Goal: Information Seeking & Learning: Check status

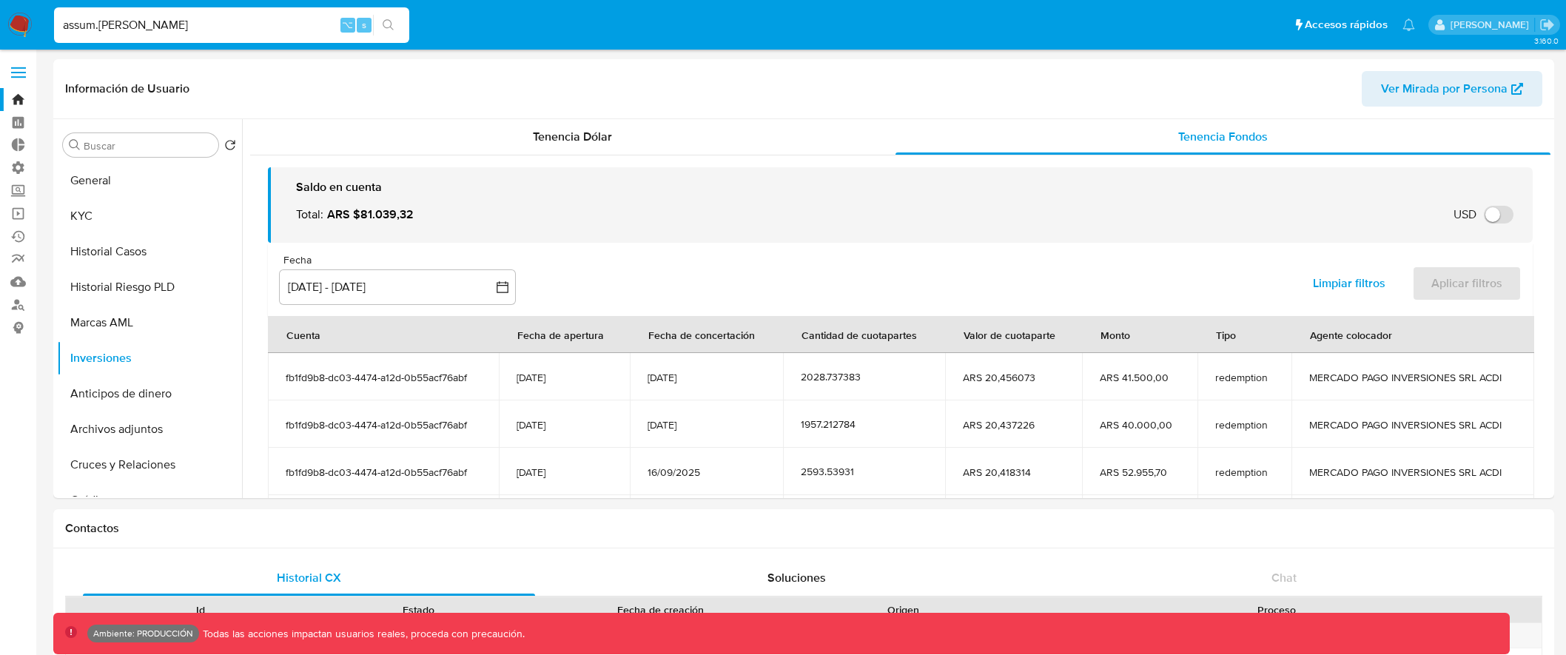
select select "10"
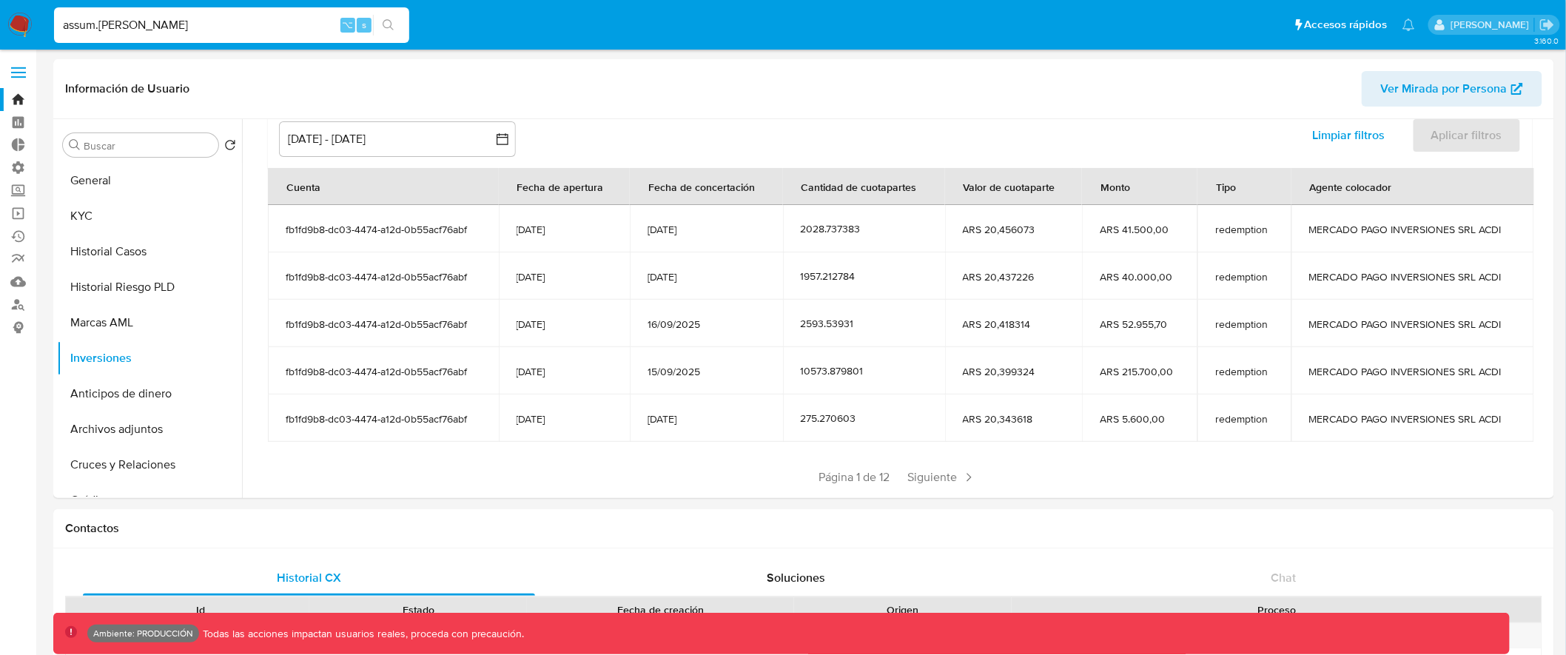
click at [21, 77] on span at bounding box center [18, 77] width 15 height 2
click at [0, 0] on input "checkbox" at bounding box center [0, 0] width 0 height 0
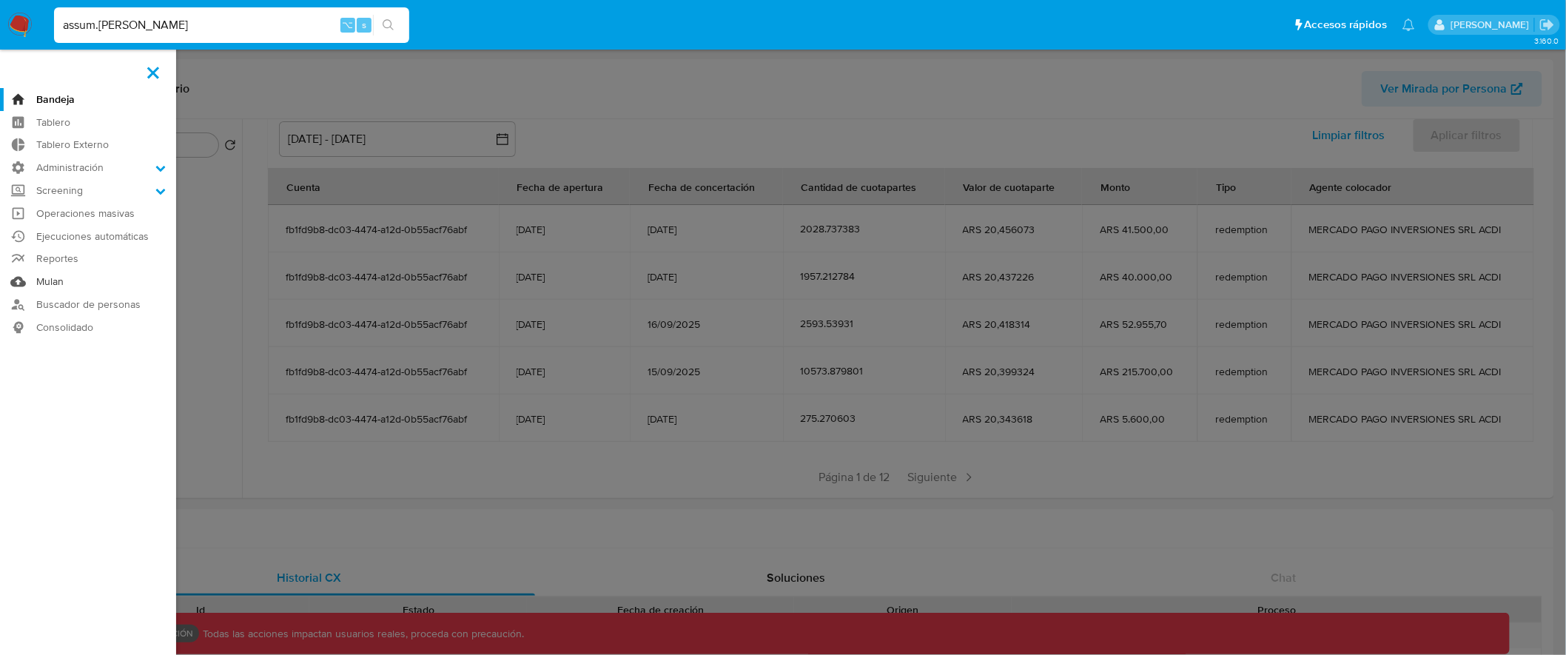
click at [42, 273] on link "Mulan" at bounding box center [88, 281] width 176 height 23
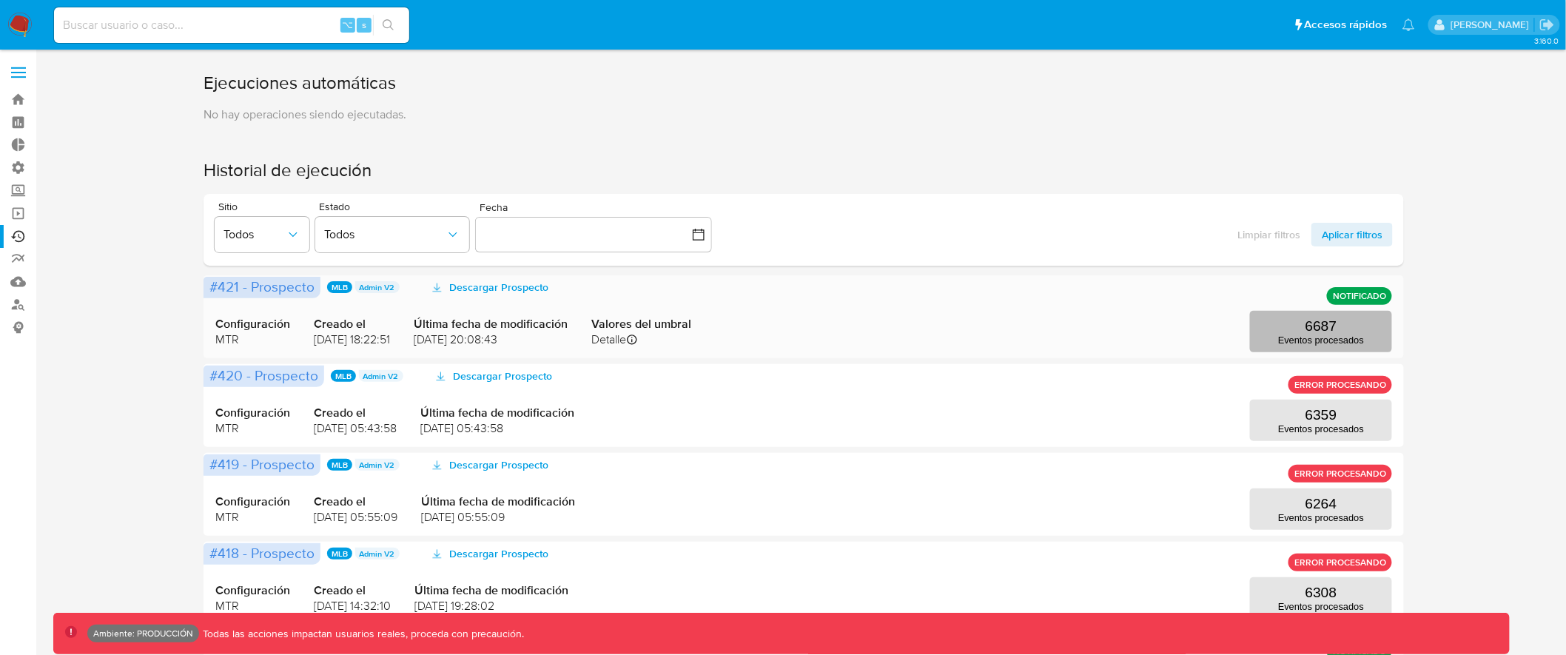
click at [1305, 338] on p "Eventos procesados" at bounding box center [1321, 340] width 86 height 11
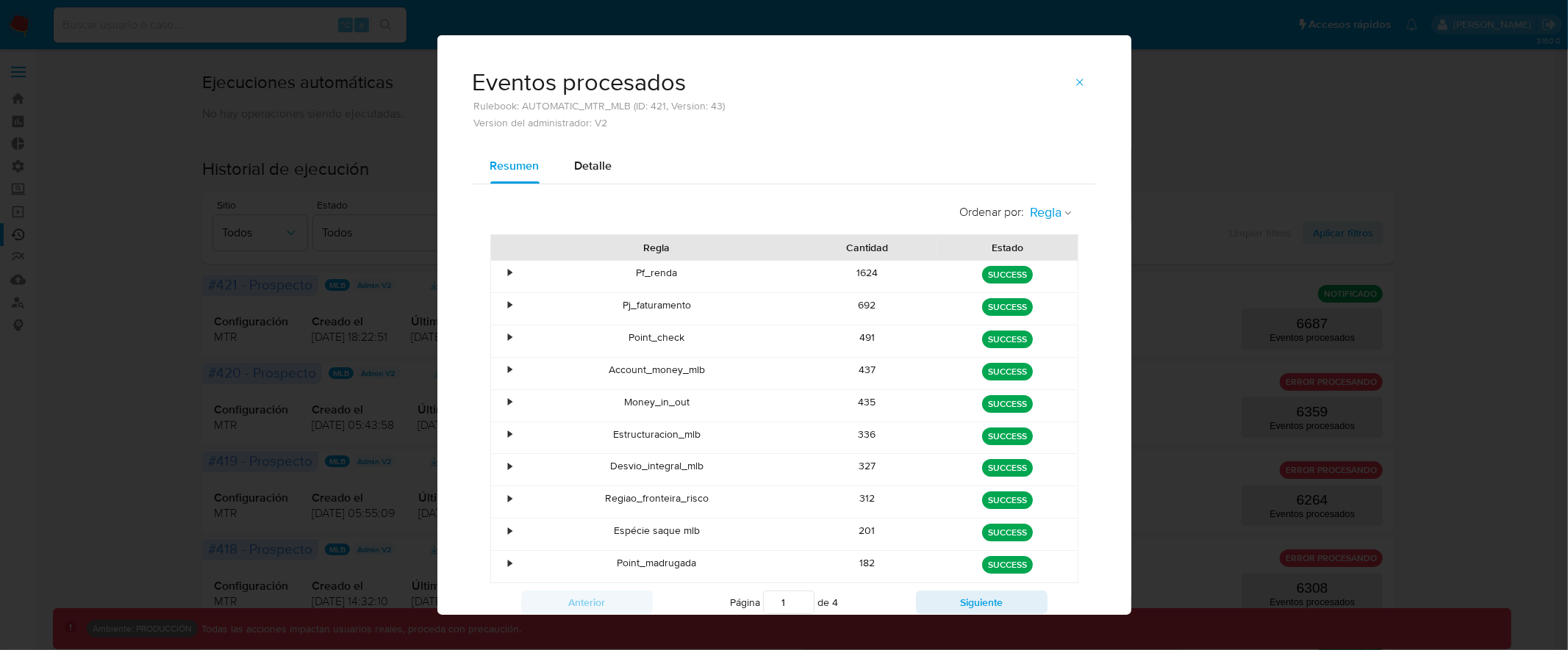
click at [1049, 204] on span "Regla" at bounding box center [1047, 212] width 32 height 17
click at [1046, 239] on span "Estado" at bounding box center [1047, 244] width 35 height 15
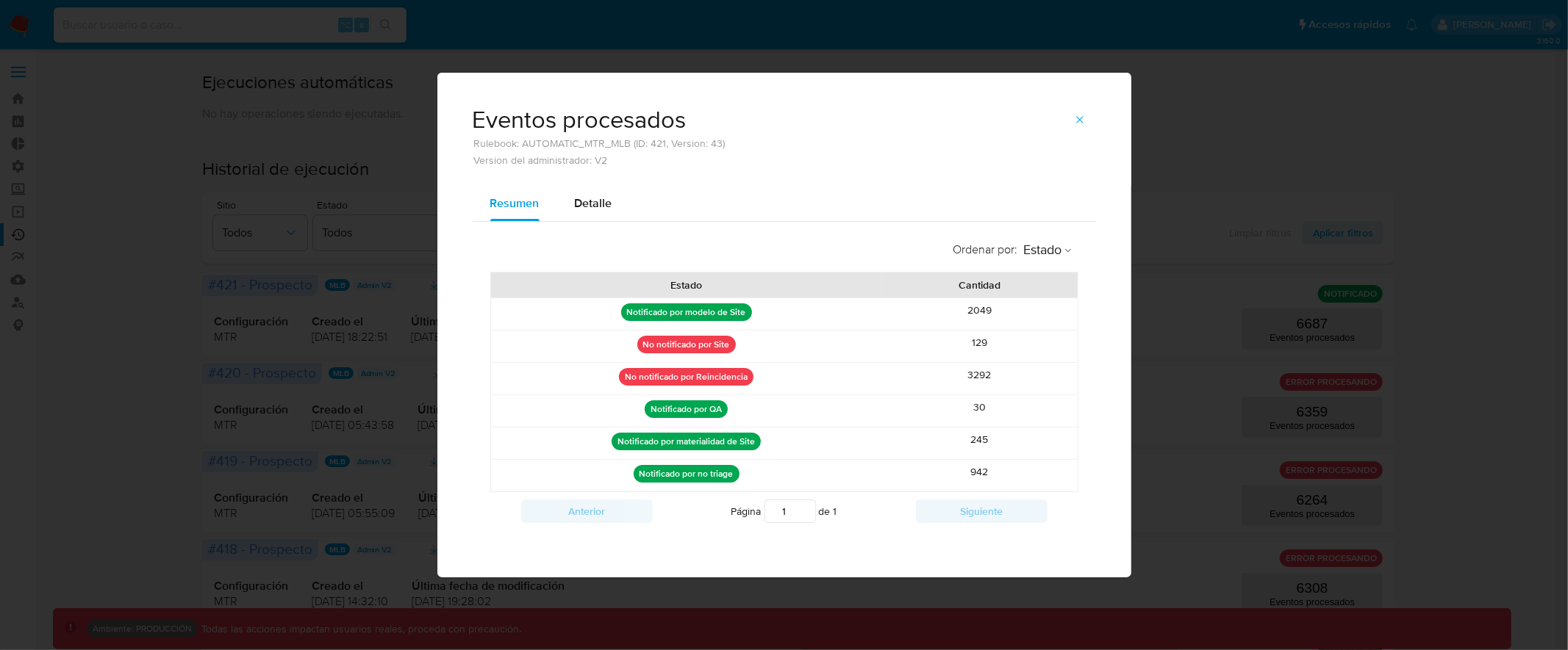
drag, startPoint x: 624, startPoint y: 380, endPoint x: 768, endPoint y: 380, distance: 144.0
click at [768, 380] on div "No notificado por Reincidencia" at bounding box center [686, 379] width 391 height 32
click at [1079, 115] on icon "button" at bounding box center [1079, 120] width 12 height 12
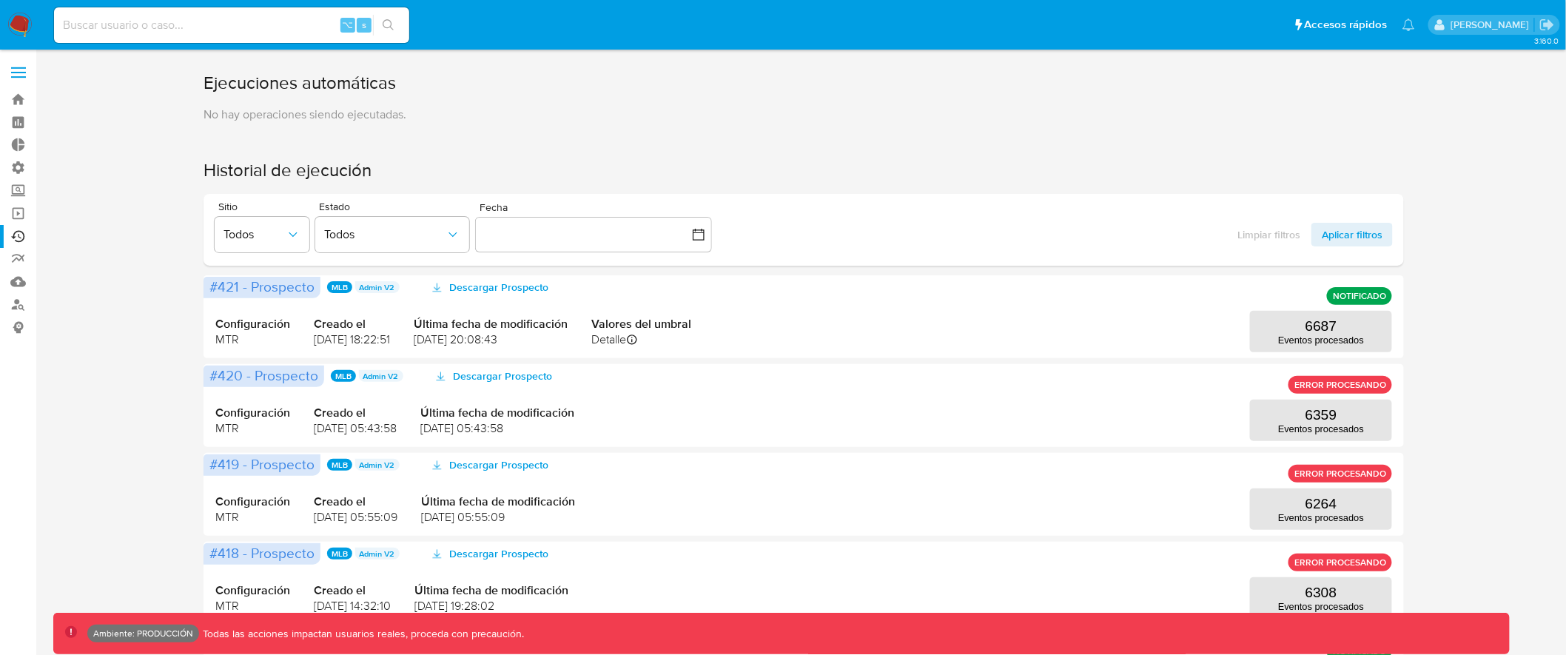
click at [19, 64] on label at bounding box center [18, 72] width 37 height 31
click at [0, 0] on input "checkbox" at bounding box center [0, 0] width 0 height 0
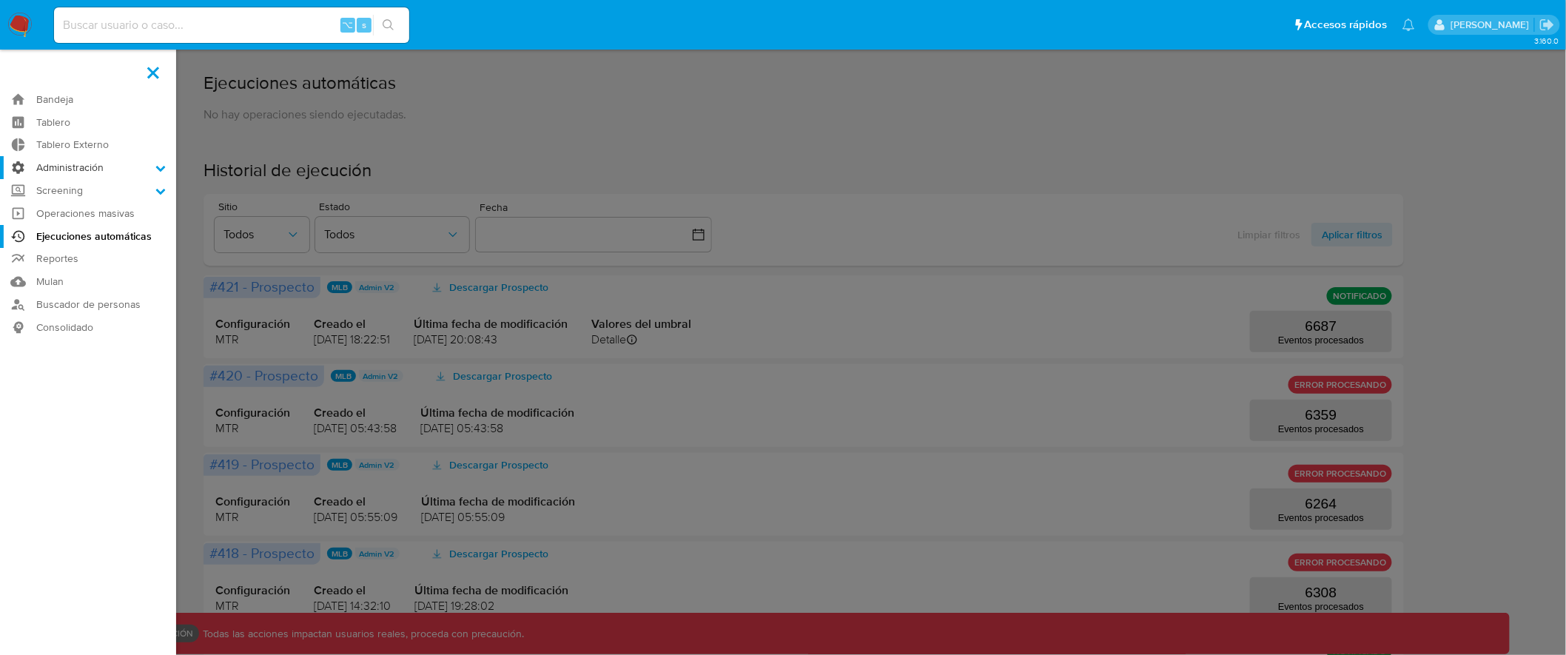
click at [123, 164] on label "Administración" at bounding box center [88, 167] width 176 height 23
click at [0, 0] on input "Administración" at bounding box center [0, 0] width 0 height 0
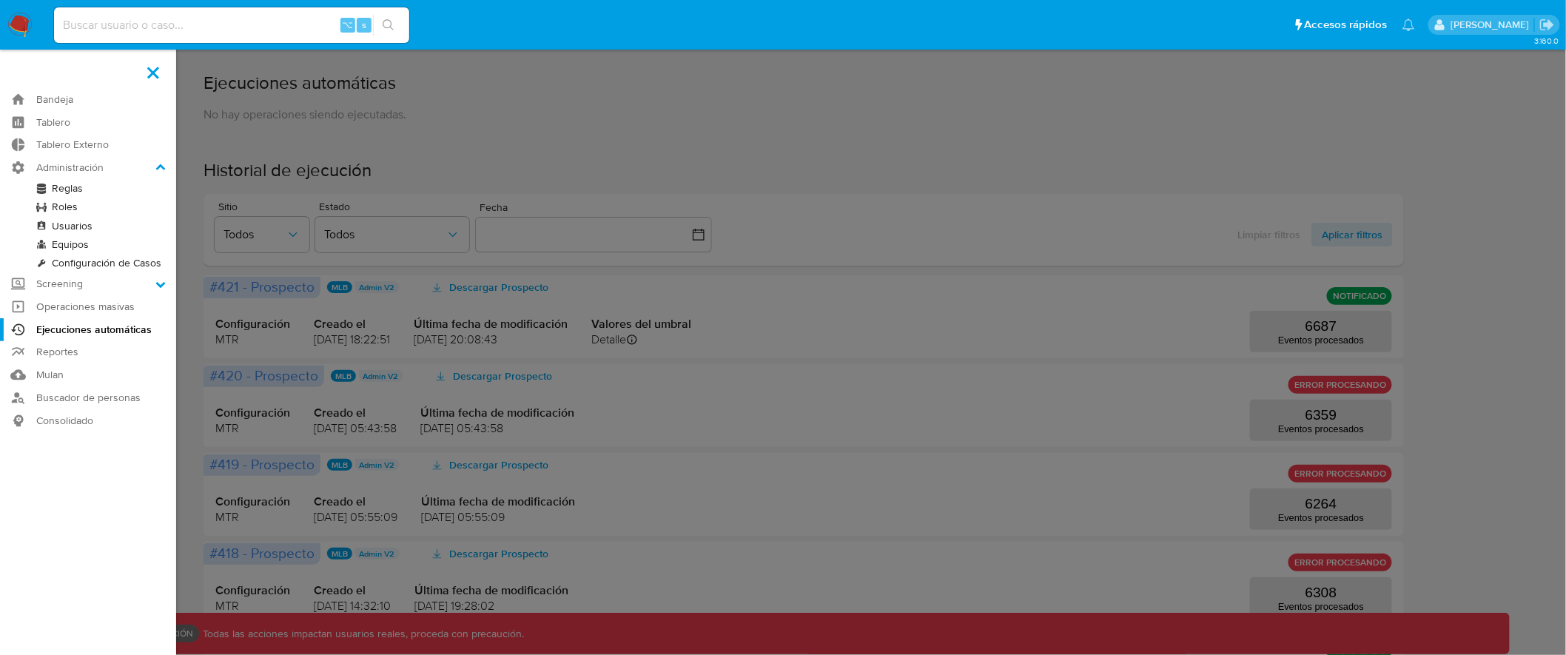
click at [73, 184] on link "Reglas" at bounding box center [88, 188] width 176 height 19
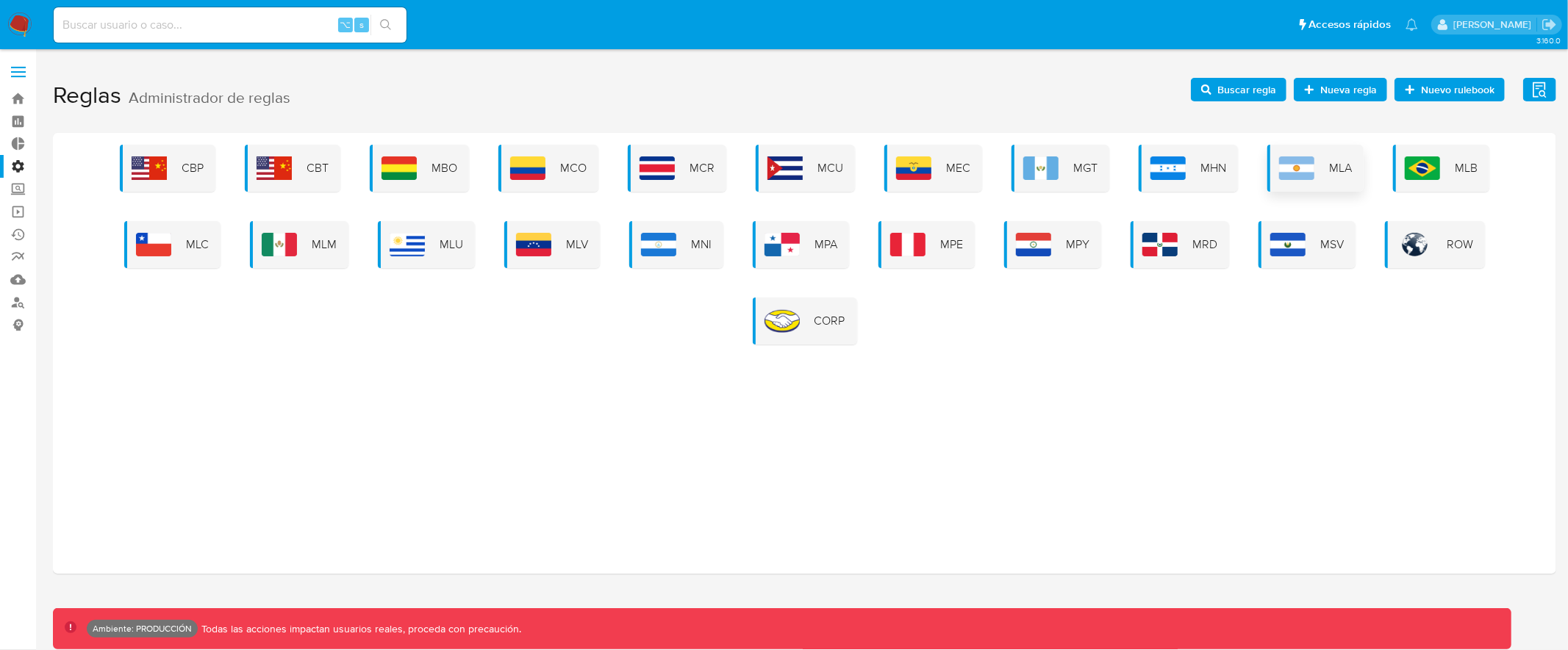
click at [1311, 174] on img at bounding box center [1297, 169] width 36 height 24
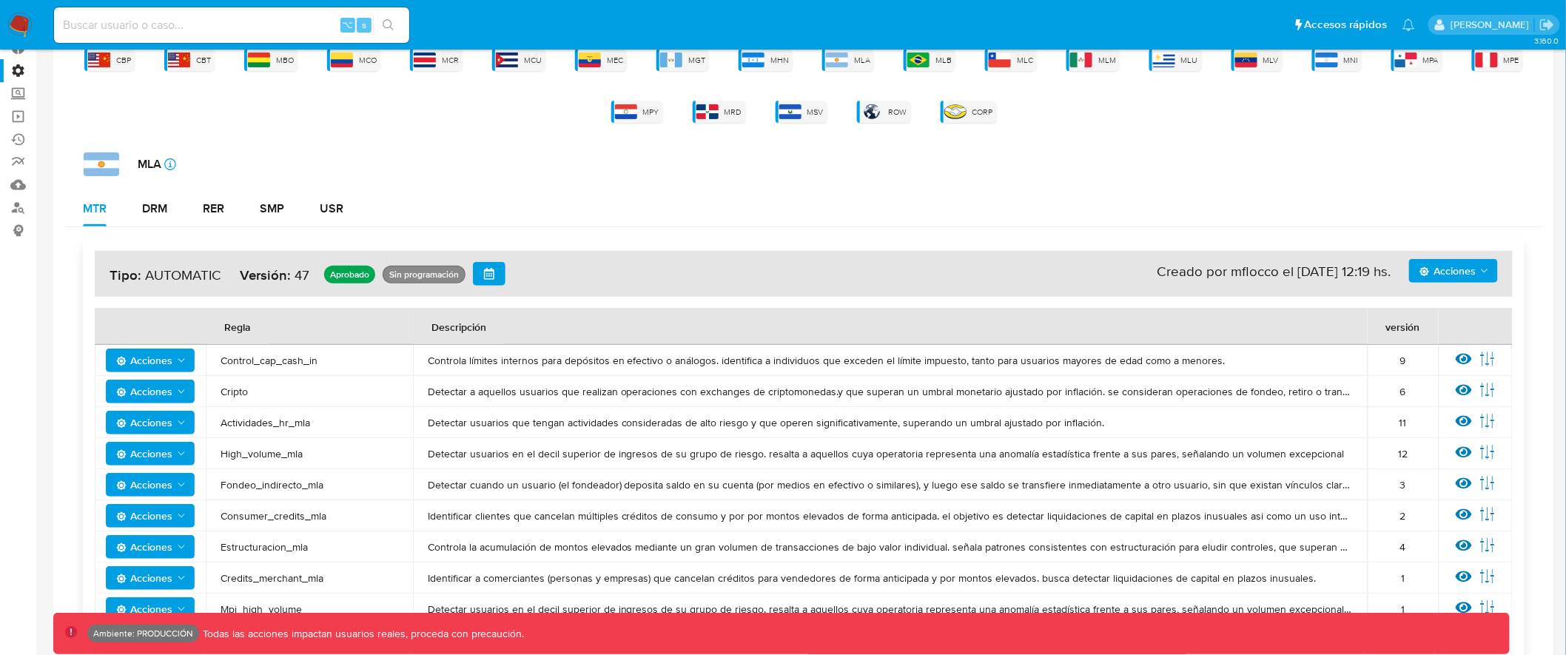
scroll to position [120, 0]
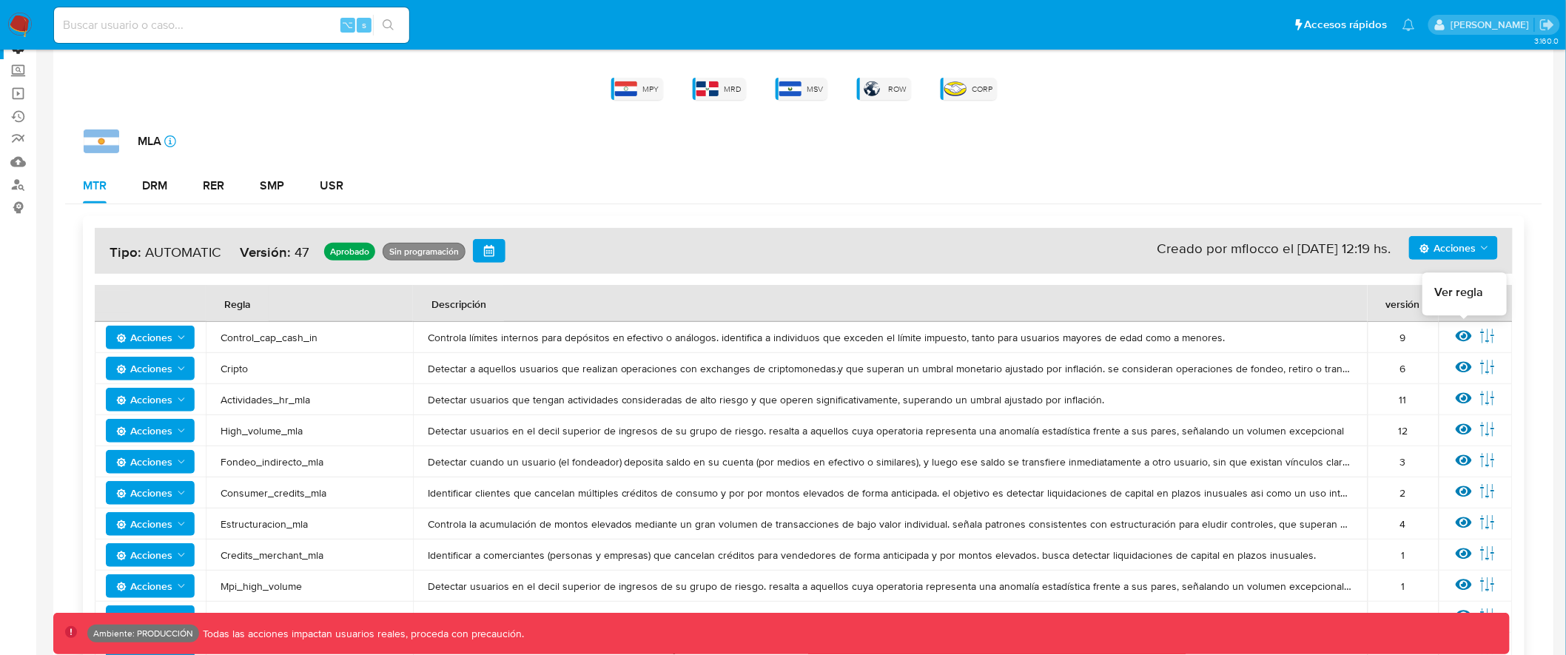
click at [1457, 335] on icon at bounding box center [1464, 336] width 16 height 11
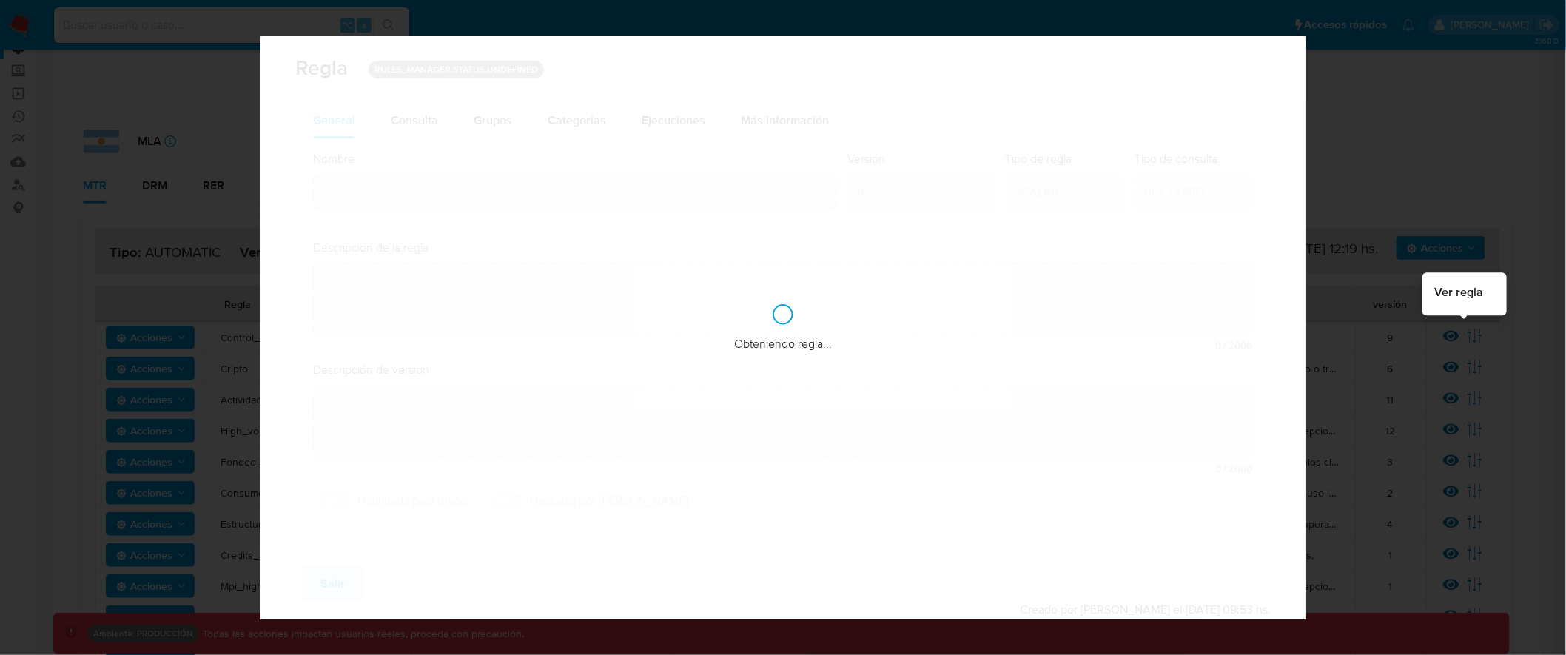
type input "Control_cap_cash_in"
type textarea "Controla límites internos para depósitos en efectivo o análogos. identifica a i…"
type textarea "Detectar usuarios de personas que se esten fondeando de manera elevada con efec…"
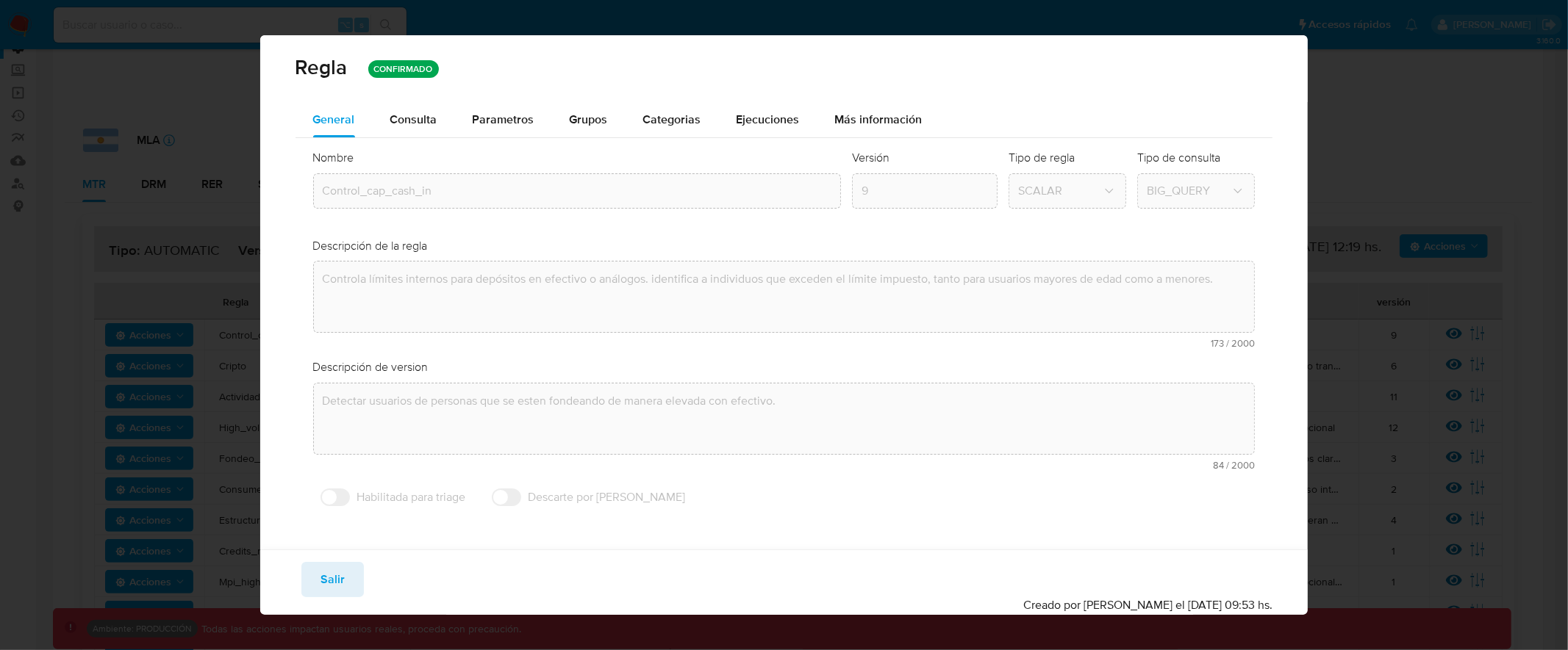
drag, startPoint x: 534, startPoint y: 501, endPoint x: 648, endPoint y: 501, distance: 114.0
click at [648, 501] on div "Habilitada para triage Descarte por ROS" at bounding box center [784, 497] width 942 height 33
click at [340, 575] on span "Salir" at bounding box center [333, 580] width 24 height 33
type input "1"
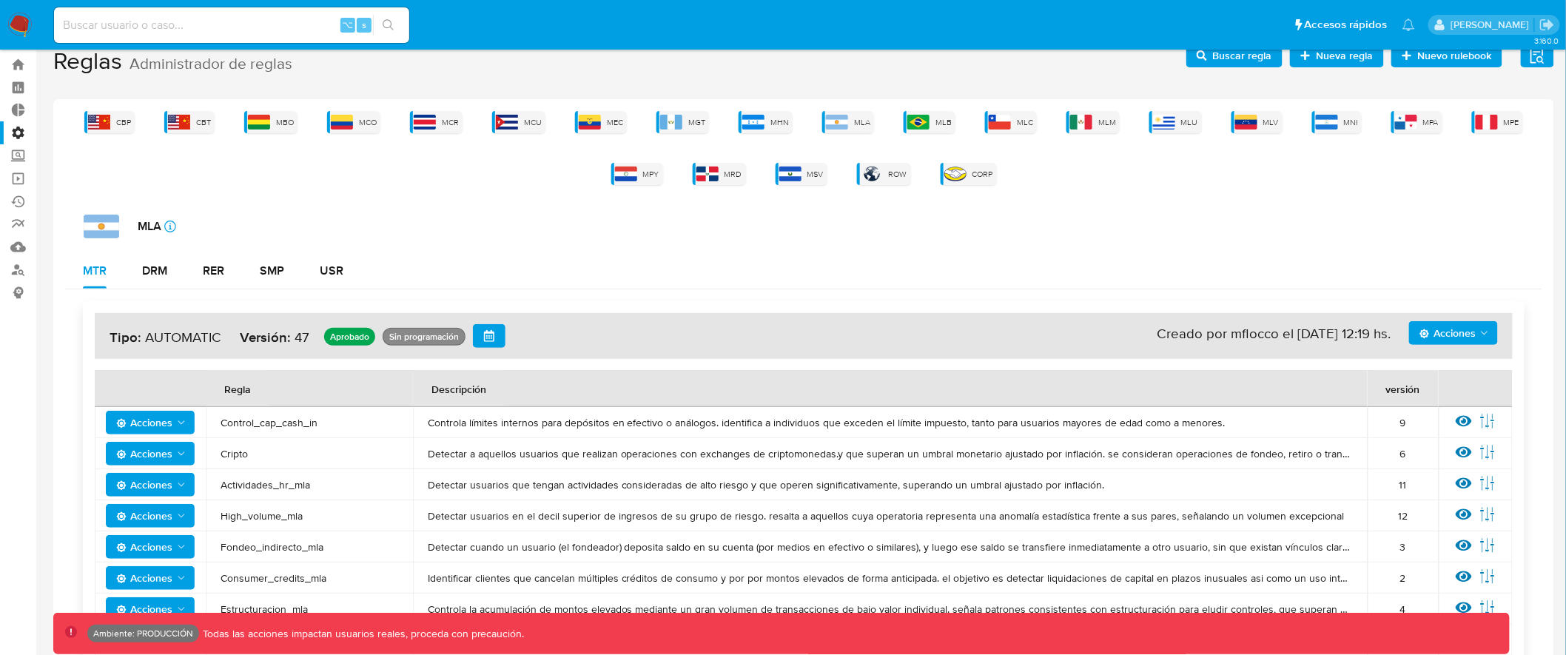
scroll to position [97, 0]
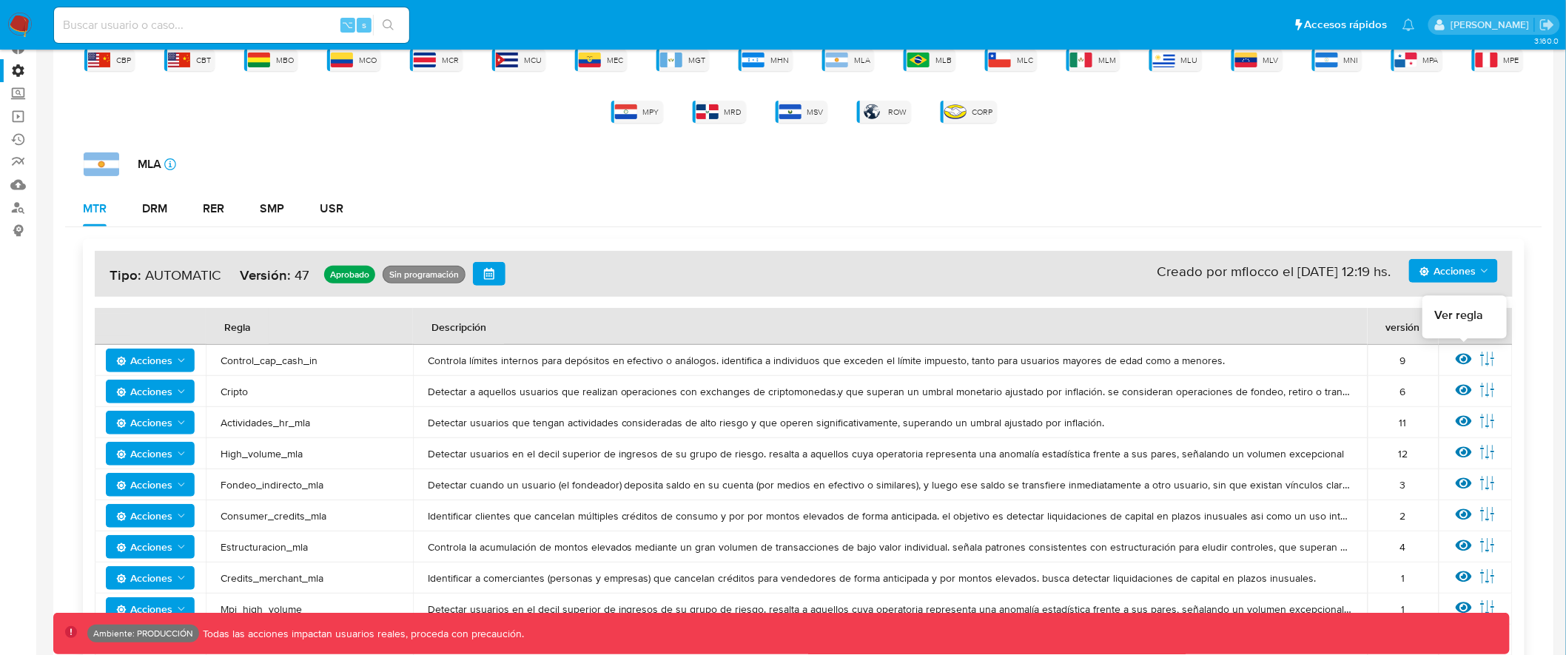
click at [1471, 360] on icon at bounding box center [1464, 359] width 16 height 16
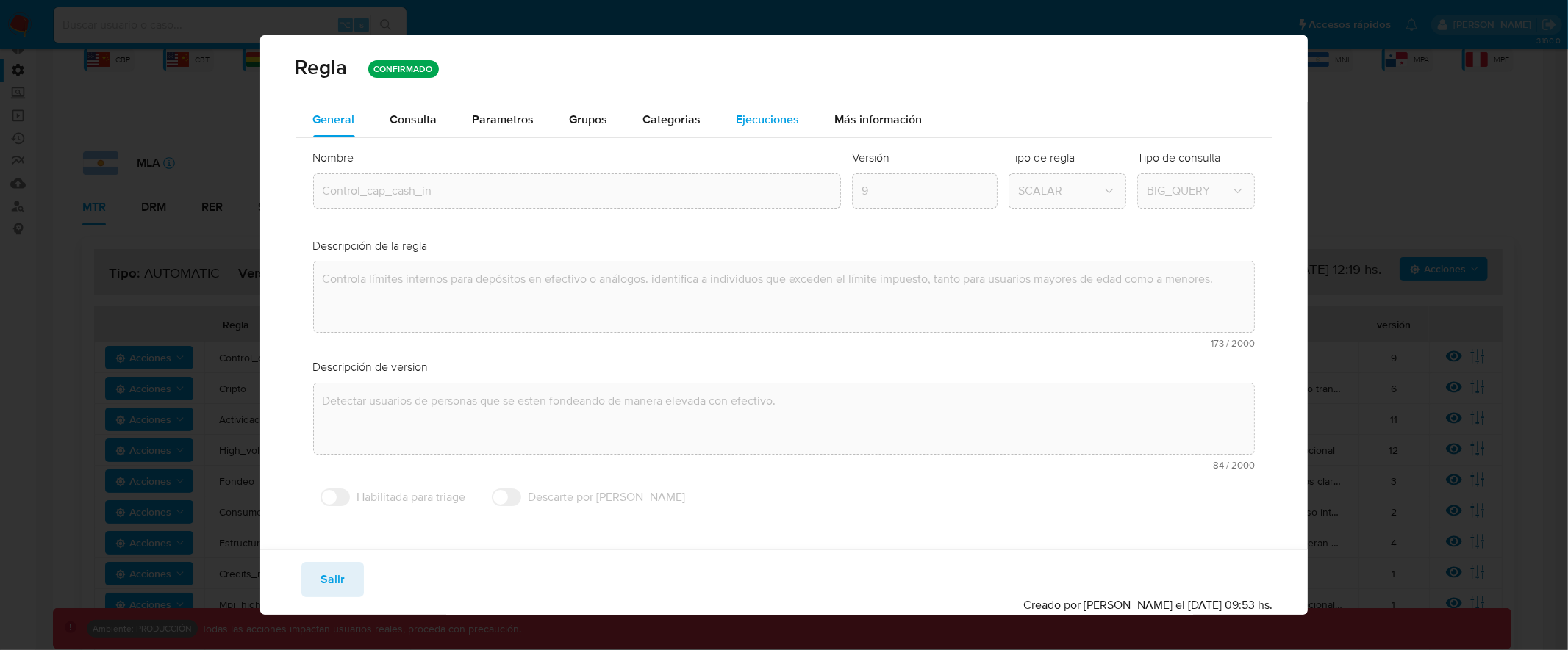
click at [782, 111] on span "Ejecuciones" at bounding box center [769, 119] width 64 height 17
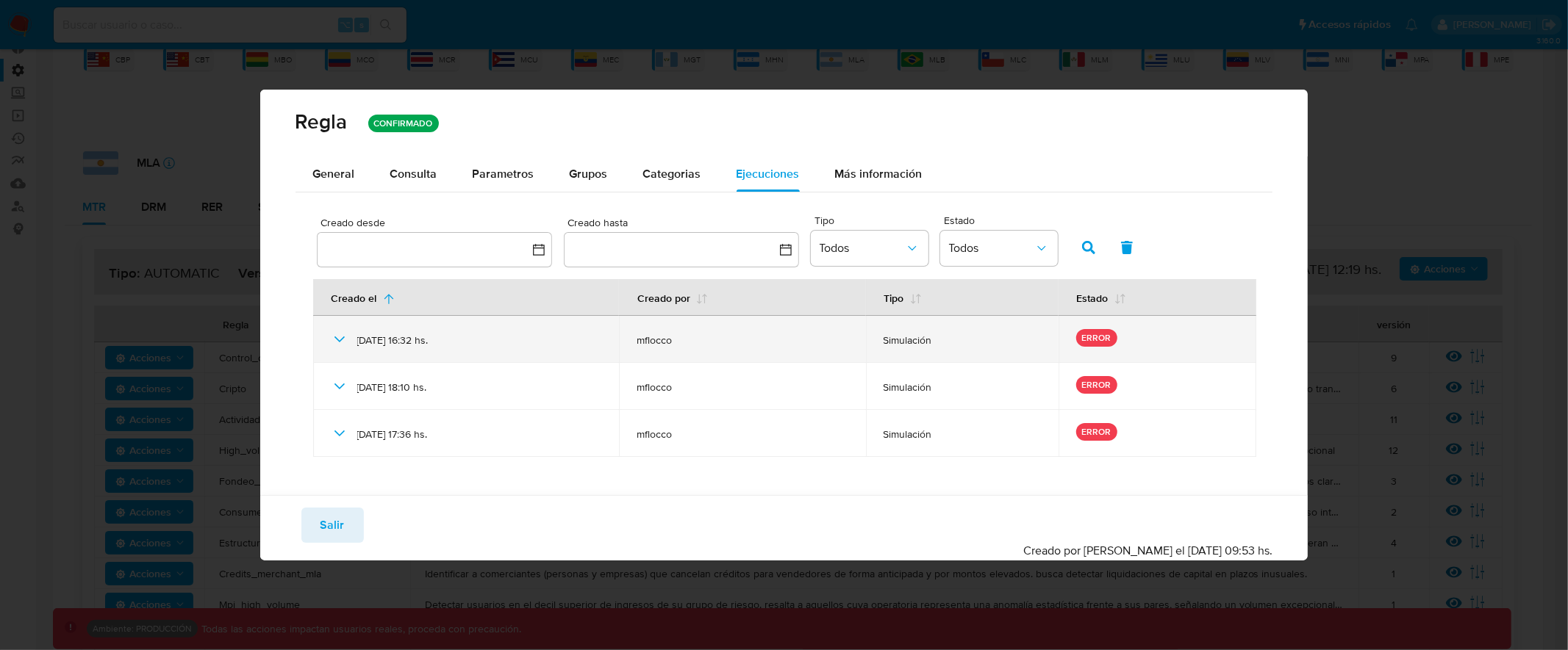
click at [335, 340] on icon at bounding box center [340, 339] width 18 height 18
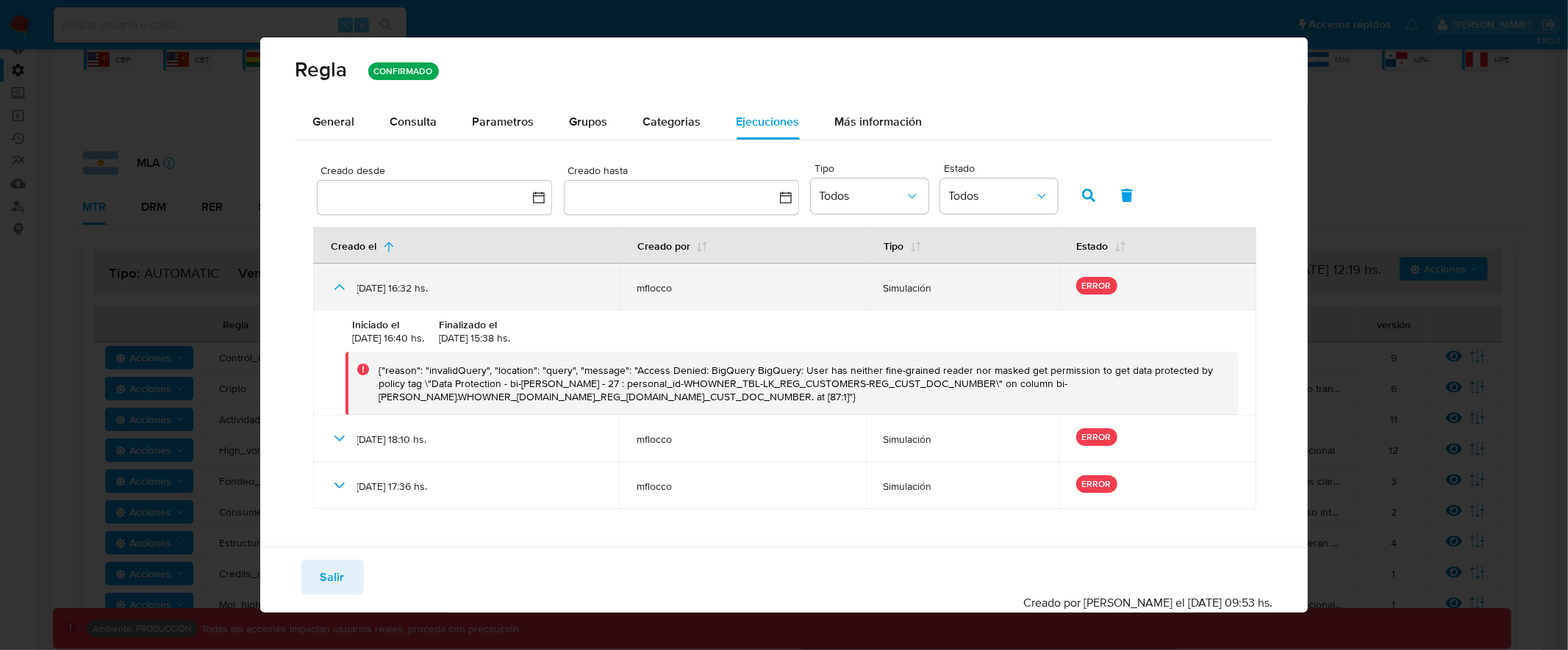
click at [344, 284] on icon at bounding box center [340, 287] width 18 height 18
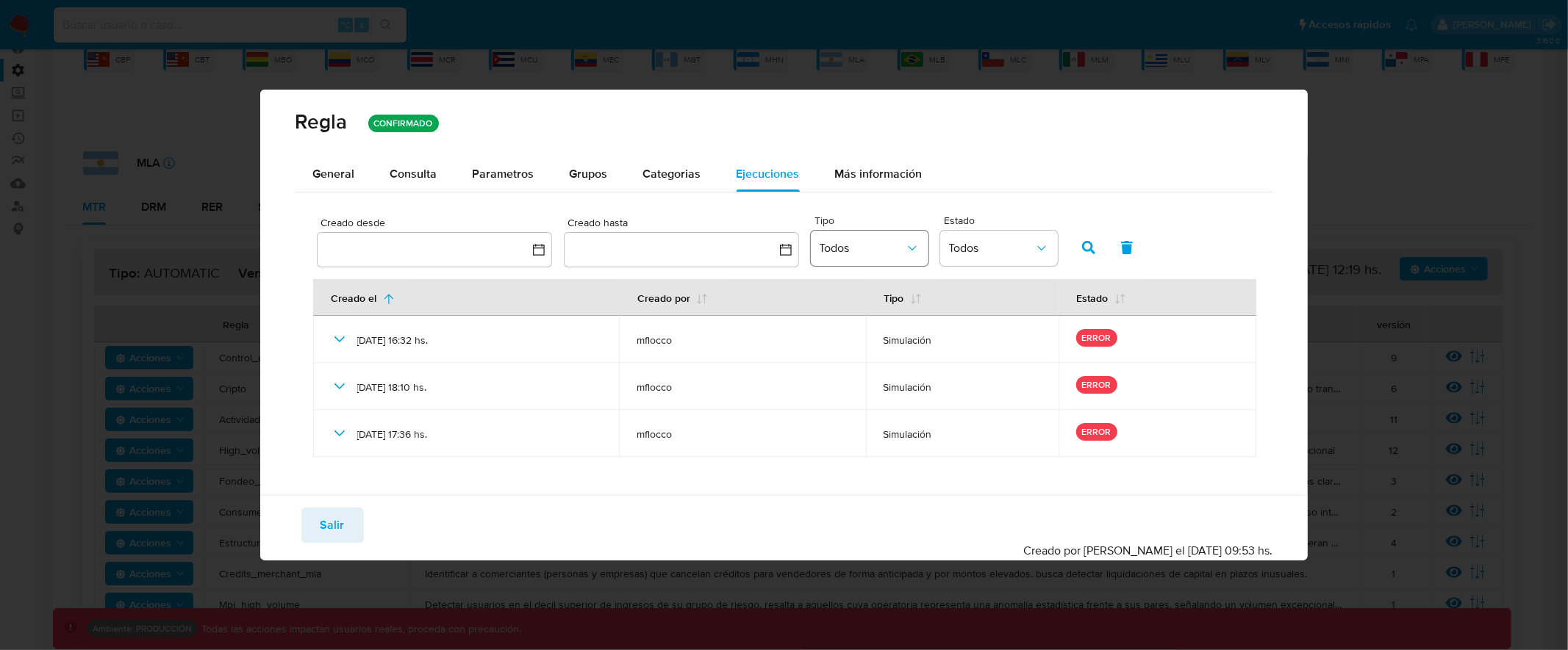
click at [866, 240] on button "Todos" at bounding box center [869, 248] width 117 height 36
click at [857, 287] on span "Productivo" at bounding box center [846, 282] width 56 height 15
click at [1090, 247] on icon "button" at bounding box center [1087, 247] width 13 height 13
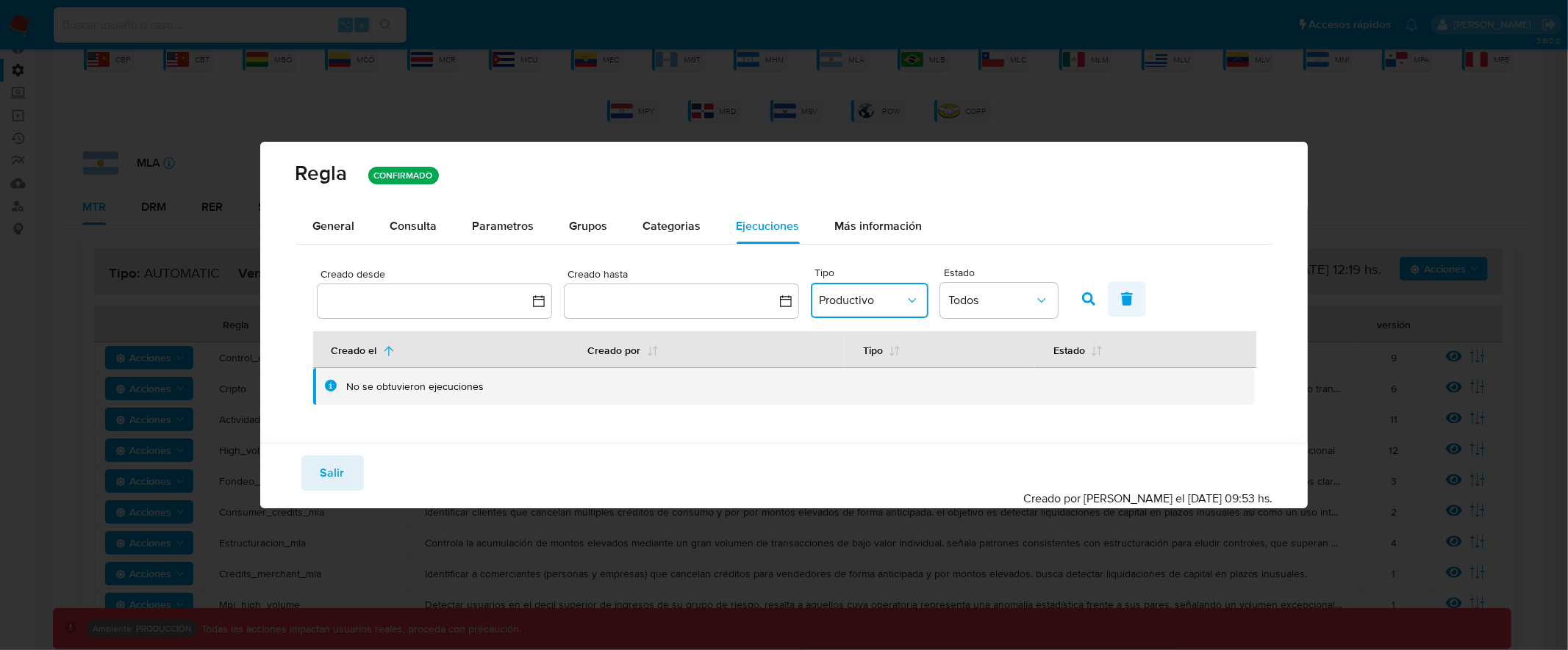
click at [1121, 296] on icon "button" at bounding box center [1127, 299] width 12 height 13
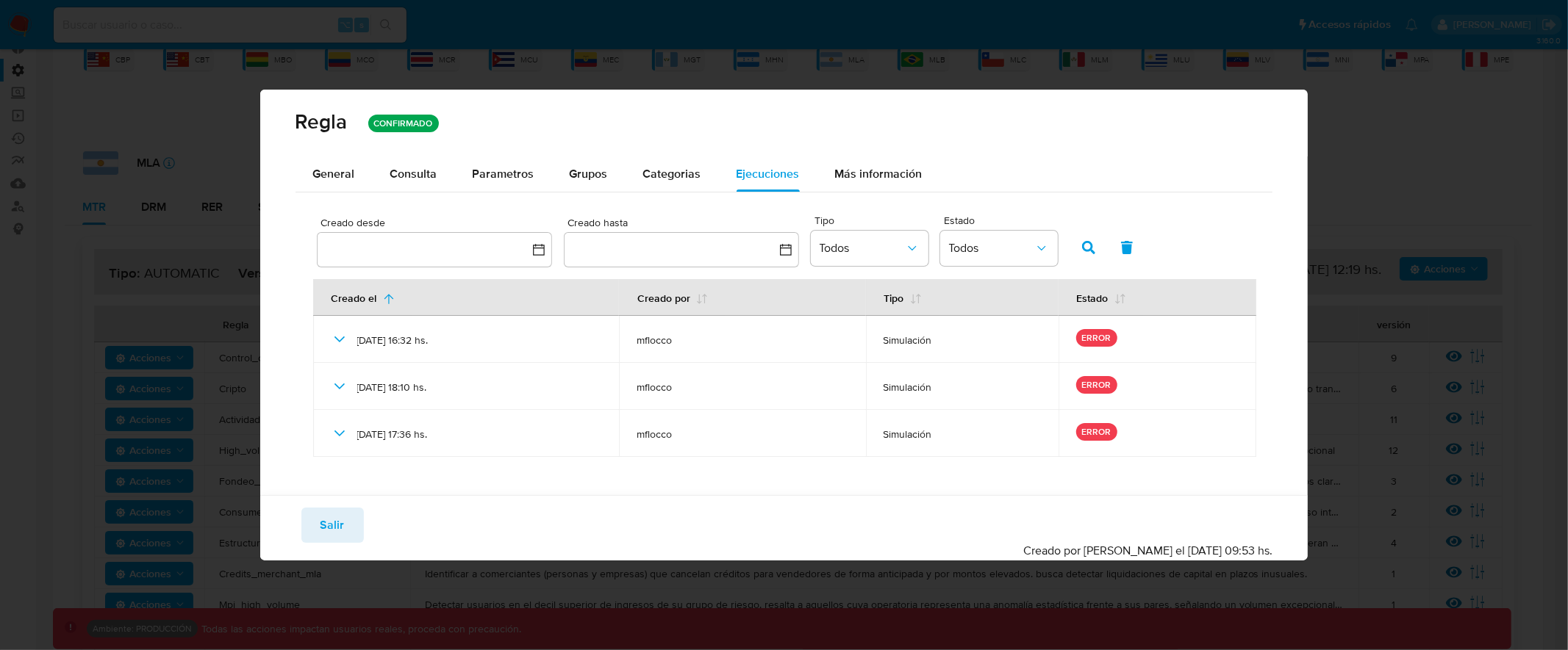
click at [1355, 68] on div "Regla CONFIRMADO General Consulta Parametros Evidencias Grupos Categorias Ejecu…" at bounding box center [784, 325] width 1568 height 650
click at [333, 533] on span "Salir" at bounding box center [333, 525] width 24 height 33
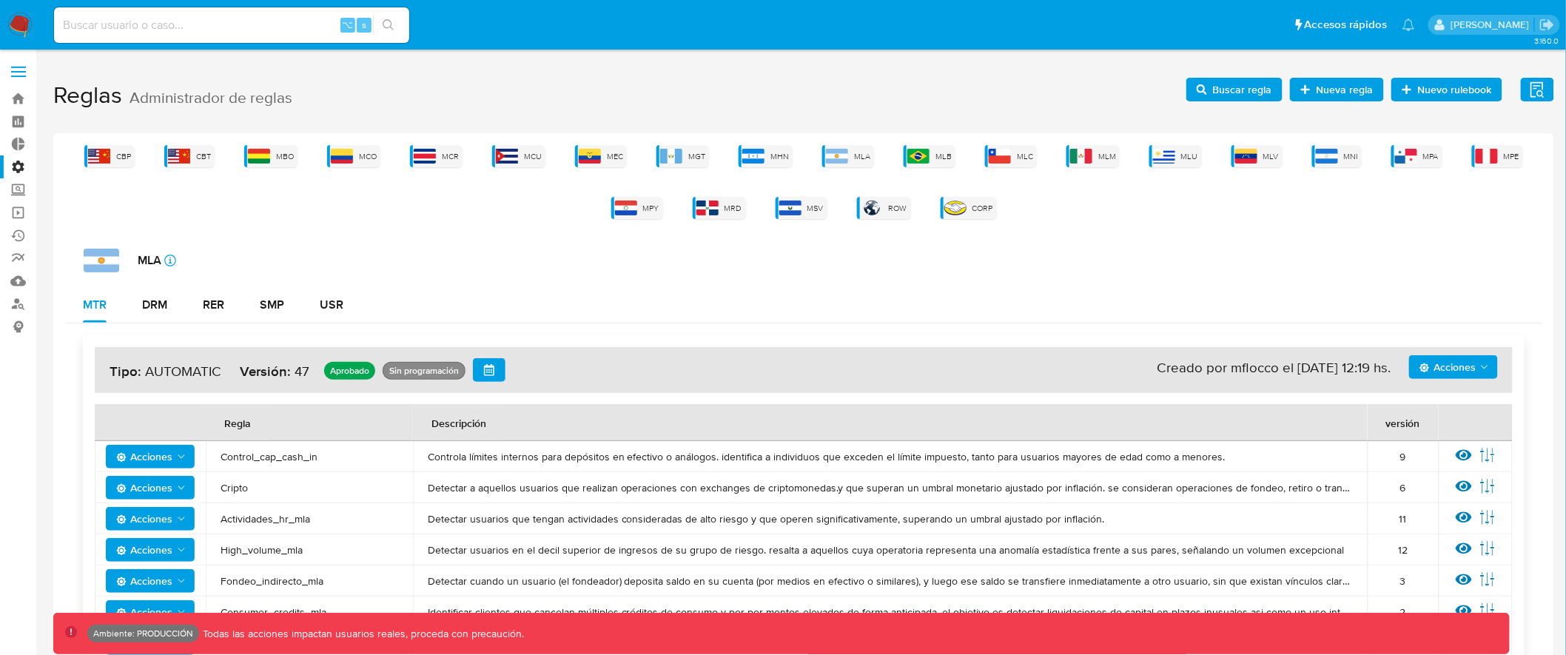
scroll to position [0, 0]
click at [1460, 454] on icon at bounding box center [1464, 456] width 16 height 11
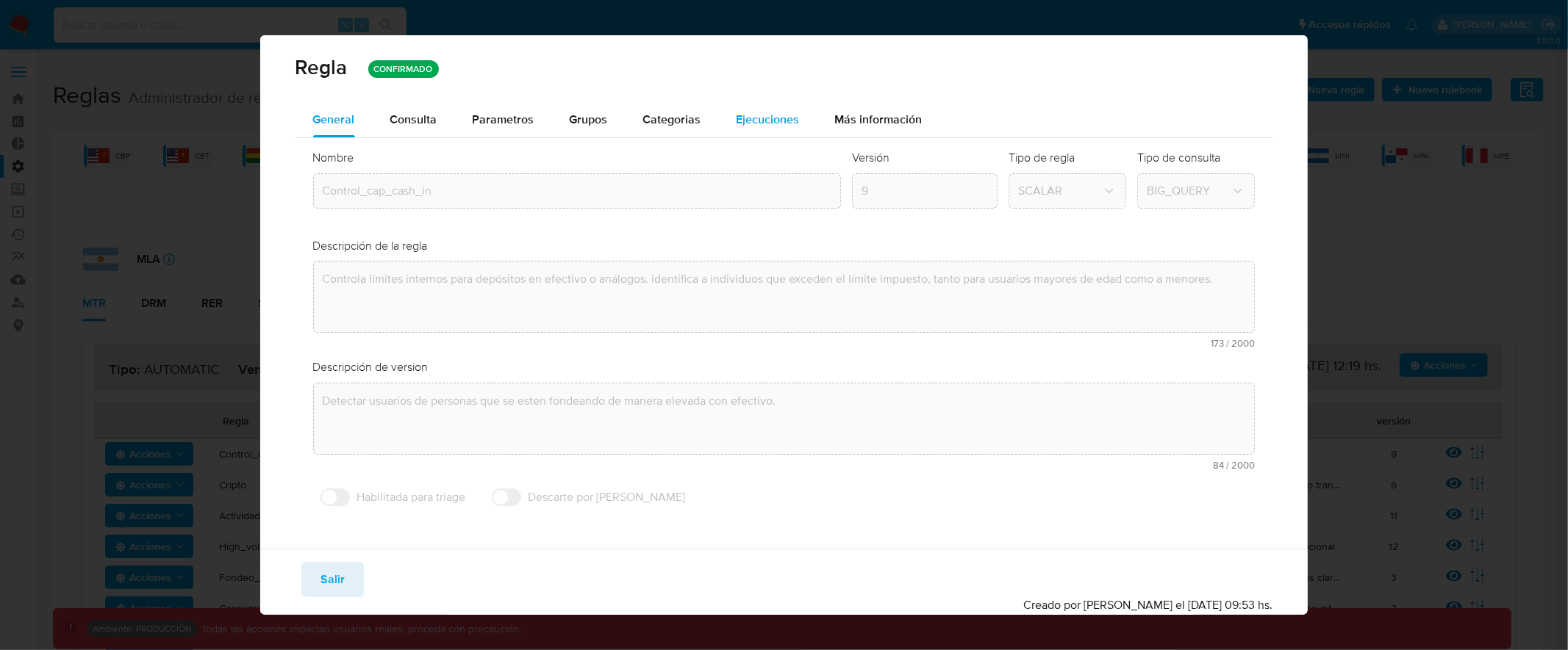
click at [786, 121] on span "Ejecuciones" at bounding box center [769, 119] width 64 height 17
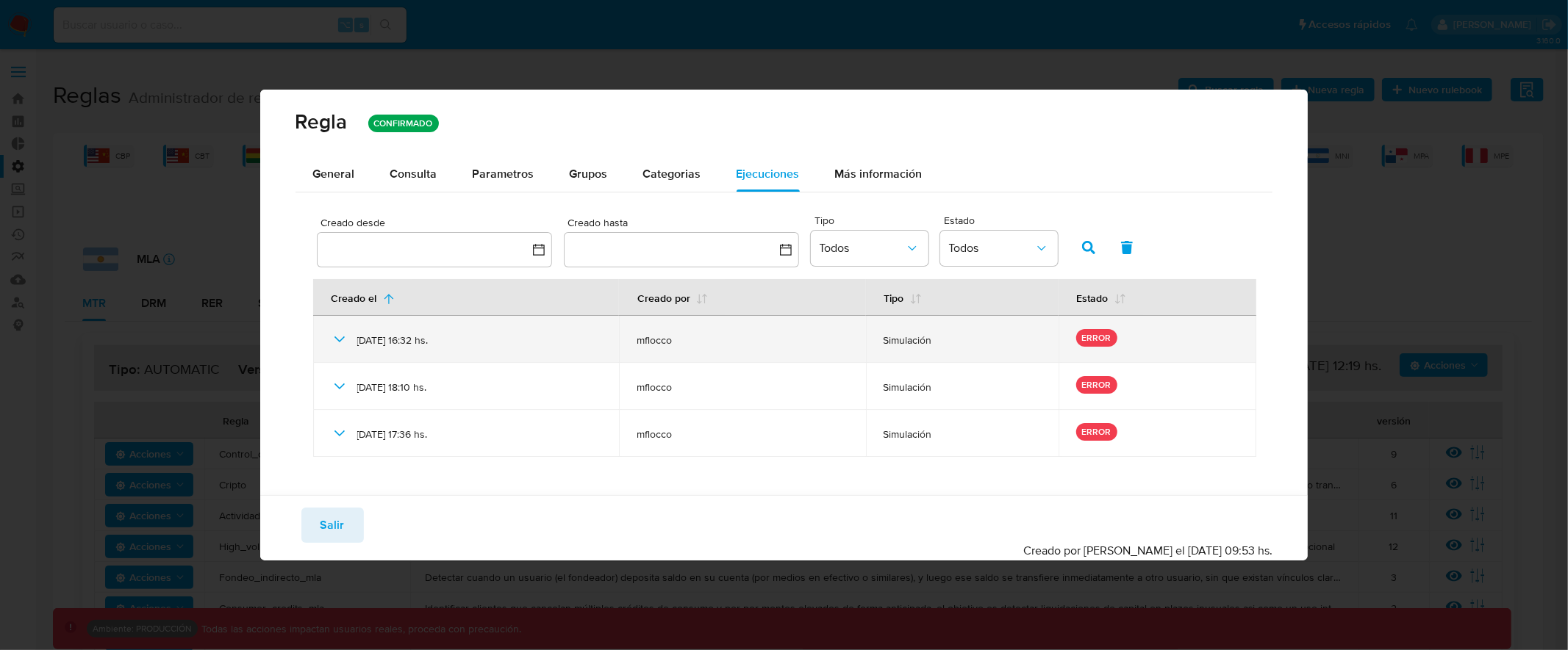
click at [344, 340] on icon at bounding box center [340, 339] width 18 height 18
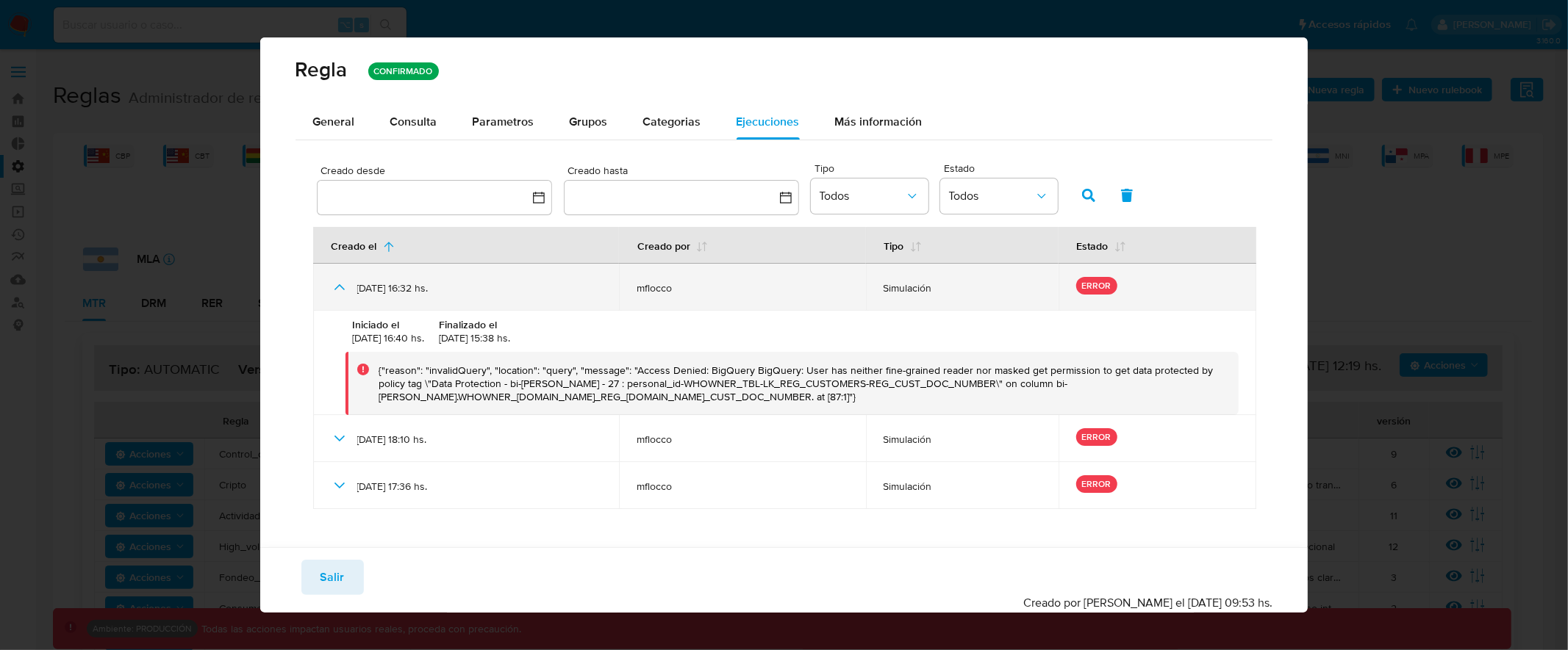
click at [338, 286] on icon at bounding box center [339, 287] width 10 height 6
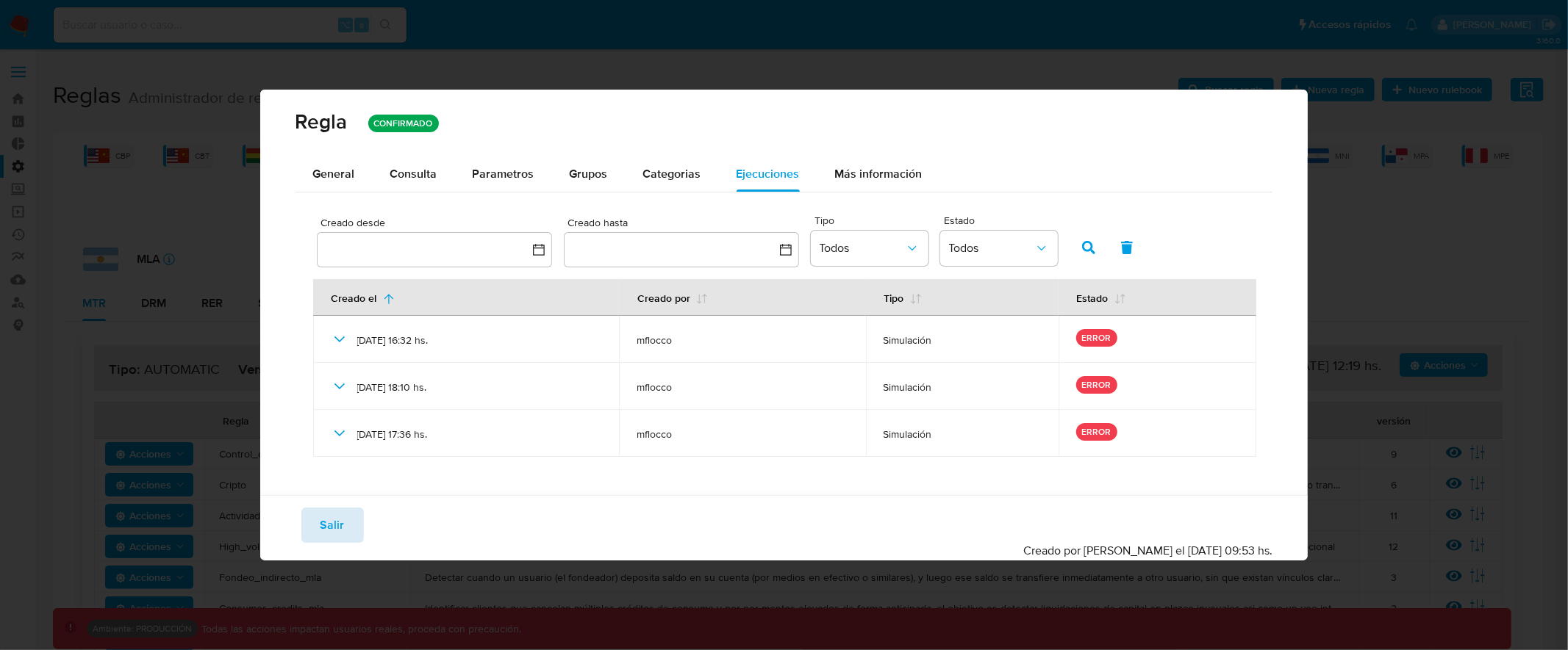
click at [330, 524] on span "Salir" at bounding box center [333, 525] width 24 height 33
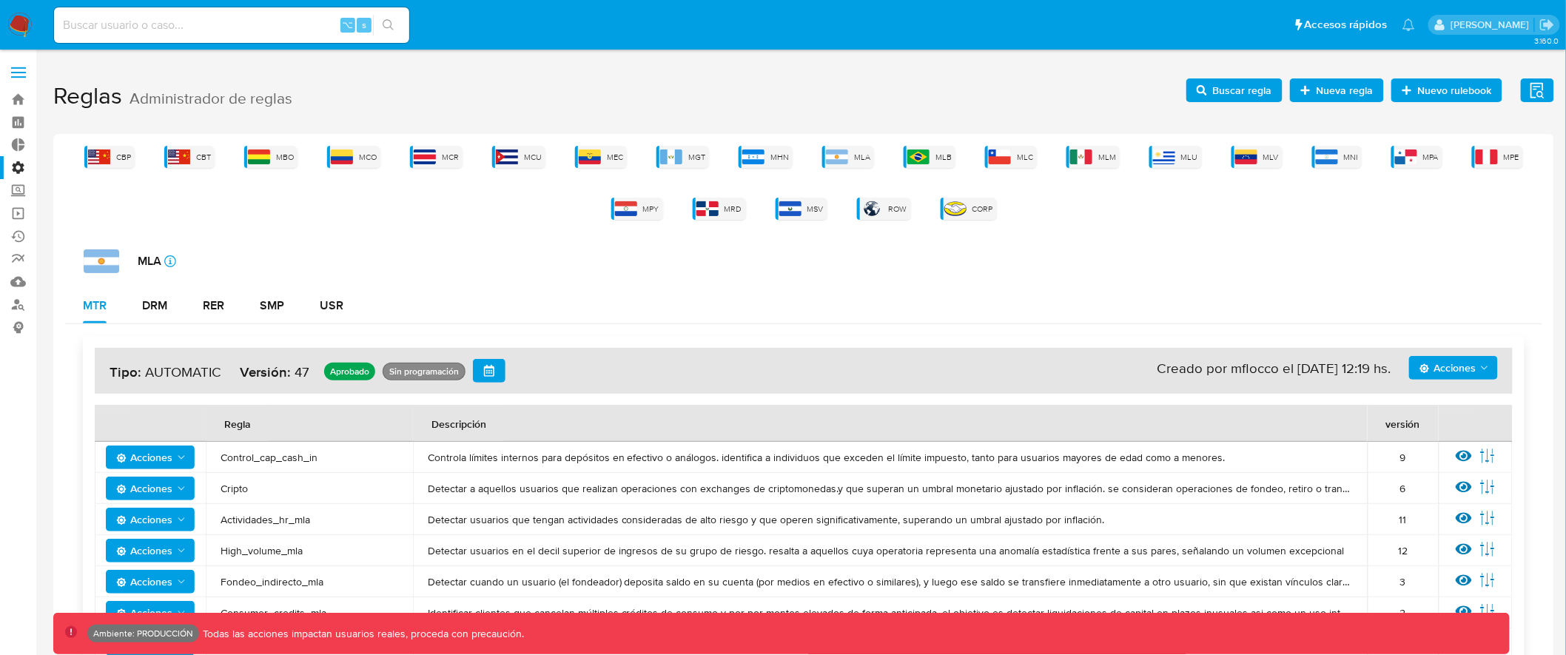
click at [20, 73] on span at bounding box center [18, 73] width 15 height 2
click at [0, 0] on input "checkbox" at bounding box center [0, 0] width 0 height 0
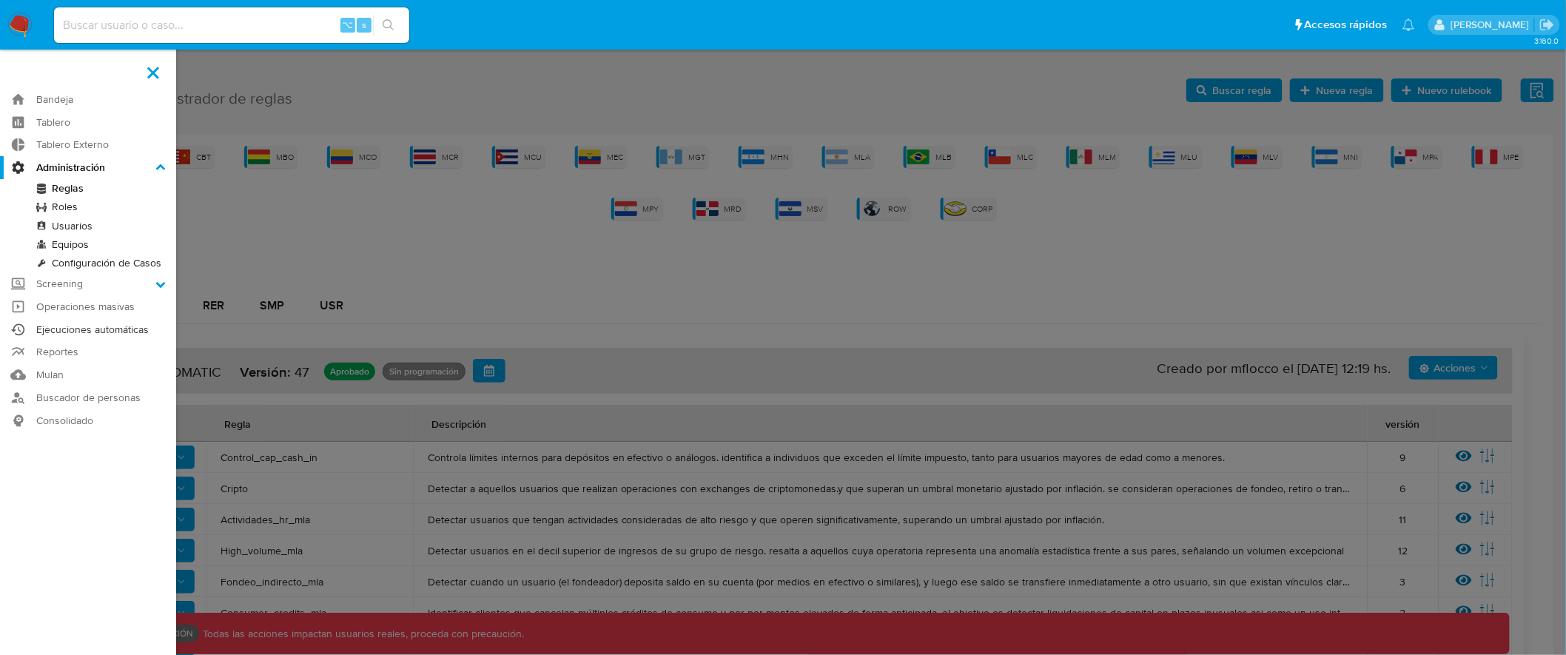
click at [112, 325] on link "Ejecuciones automáticas" at bounding box center [88, 329] width 176 height 23
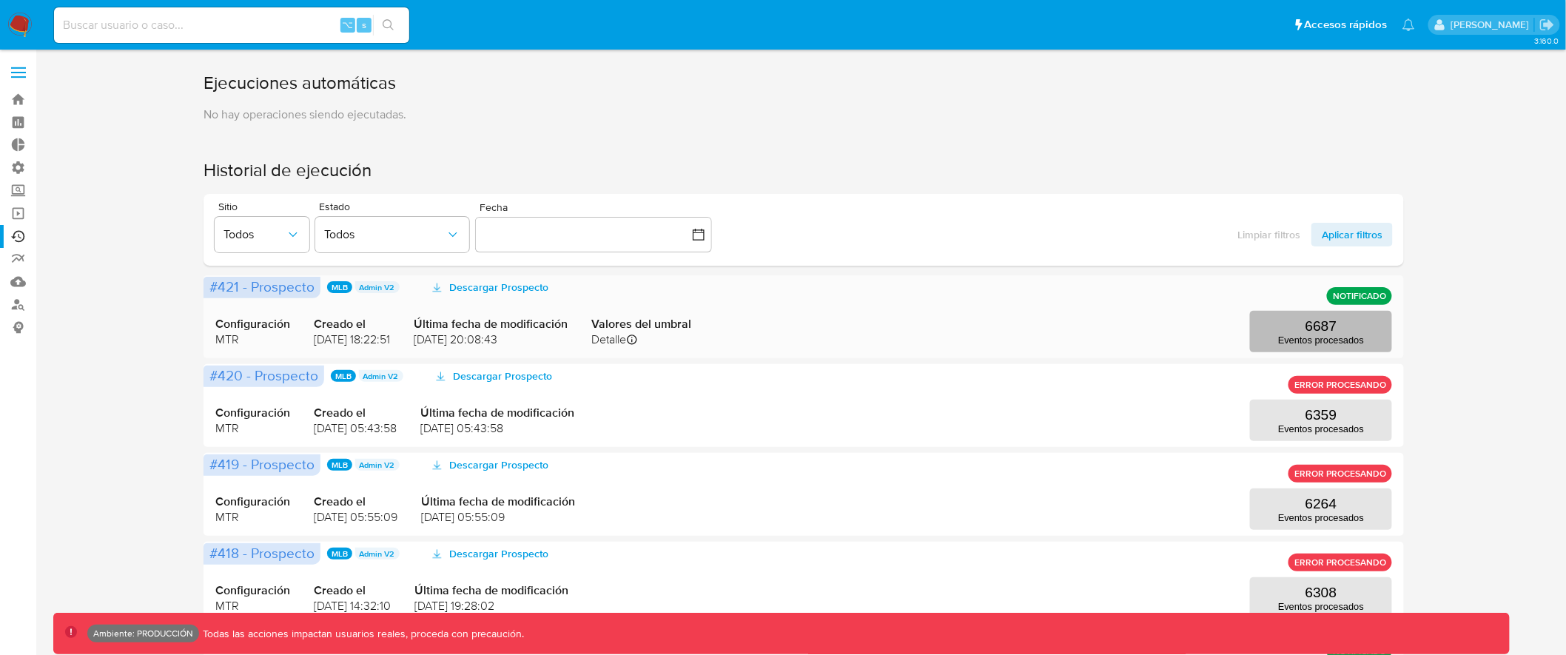
click at [1298, 331] on button "6687 Eventos procesados" at bounding box center [1321, 331] width 142 height 41
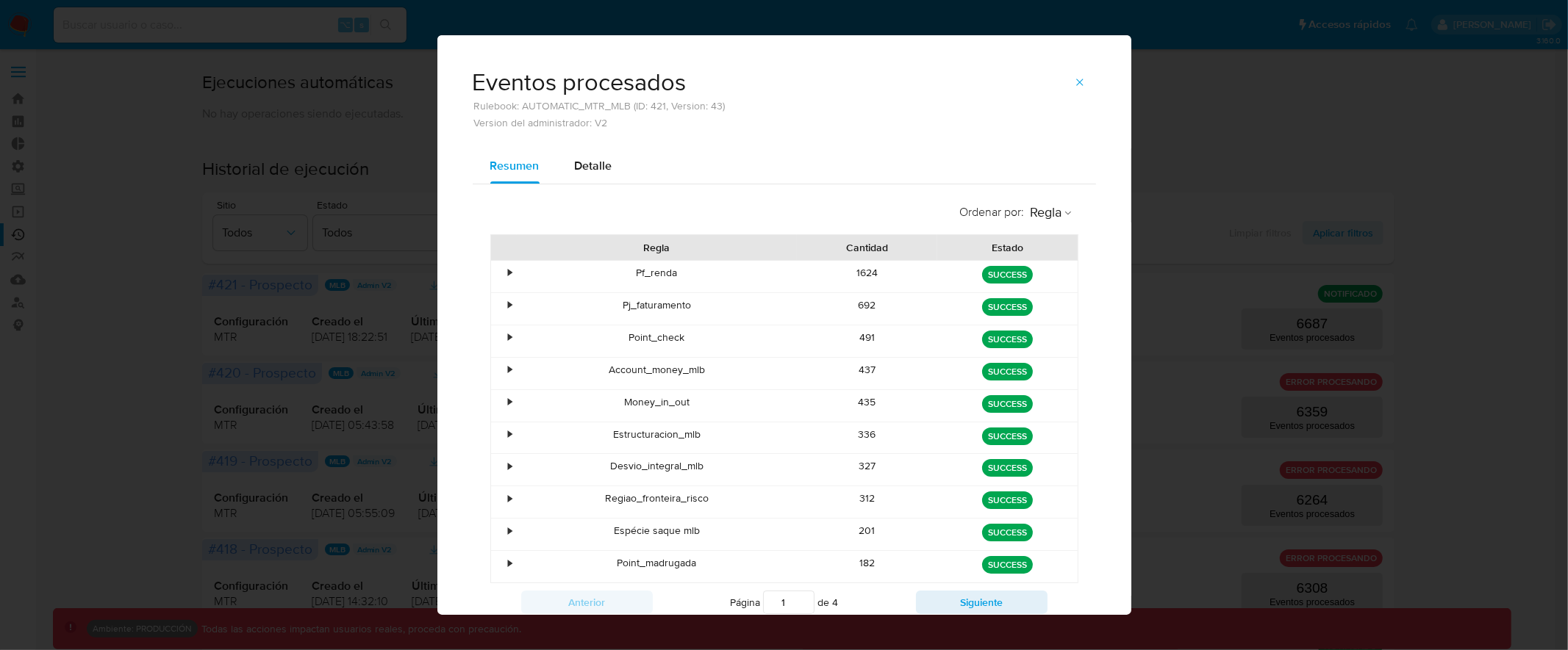
drag, startPoint x: 627, startPoint y: 278, endPoint x: 715, endPoint y: 274, distance: 88.1
click at [715, 274] on div "Pf_renda" at bounding box center [656, 277] width 281 height 32
click at [508, 270] on div "•" at bounding box center [510, 273] width 4 height 14
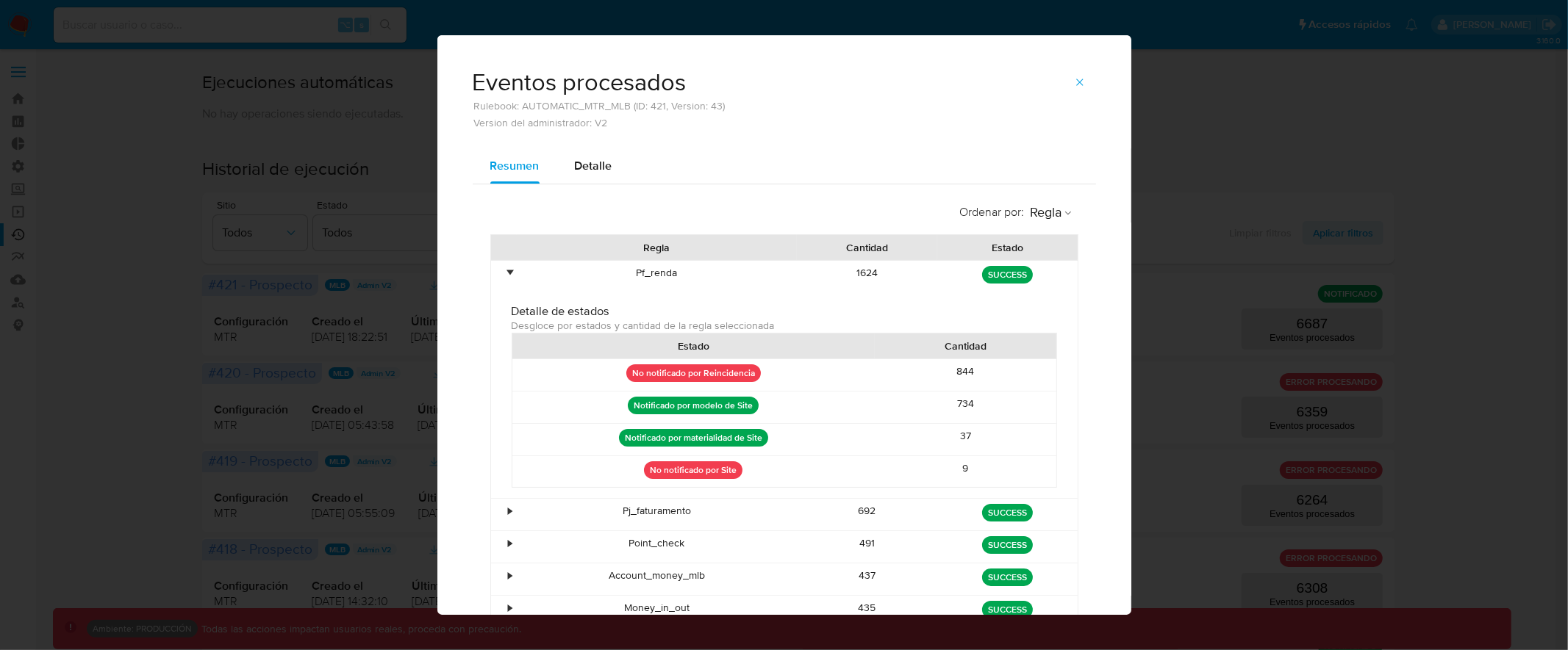
click at [508, 274] on div "•" at bounding box center [510, 273] width 4 height 14
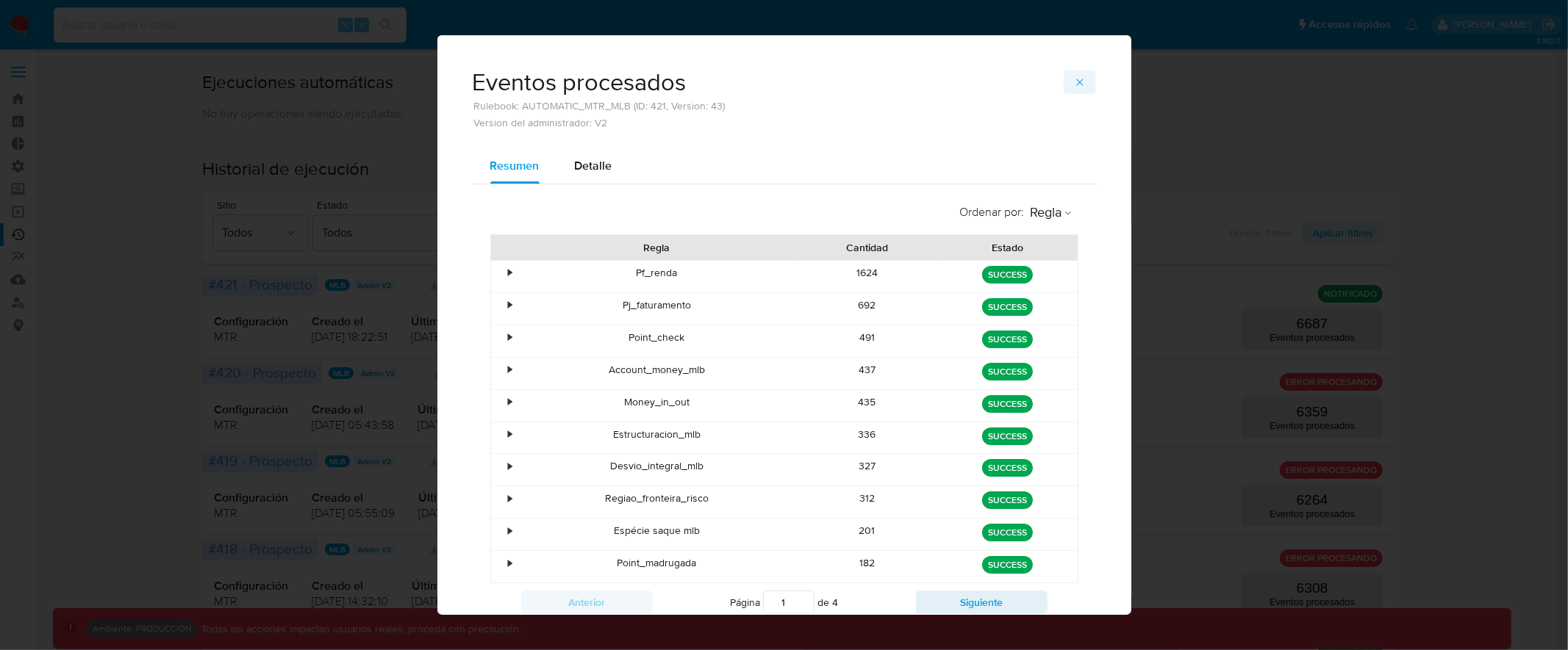
click at [1073, 74] on span "button" at bounding box center [1079, 82] width 12 height 21
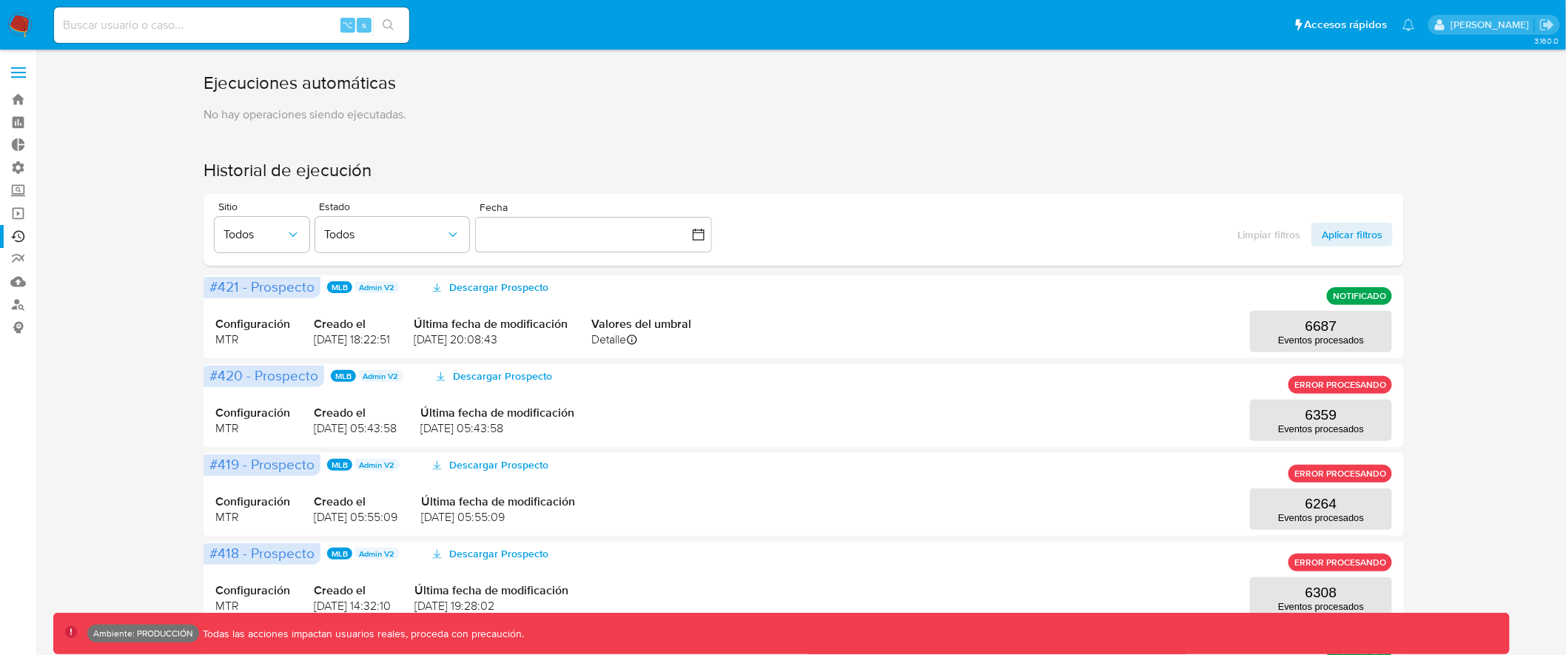
click at [13, 72] on span at bounding box center [18, 73] width 15 height 2
click at [0, 0] on input "checkbox" at bounding box center [0, 0] width 0 height 0
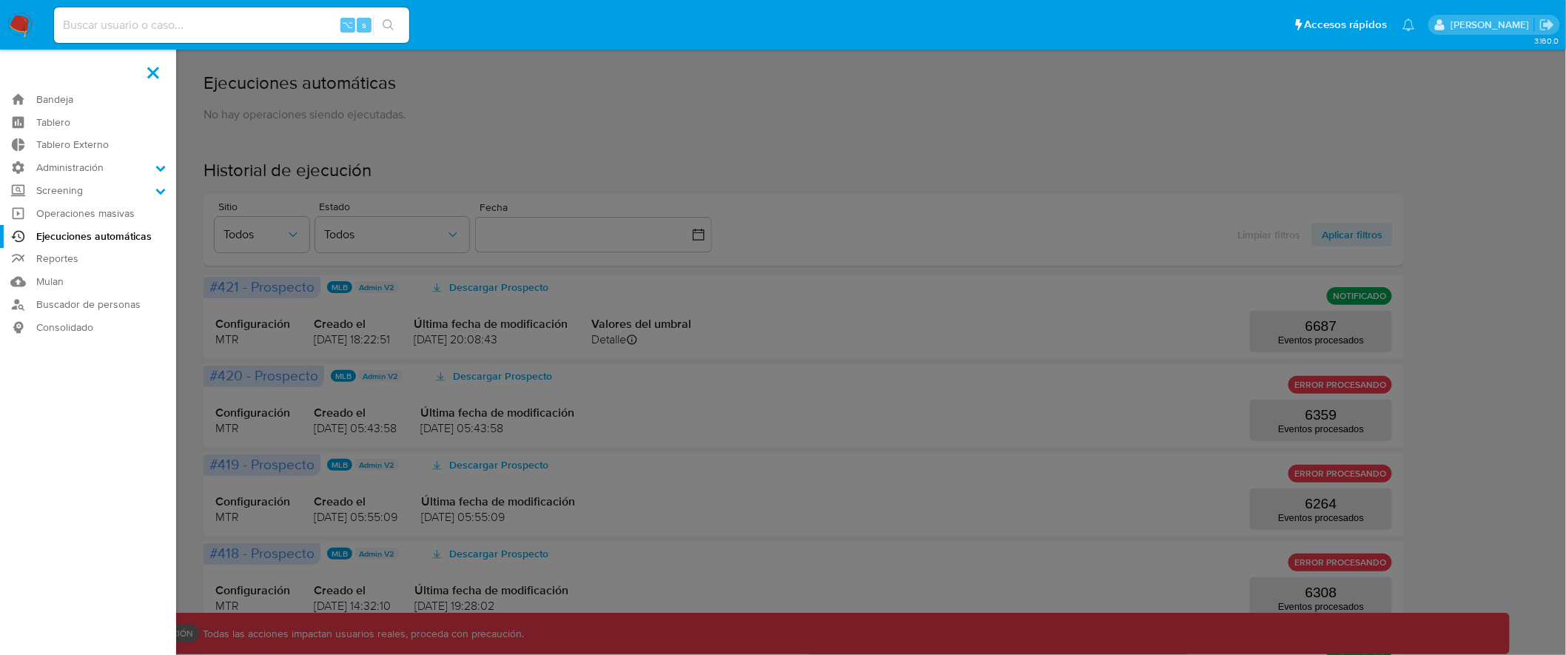
click at [1086, 300] on label at bounding box center [783, 327] width 1566 height 655
click at [0, 0] on input "checkbox" at bounding box center [0, 0] width 0 height 0
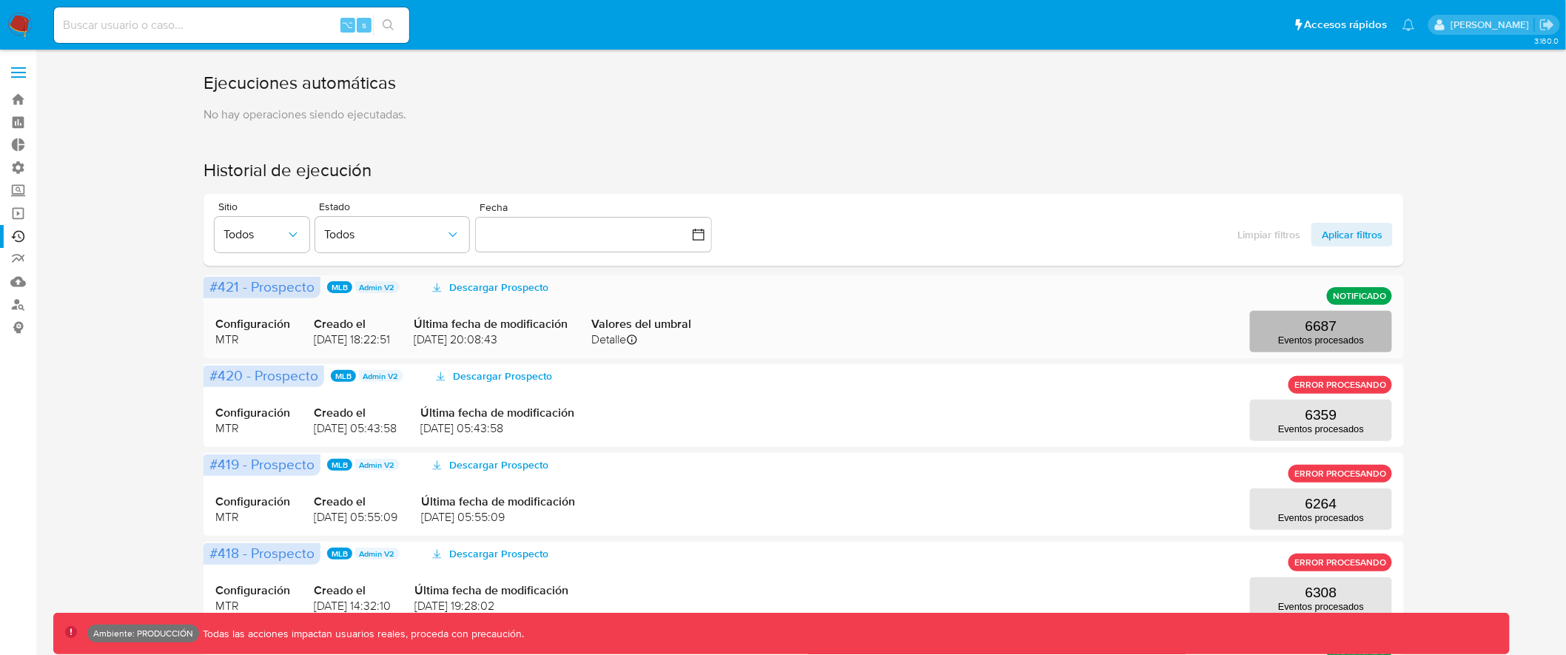
click at [1318, 347] on button "6687 Eventos procesados" at bounding box center [1321, 331] width 142 height 41
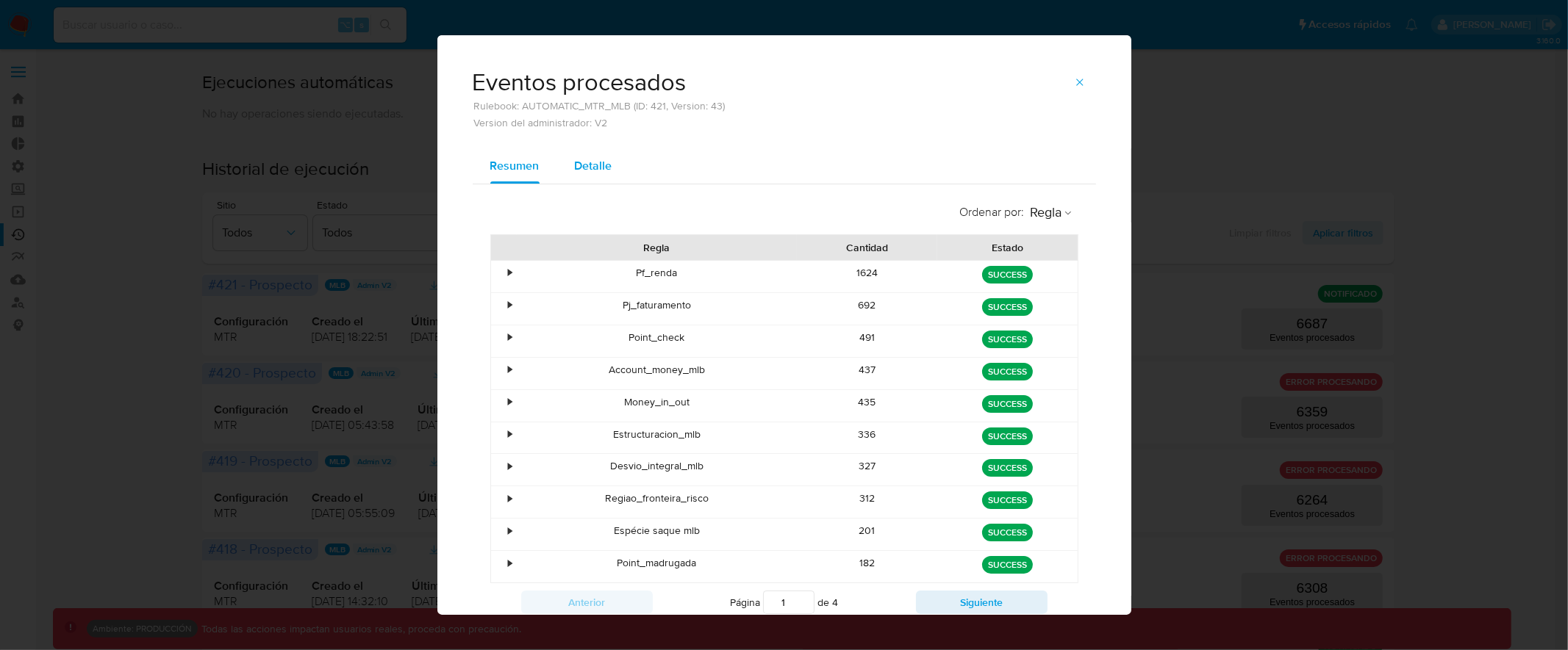
click at [595, 171] on span "Detalle" at bounding box center [594, 165] width 38 height 17
select select "10"
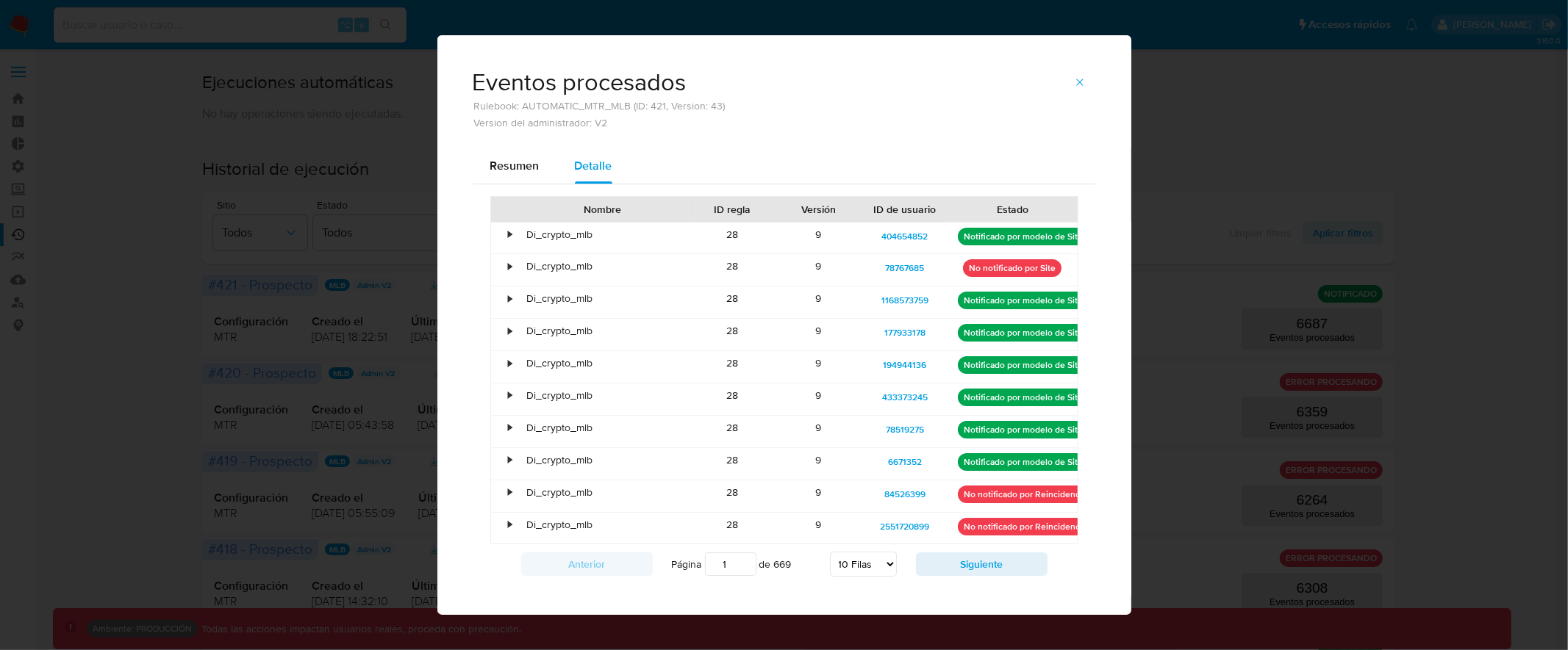
click at [508, 232] on div "•" at bounding box center [510, 234] width 4 height 14
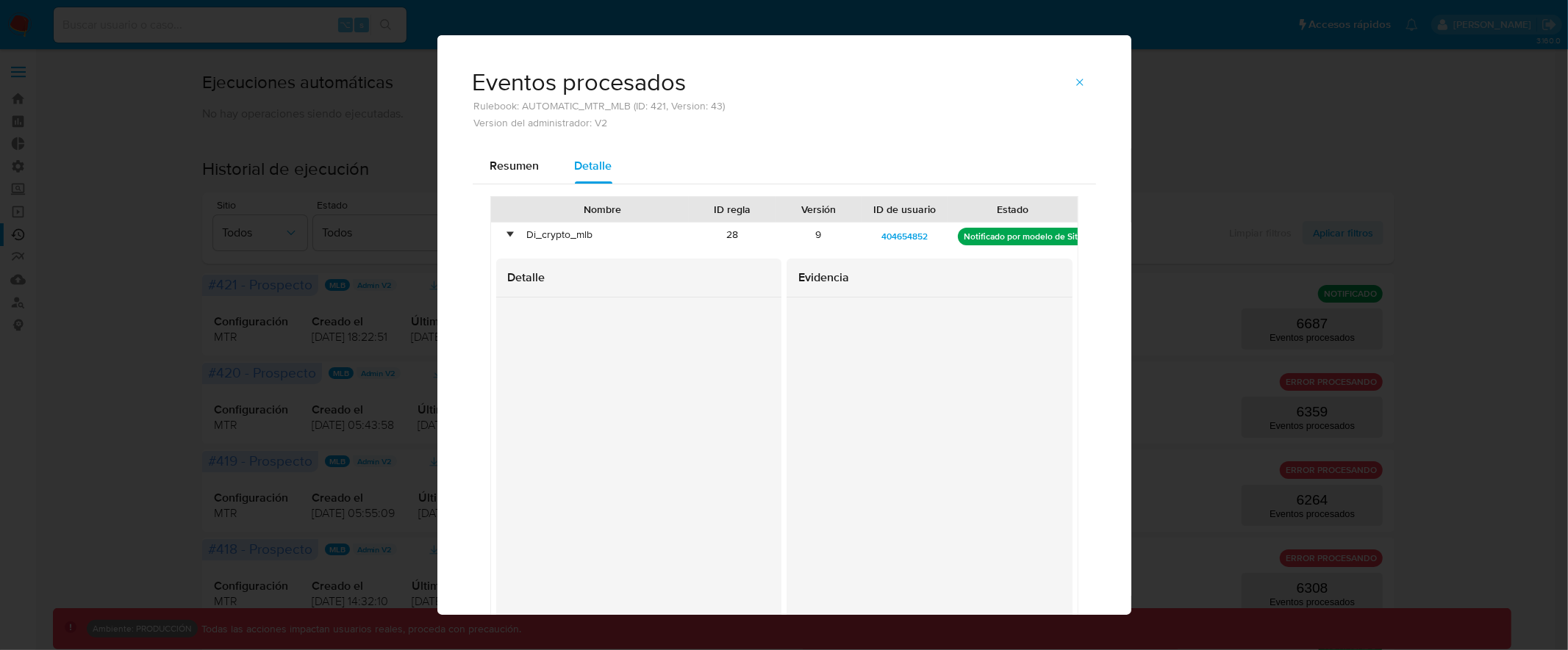
click at [508, 235] on div "•" at bounding box center [510, 234] width 4 height 14
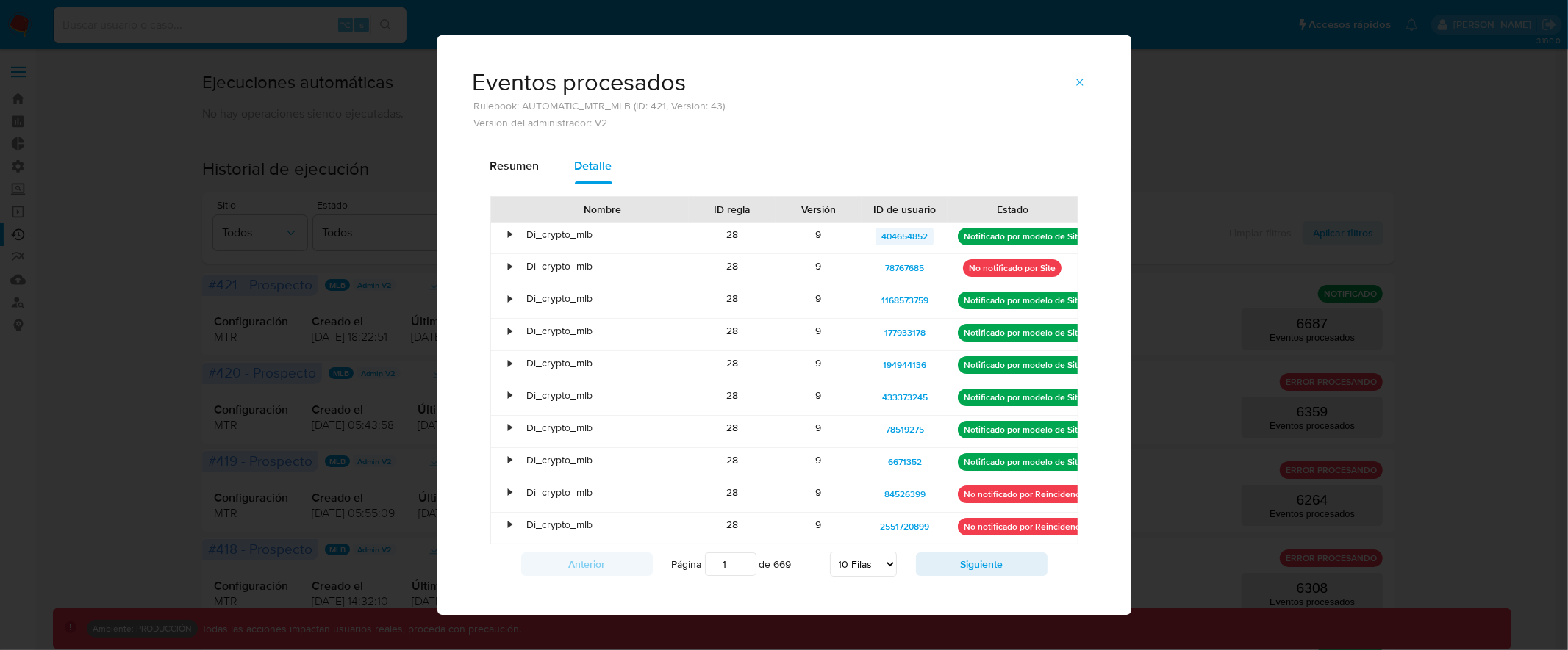
click at [918, 241] on span "404654852" at bounding box center [904, 236] width 47 height 18
click at [508, 233] on div "•" at bounding box center [510, 234] width 4 height 14
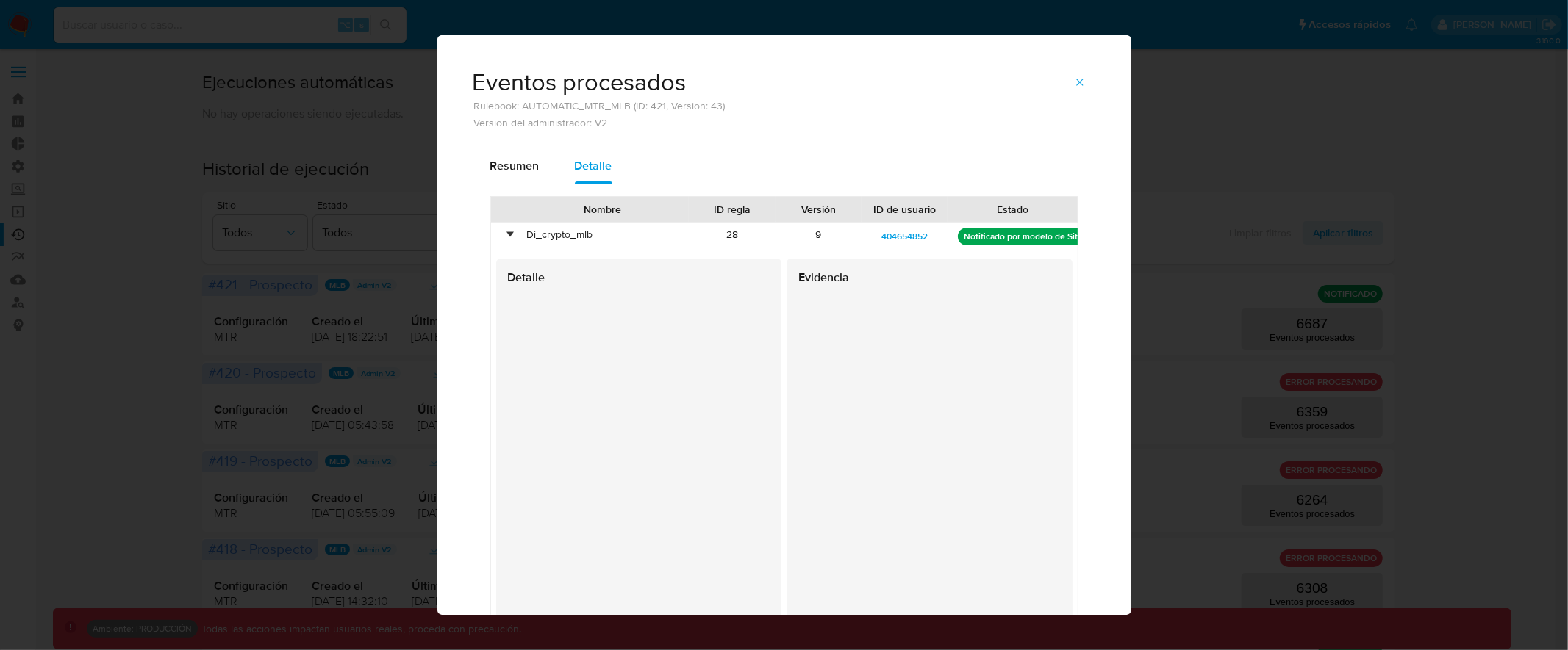
click at [499, 235] on div "•" at bounding box center [503, 238] width 26 height 32
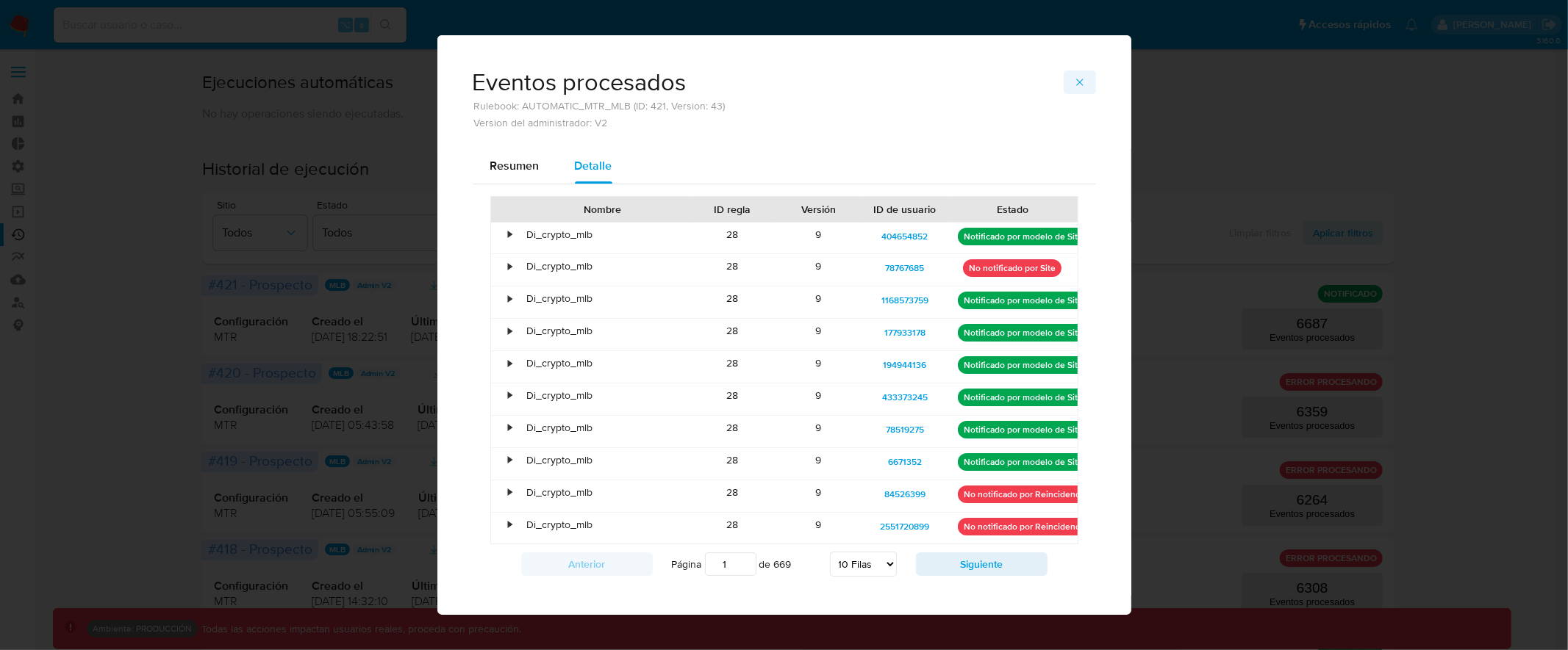
click at [1078, 80] on icon "button" at bounding box center [1079, 82] width 12 height 12
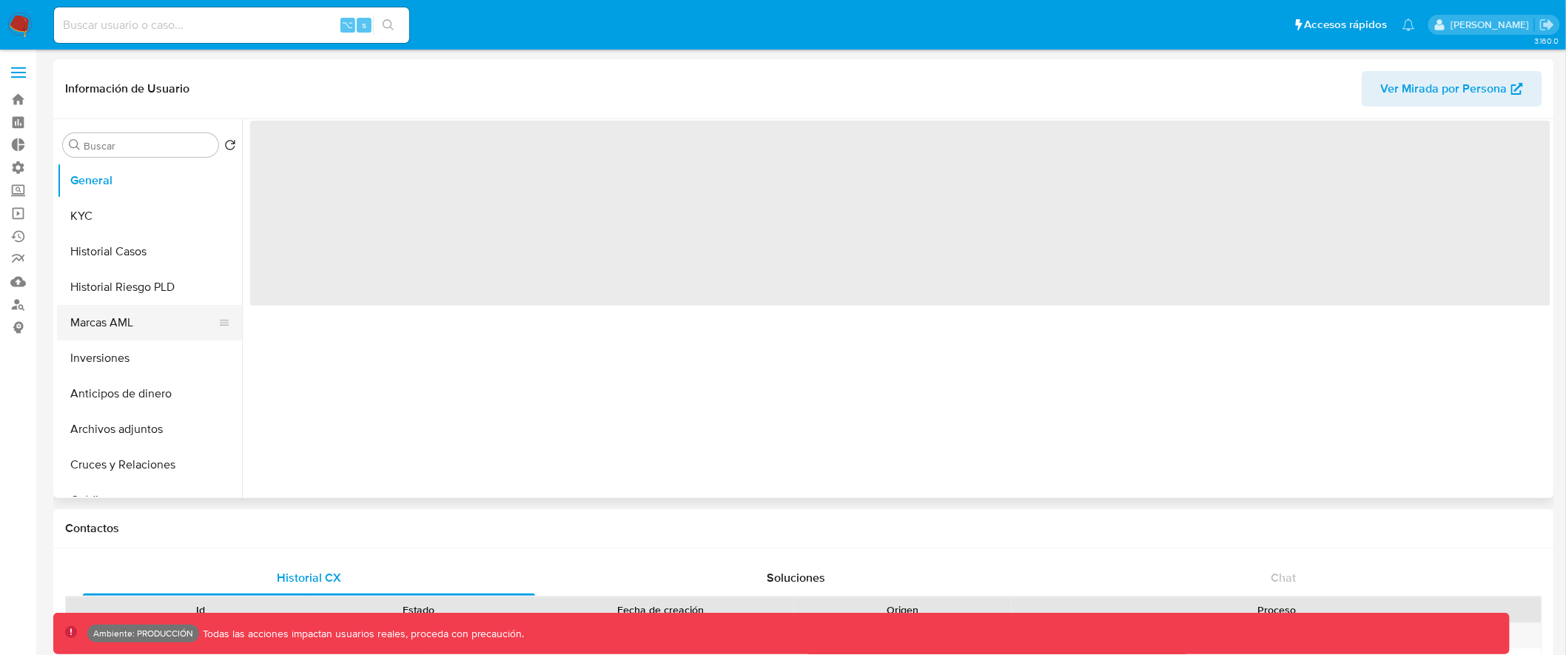
select select "10"
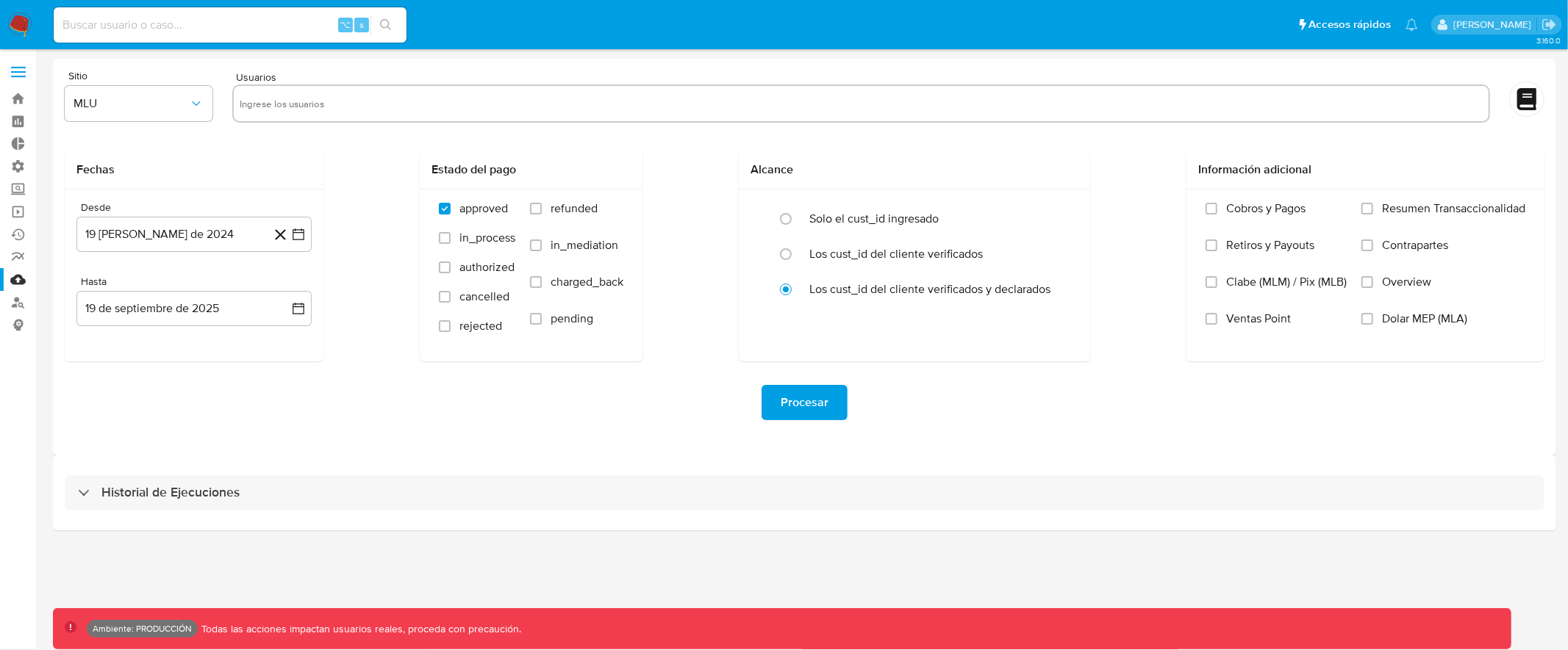
click at [17, 69] on label at bounding box center [18, 71] width 37 height 31
click at [0, 0] on input "checkbox" at bounding box center [0, 0] width 0 height 0
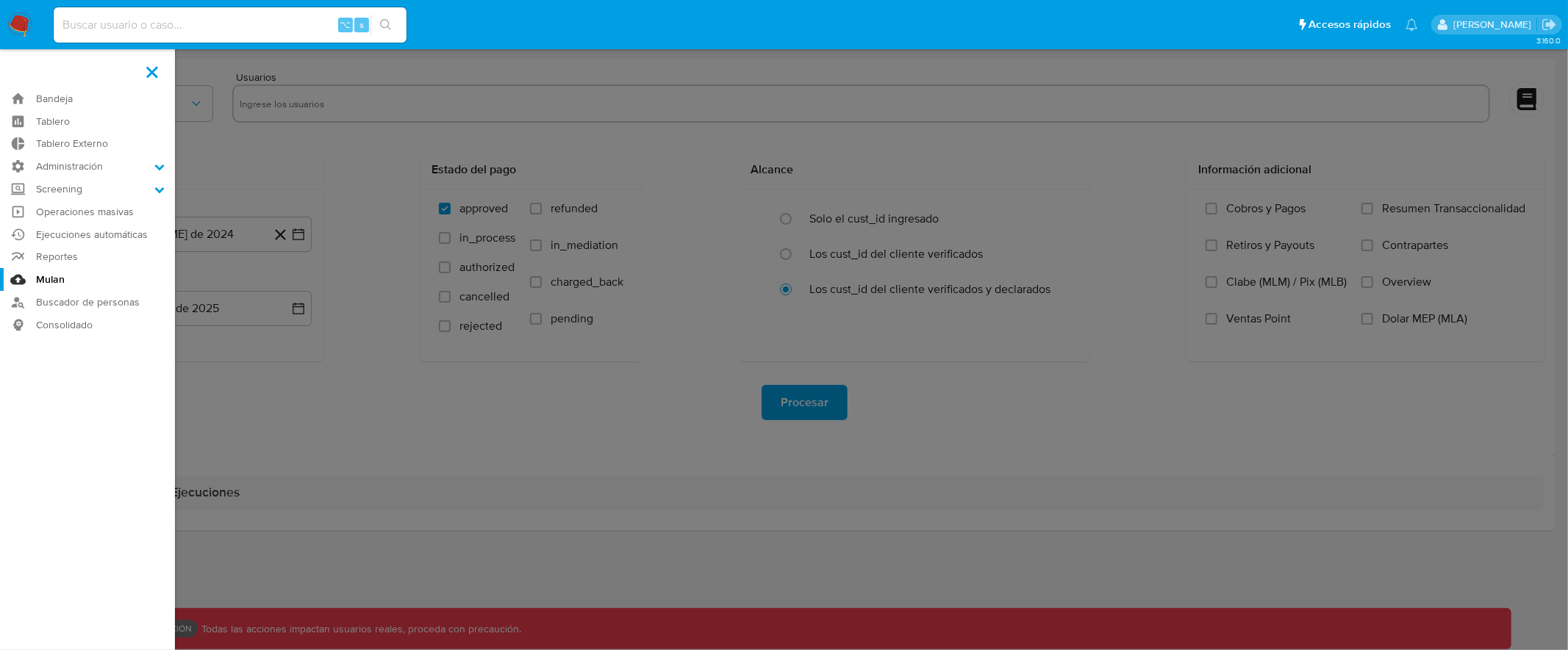
click at [253, 156] on label at bounding box center [784, 325] width 1568 height 650
click at [0, 0] on input "checkbox" at bounding box center [0, 0] width 0 height 0
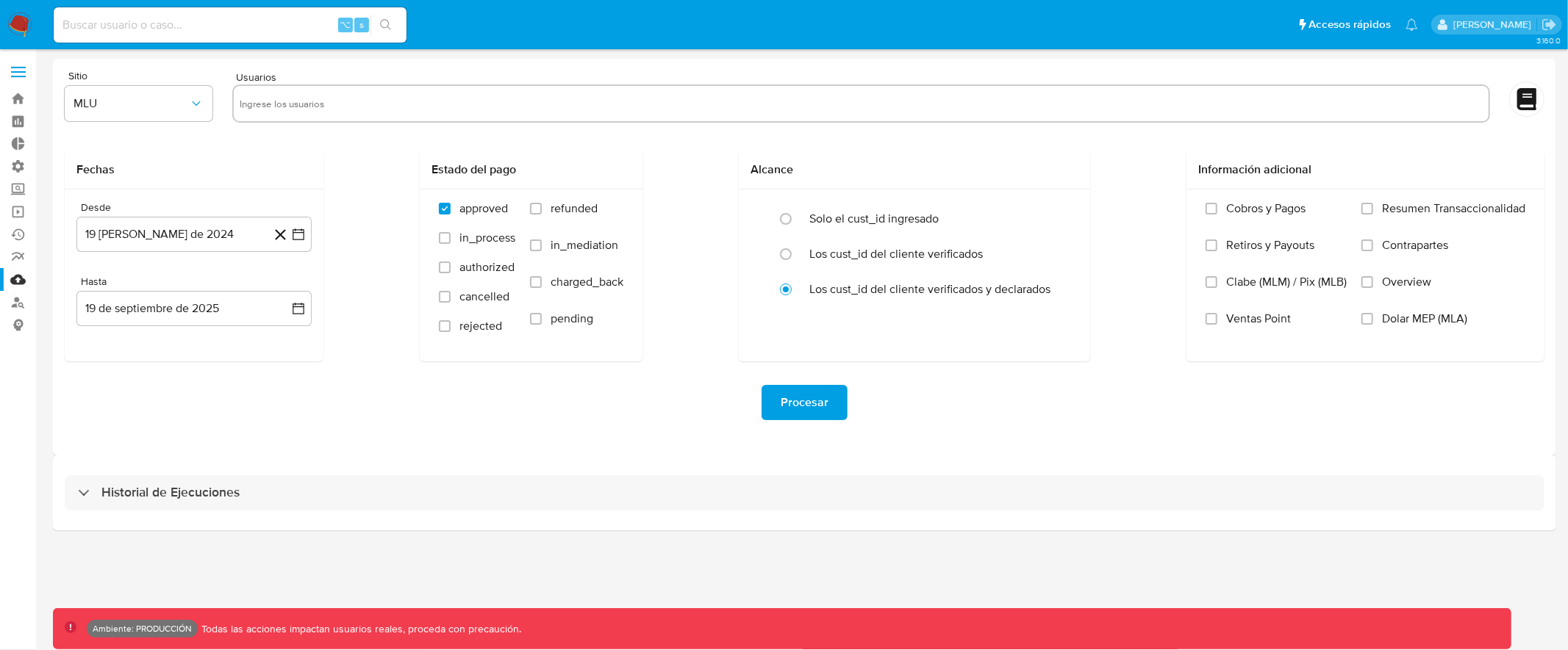
click at [137, 27] on input at bounding box center [229, 25] width 353 height 19
type input "assum.[PERSON_NAME]"
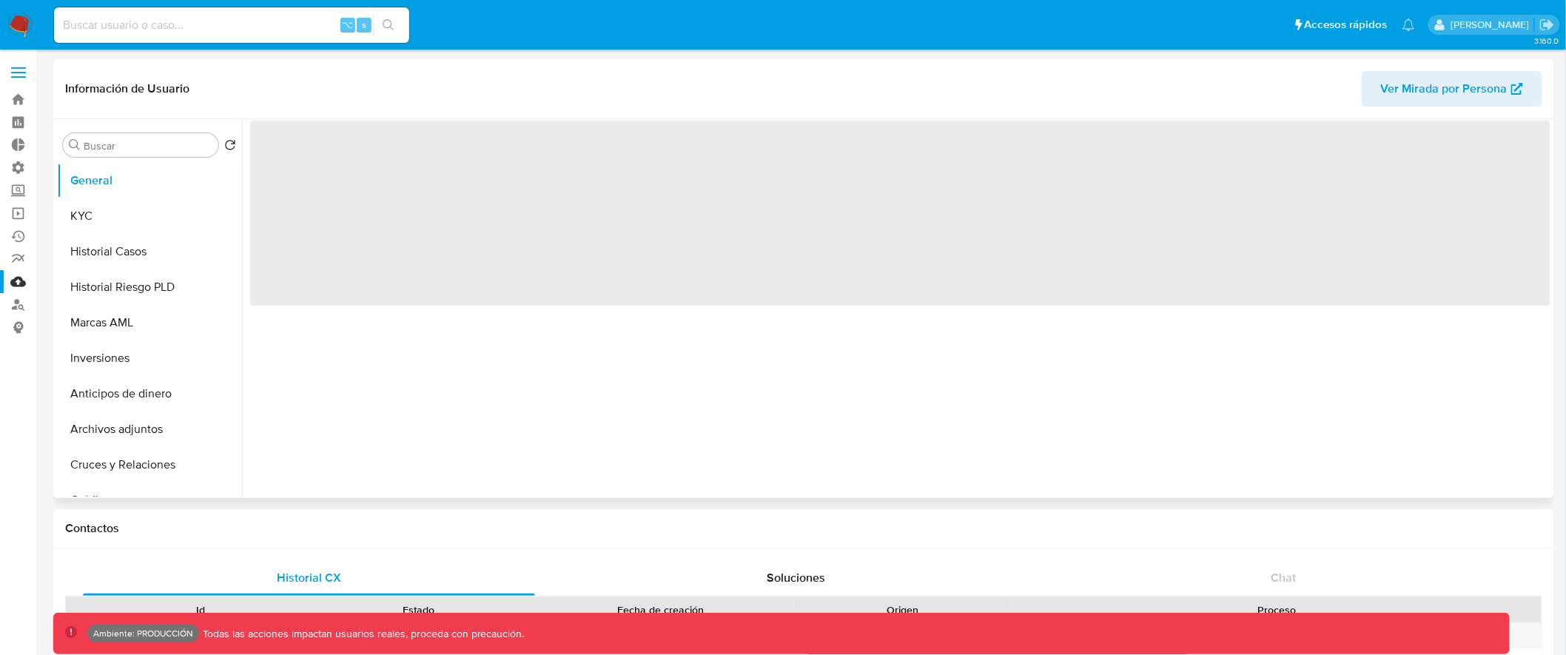
select select "10"
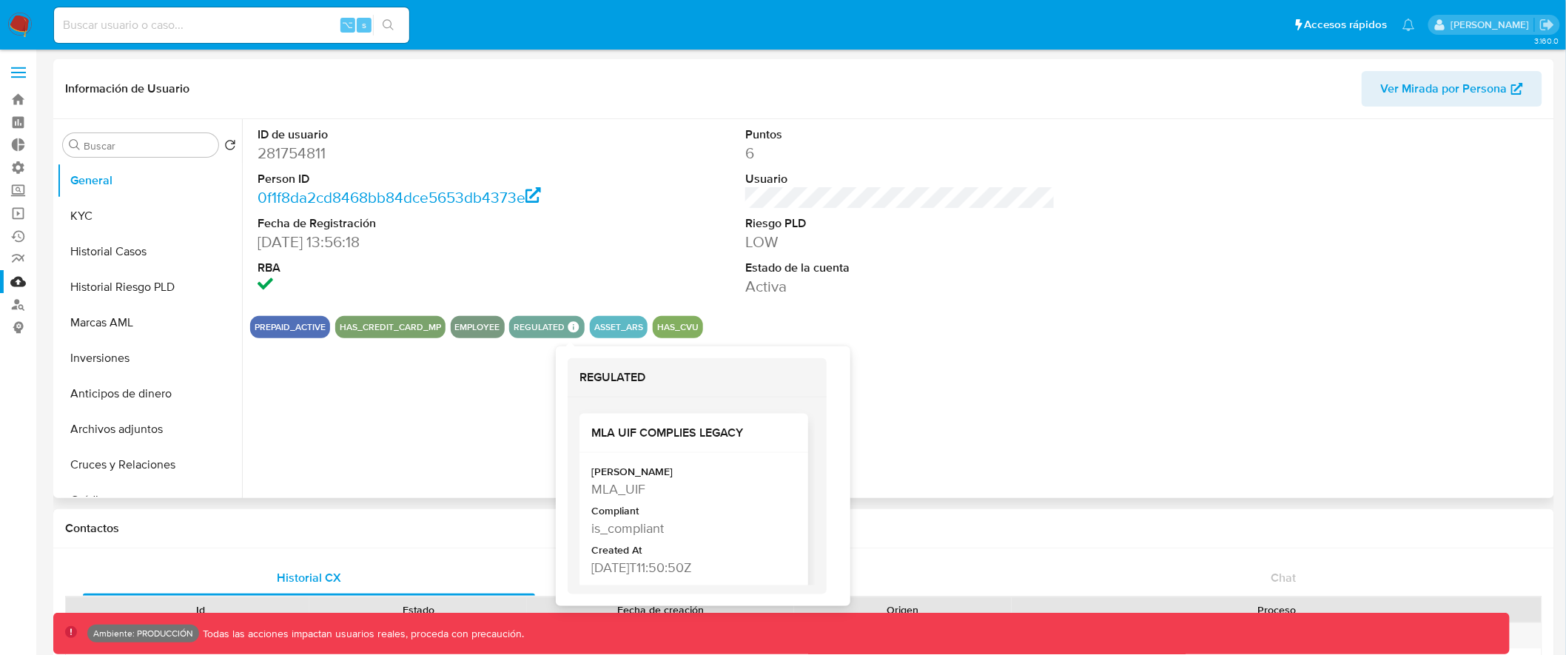
scroll to position [12, 0]
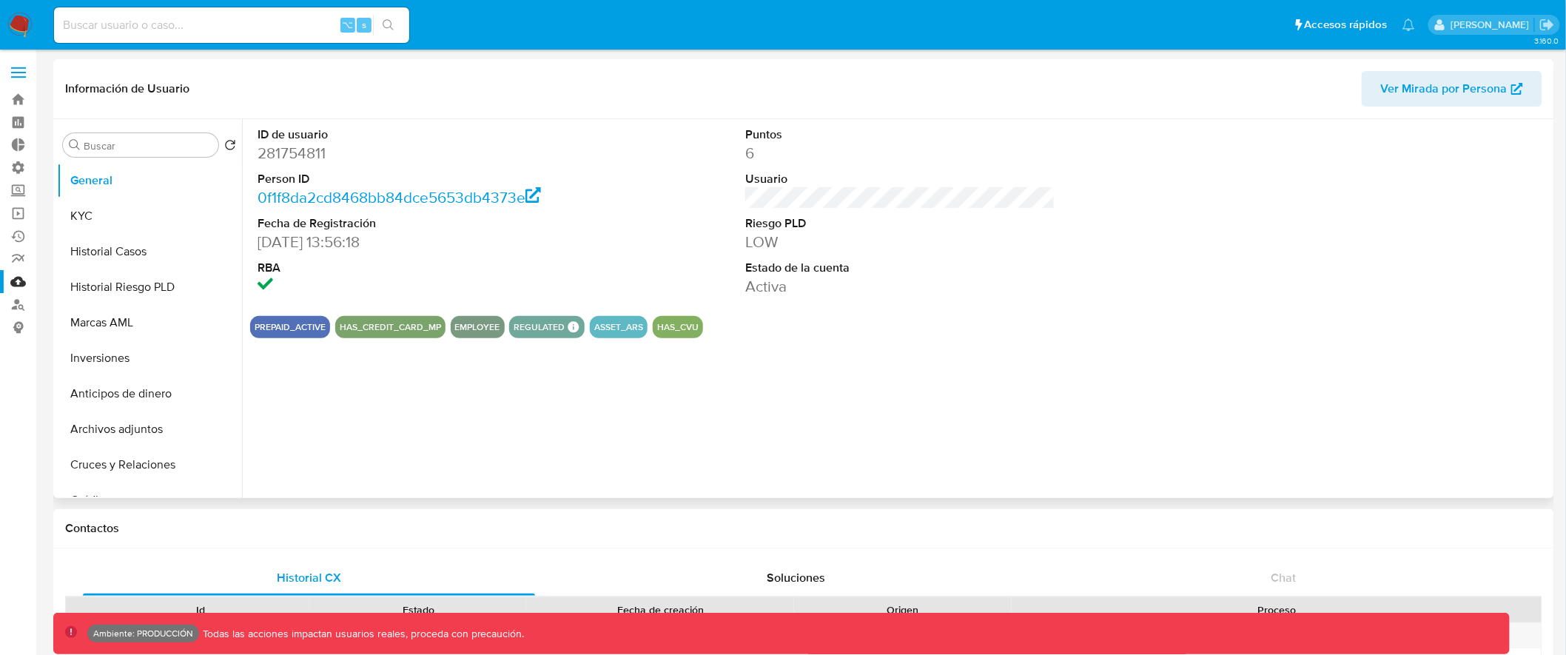
click at [443, 420] on div "ID de usuario 281754811 Person ID 0f1f8da2cd8468bb84dce5653db4373e Fecha de Reg…" at bounding box center [896, 308] width 1308 height 379
click at [19, 67] on span at bounding box center [18, 68] width 15 height 2
click at [0, 0] on input "checkbox" at bounding box center [0, 0] width 0 height 0
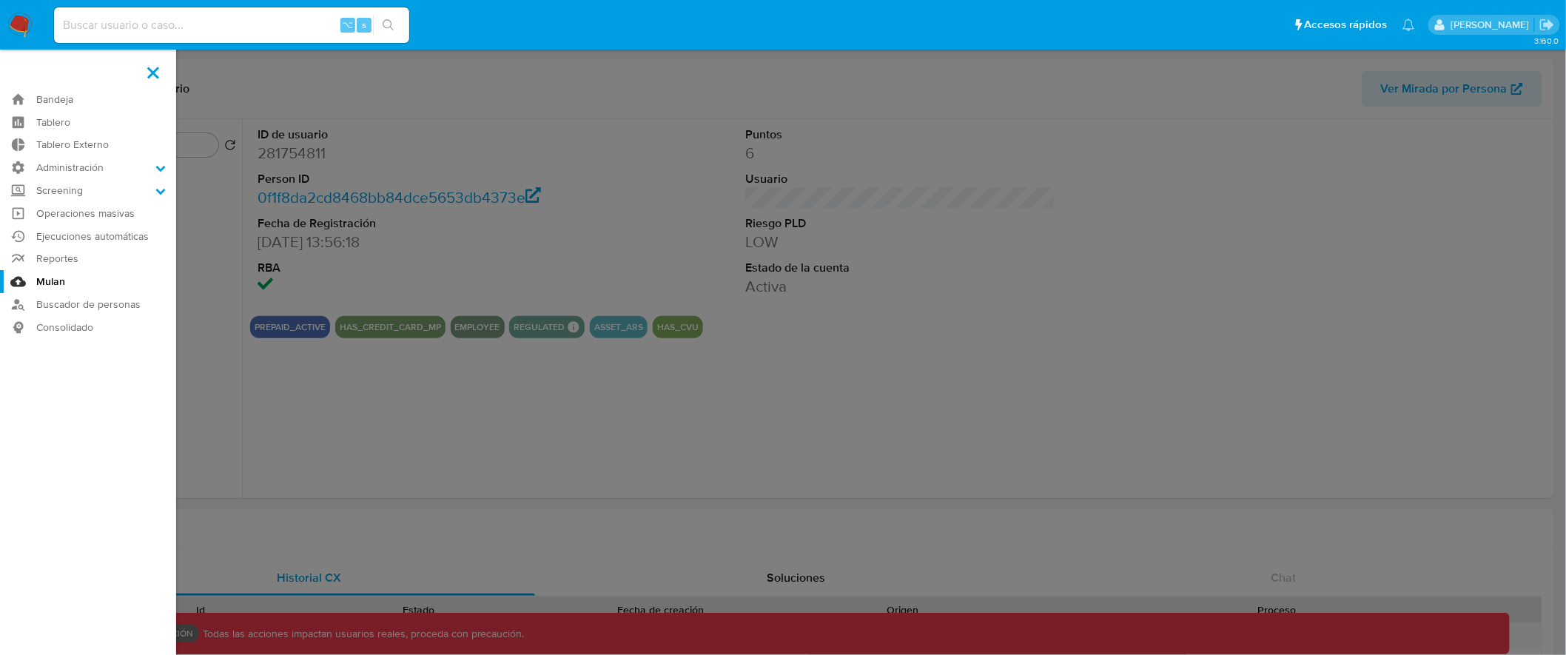
click at [42, 283] on link "Mulan" at bounding box center [88, 281] width 176 height 23
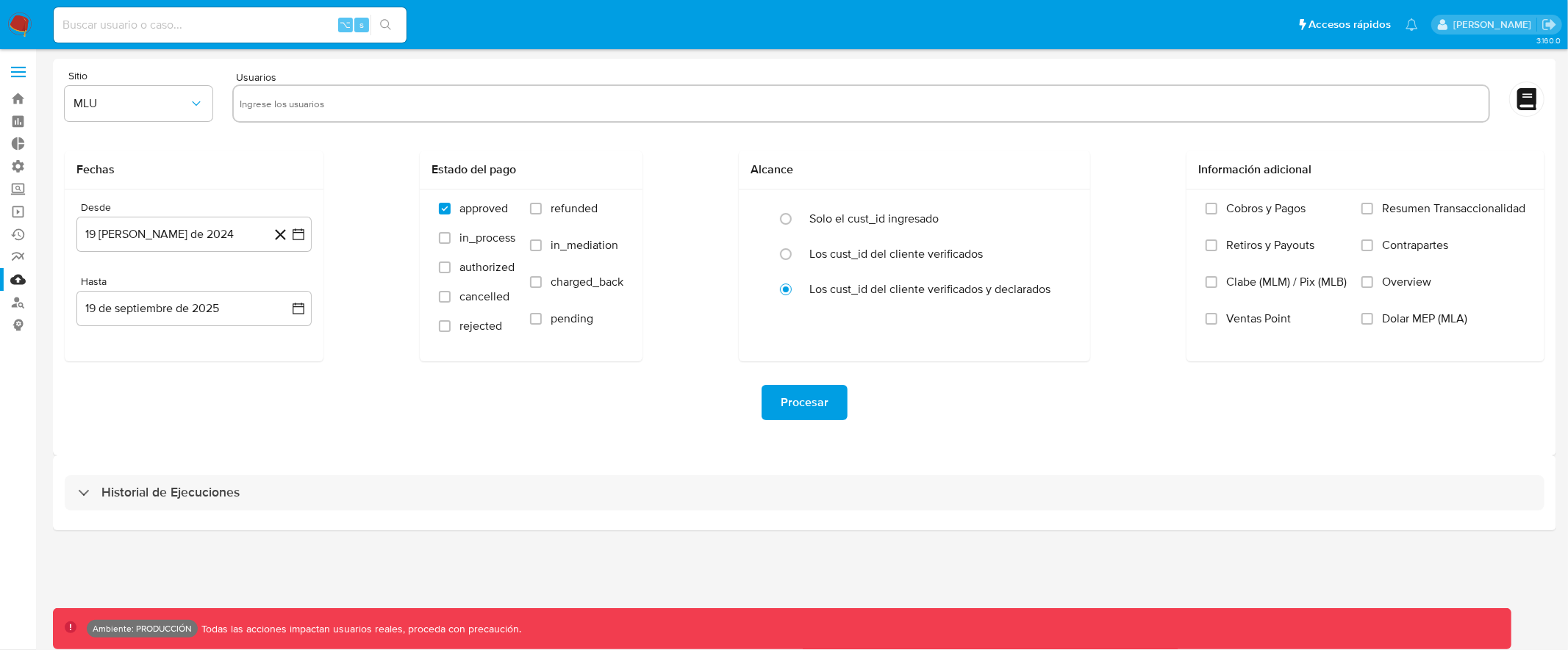
click at [111, 28] on input at bounding box center [229, 25] width 353 height 19
type input "assum.[PERSON_NAME]"
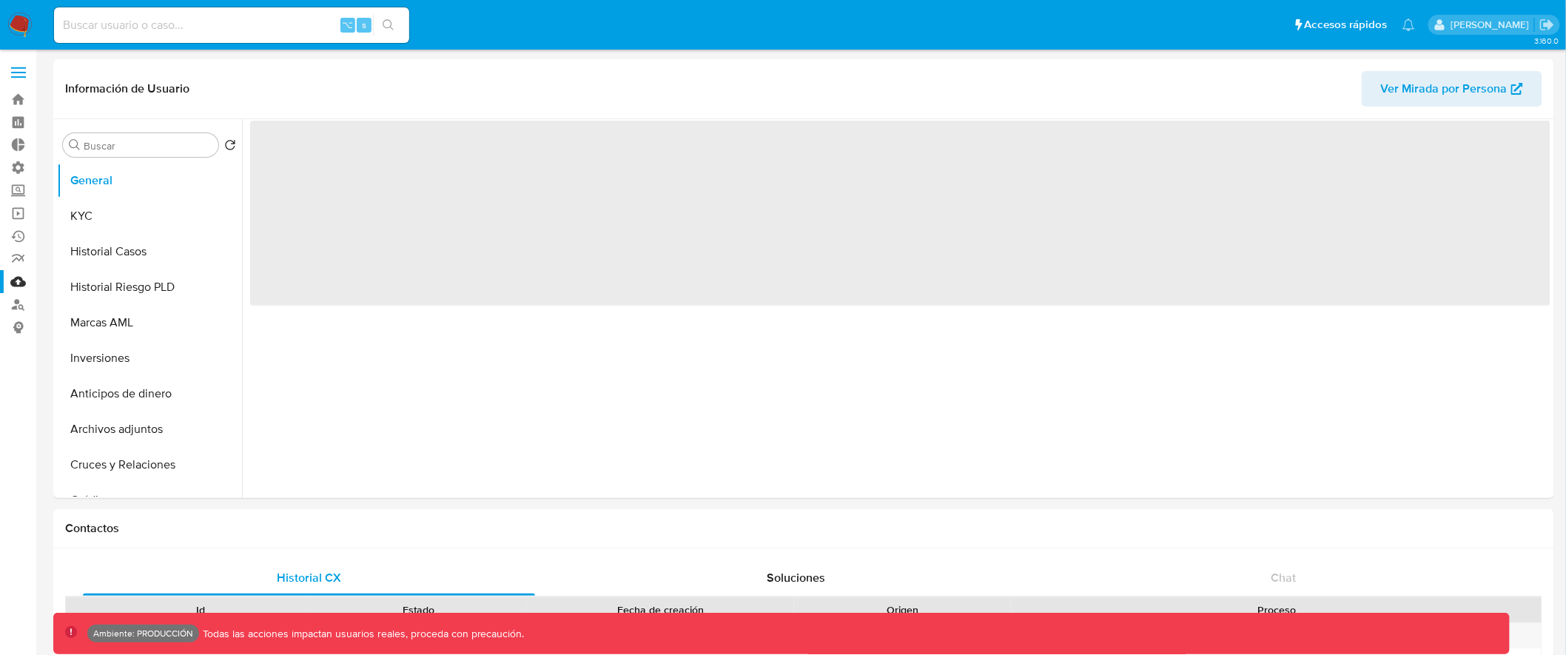
select select "10"
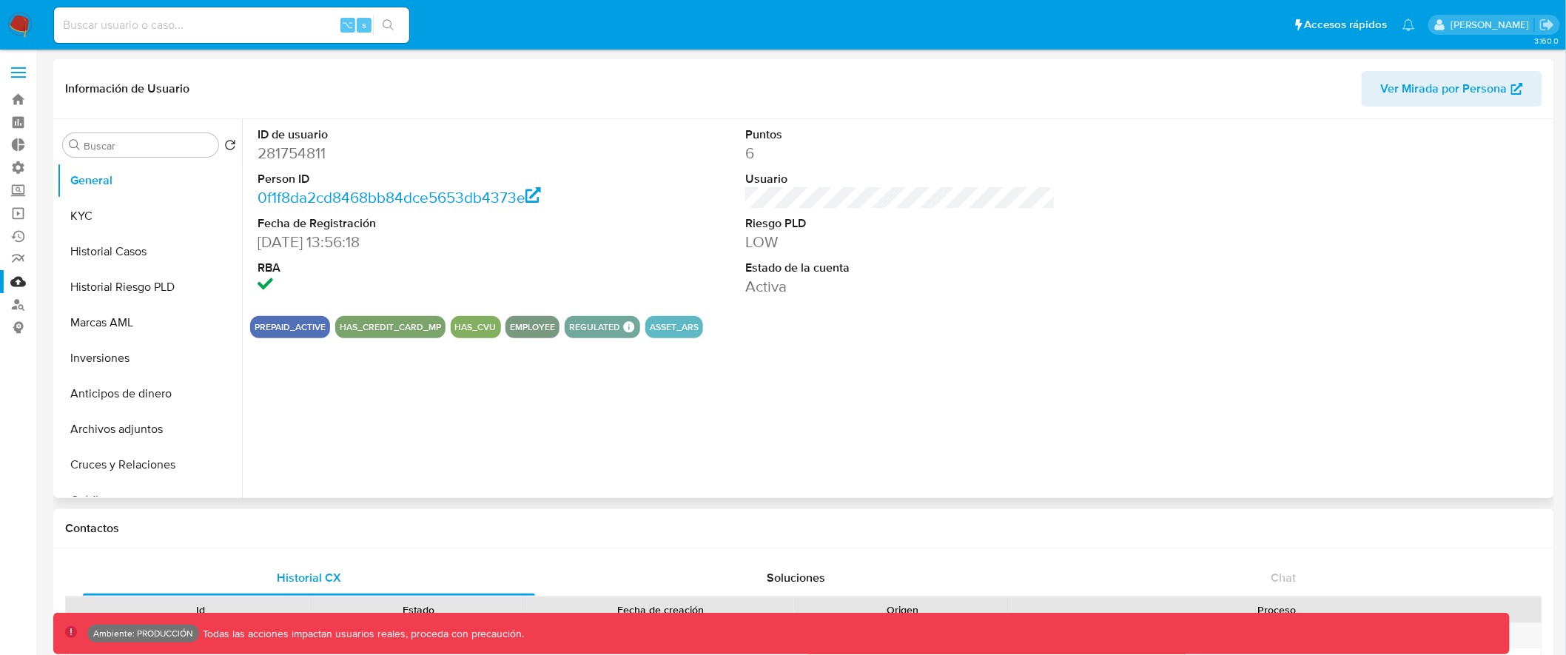
drag, startPoint x: 504, startPoint y: 332, endPoint x: 535, endPoint y: 328, distance: 31.4
click at [537, 328] on div "EMPLOYEE" at bounding box center [532, 327] width 54 height 22
click at [535, 328] on button "EMPLOYEE" at bounding box center [532, 327] width 45 height 6
click at [514, 330] on button "EMPLOYEE" at bounding box center [532, 327] width 45 height 6
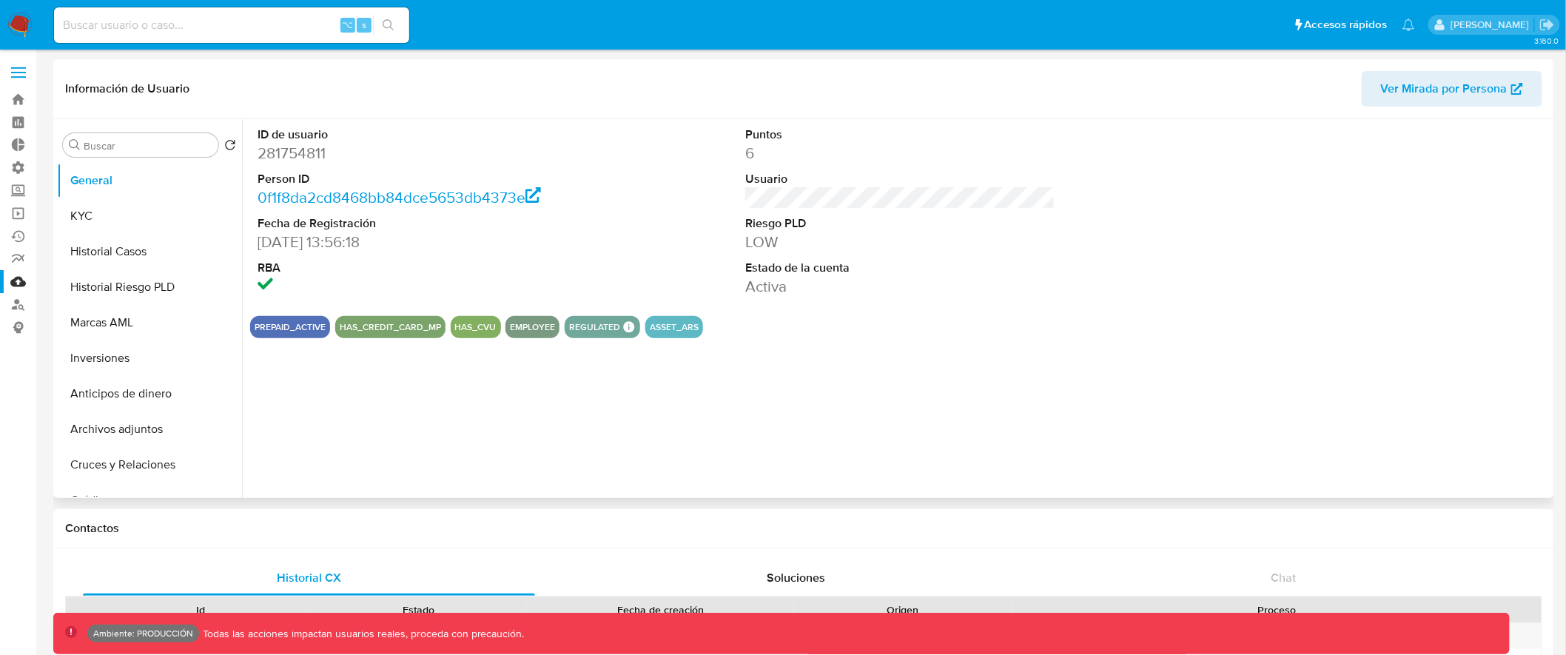
click at [514, 330] on button "EMPLOYEE" at bounding box center [532, 327] width 45 height 6
drag, startPoint x: 508, startPoint y: 329, endPoint x: 580, endPoint y: 329, distance: 72.5
click at [580, 329] on div "PREPAID_ACTIVE HAS_CREDIT_CARD_MP HAS_CVU EMPLOYEE REGULATED REGULATED MLA UIF …" at bounding box center [900, 327] width 1300 height 22
drag, startPoint x: 1033, startPoint y: 150, endPoint x: 1077, endPoint y: 12, distance: 145.1
click at [1034, 150] on dd "6" at bounding box center [900, 153] width 310 height 21
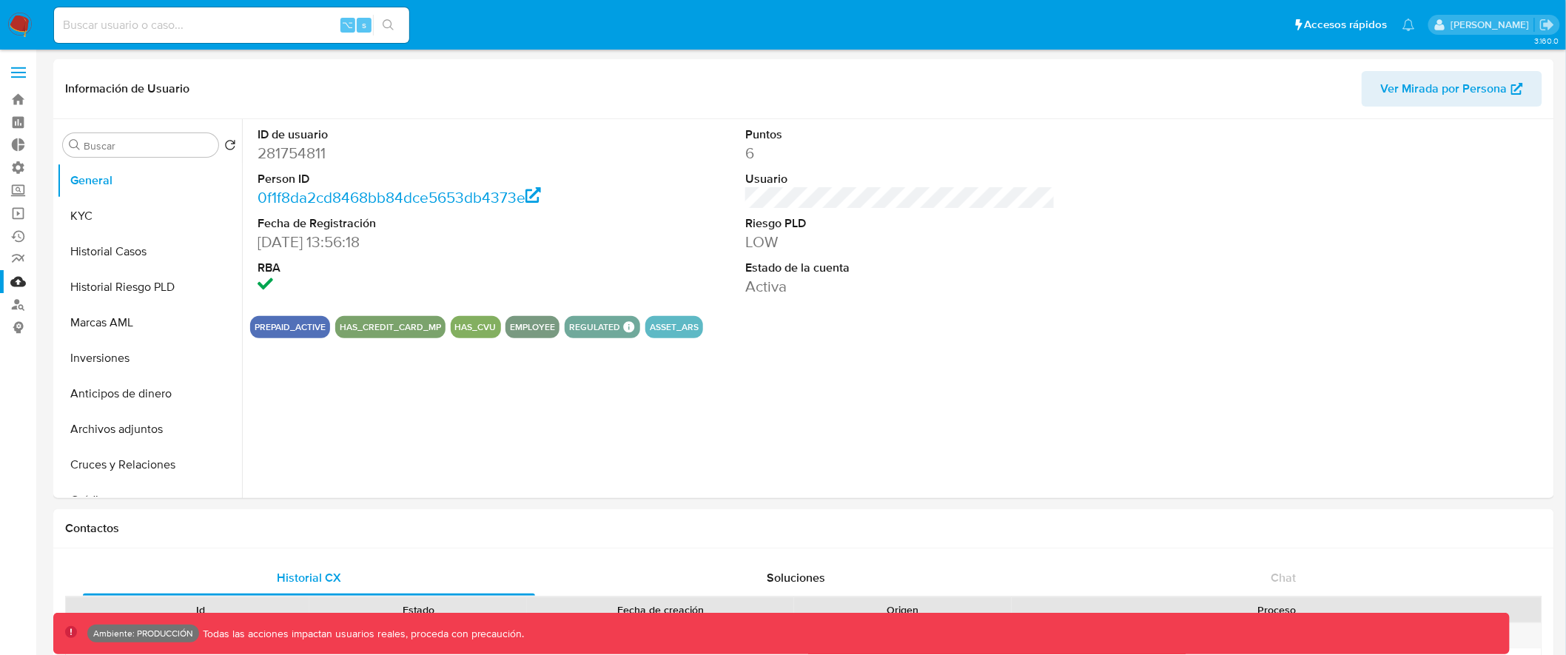
click at [14, 67] on span at bounding box center [18, 68] width 15 height 2
click at [0, 0] on input "checkbox" at bounding box center [0, 0] width 0 height 0
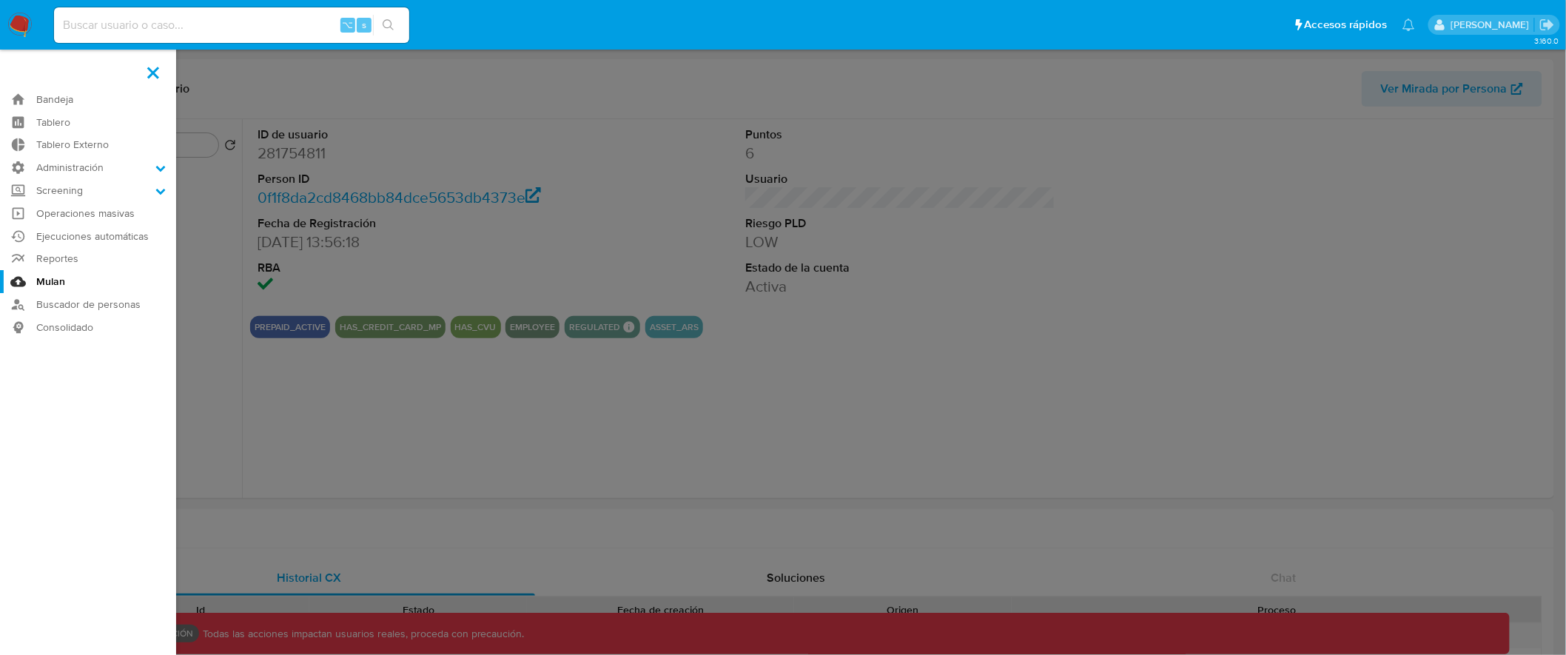
click at [47, 281] on link "Mulan" at bounding box center [88, 281] width 176 height 23
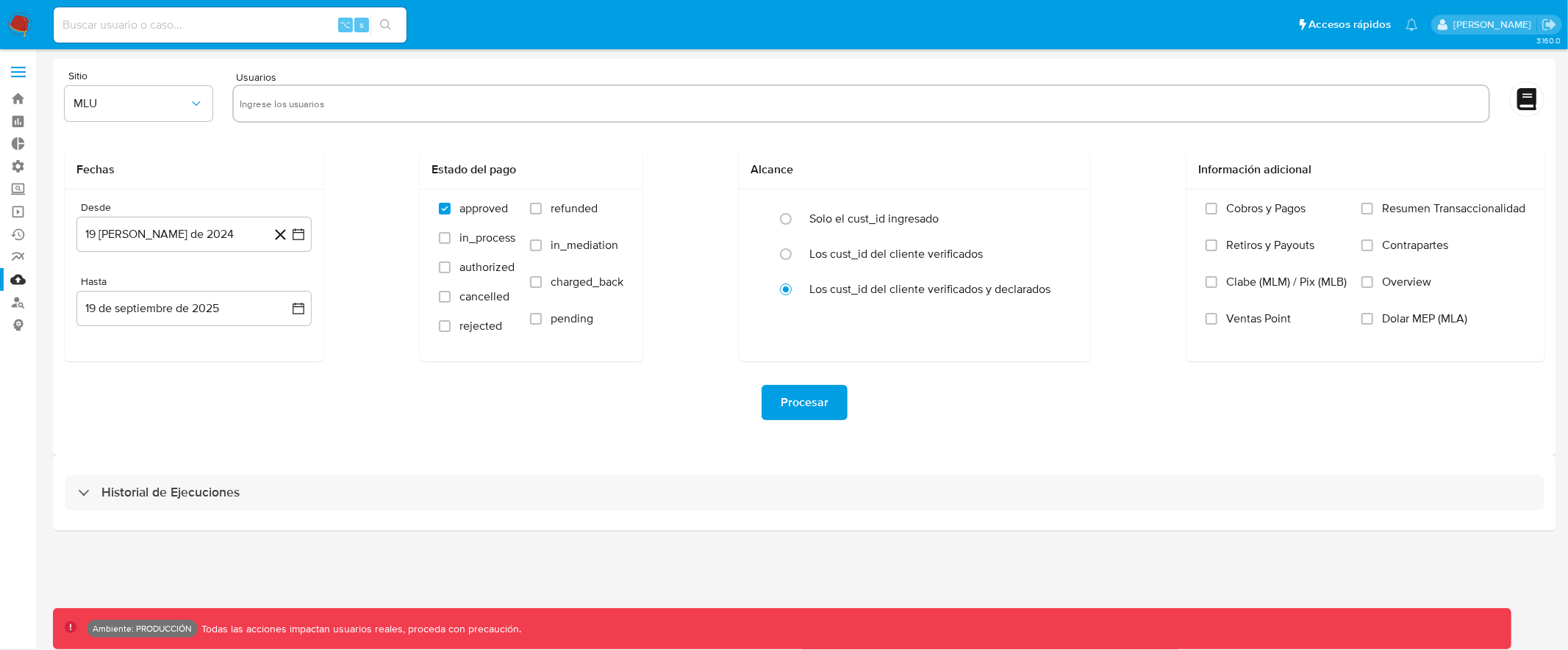
click at [269, 102] on input "text" at bounding box center [860, 104] width 1242 height 24
click at [311, 99] on input "text" at bounding box center [860, 104] width 1242 height 24
click at [267, 100] on input "text" at bounding box center [860, 104] width 1242 height 24
click at [165, 98] on span "MLU" at bounding box center [131, 103] width 115 height 15
click at [334, 108] on input "text" at bounding box center [860, 104] width 1242 height 24
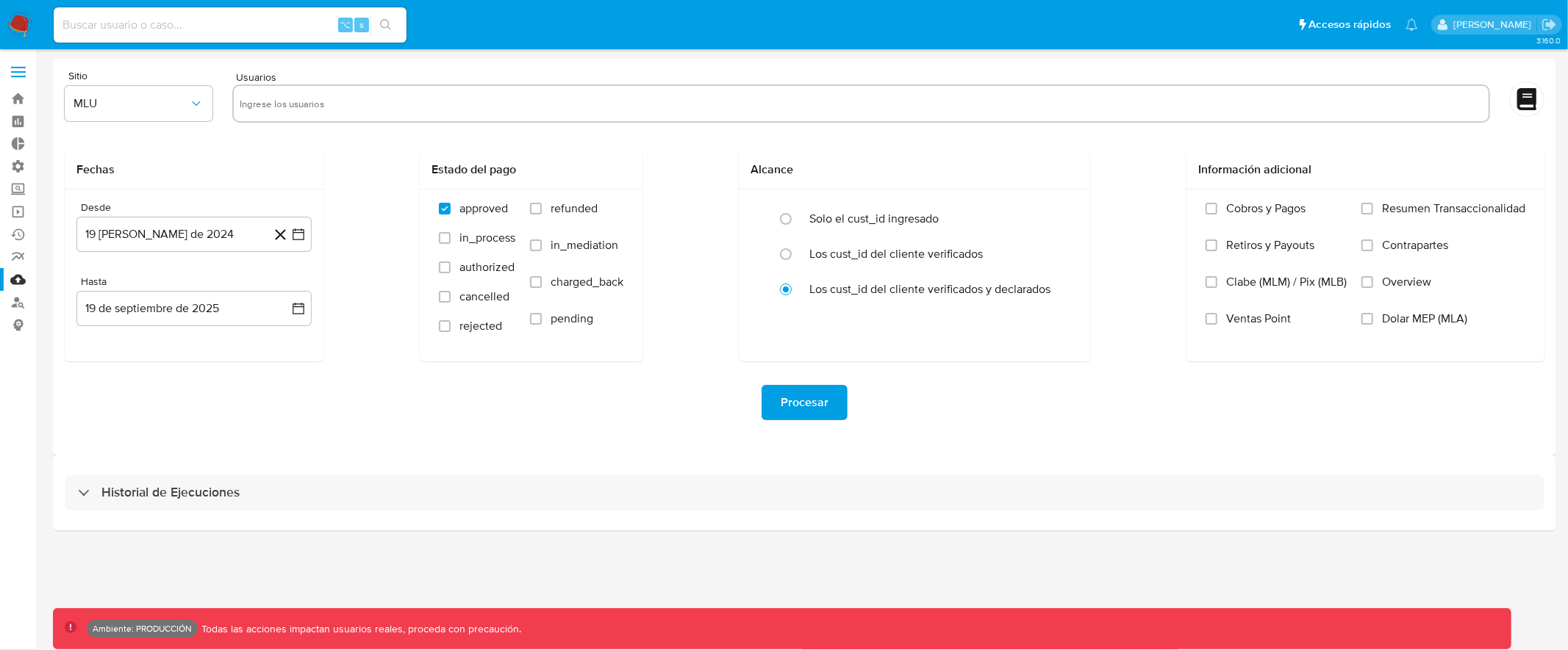
click at [261, 109] on input "text" at bounding box center [860, 104] width 1242 height 24
click at [182, 108] on span "MLU" at bounding box center [131, 103] width 115 height 15
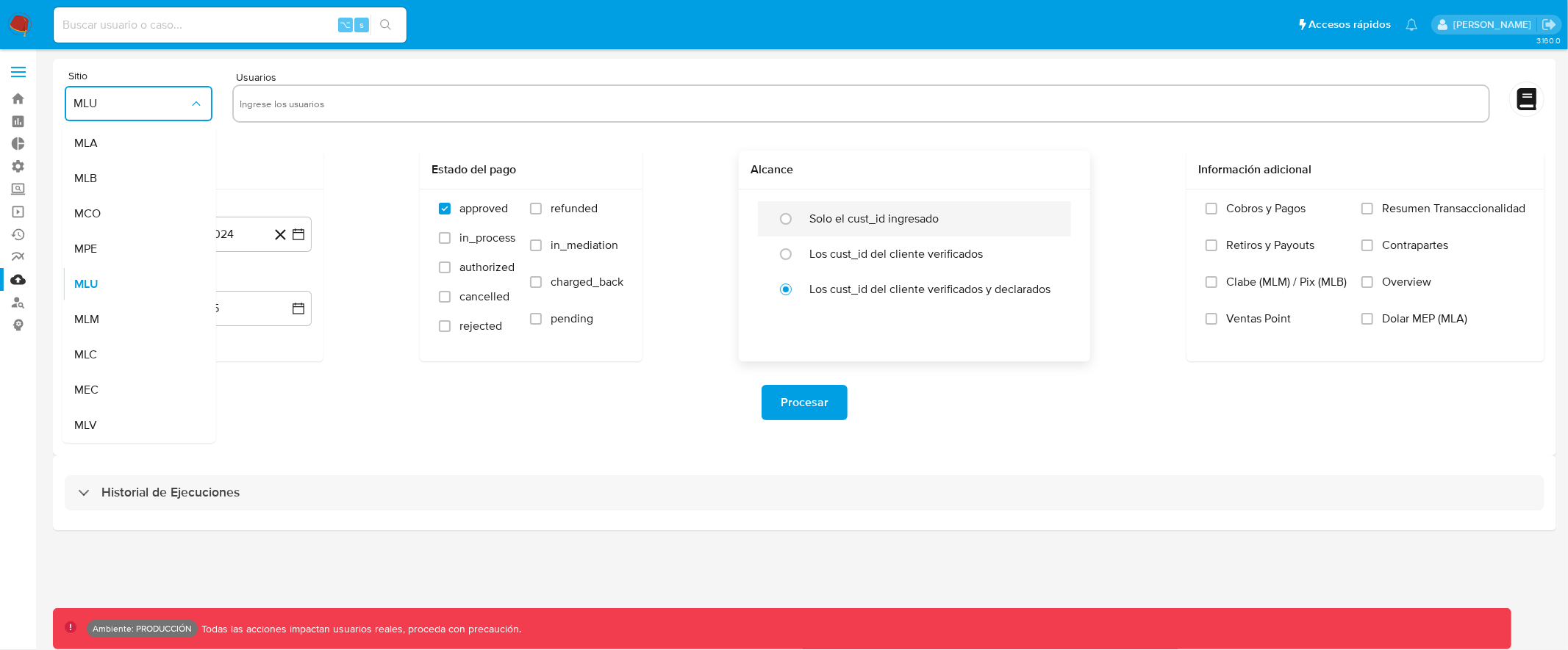
click at [836, 224] on label "Solo el cust_id ingresado" at bounding box center [874, 218] width 129 height 15
click at [797, 224] on input "radio" at bounding box center [785, 219] width 24 height 24
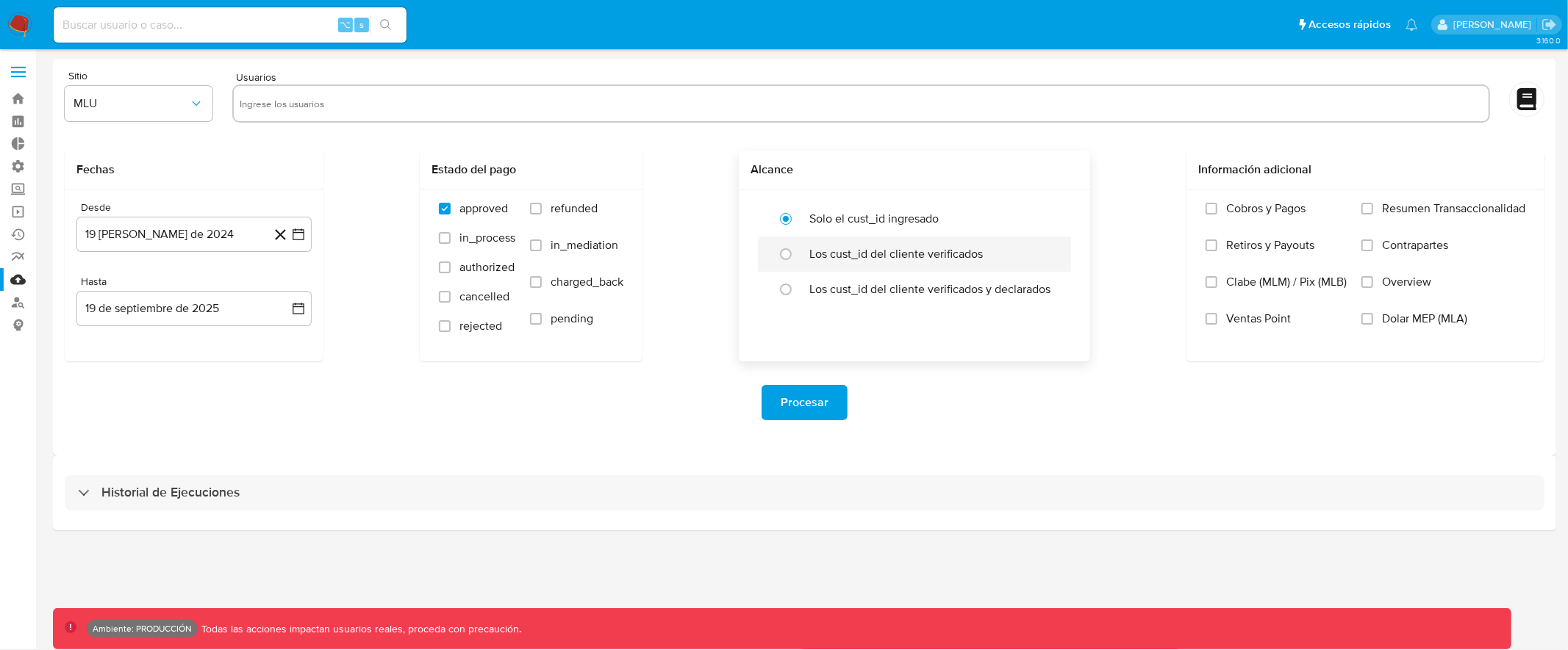
click at [840, 263] on div "Los cust_id del cliente verificados" at bounding box center [929, 254] width 241 height 36
radio input "false"
radio input "true"
click at [524, 89] on div at bounding box center [861, 103] width 1257 height 38
click at [511, 100] on input "text" at bounding box center [860, 104] width 1242 height 24
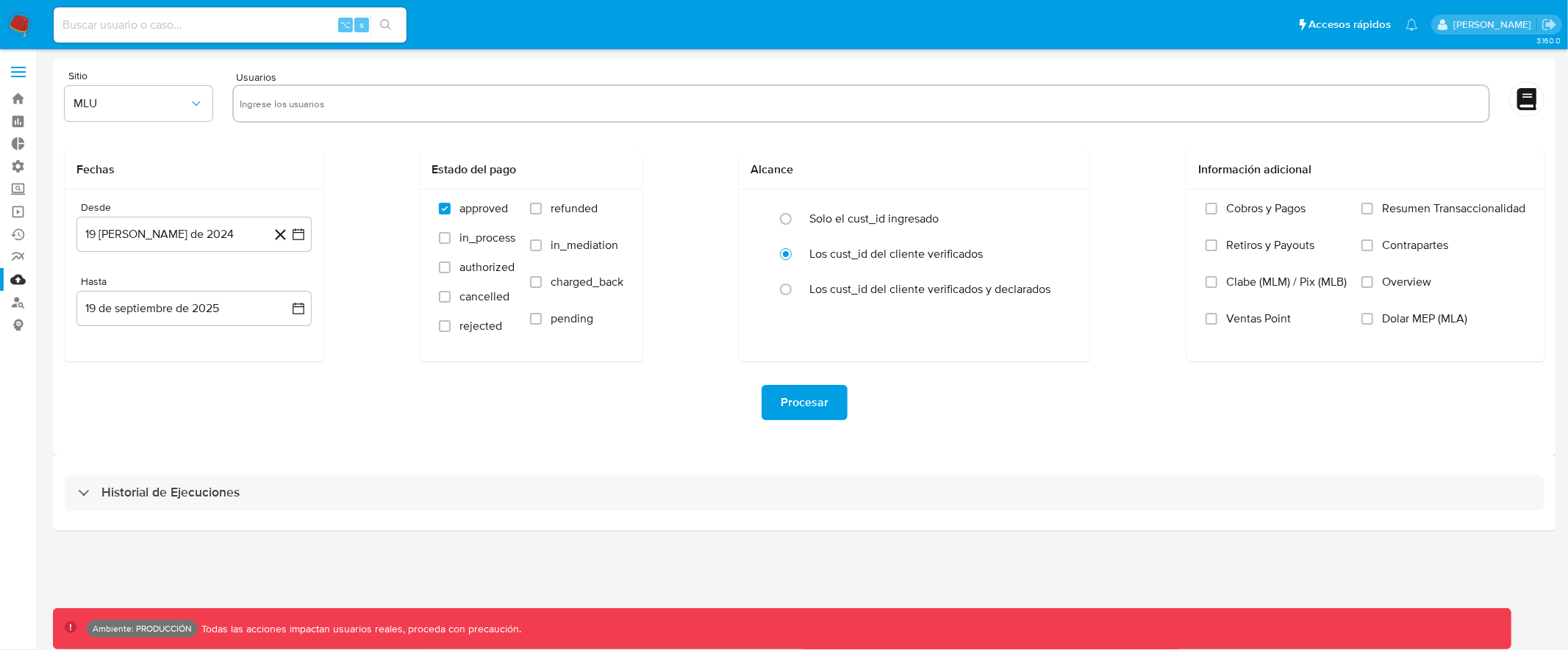
click at [446, 106] on input "text" at bounding box center [860, 104] width 1242 height 24
click at [190, 98] on icon "button" at bounding box center [196, 103] width 15 height 15
click at [257, 79] on span "Usuarios" at bounding box center [254, 77] width 44 height 14
drag, startPoint x: 239, startPoint y: 77, endPoint x: 279, endPoint y: 77, distance: 40.0
click at [279, 77] on div "Usuarios" at bounding box center [861, 98] width 1257 height 56
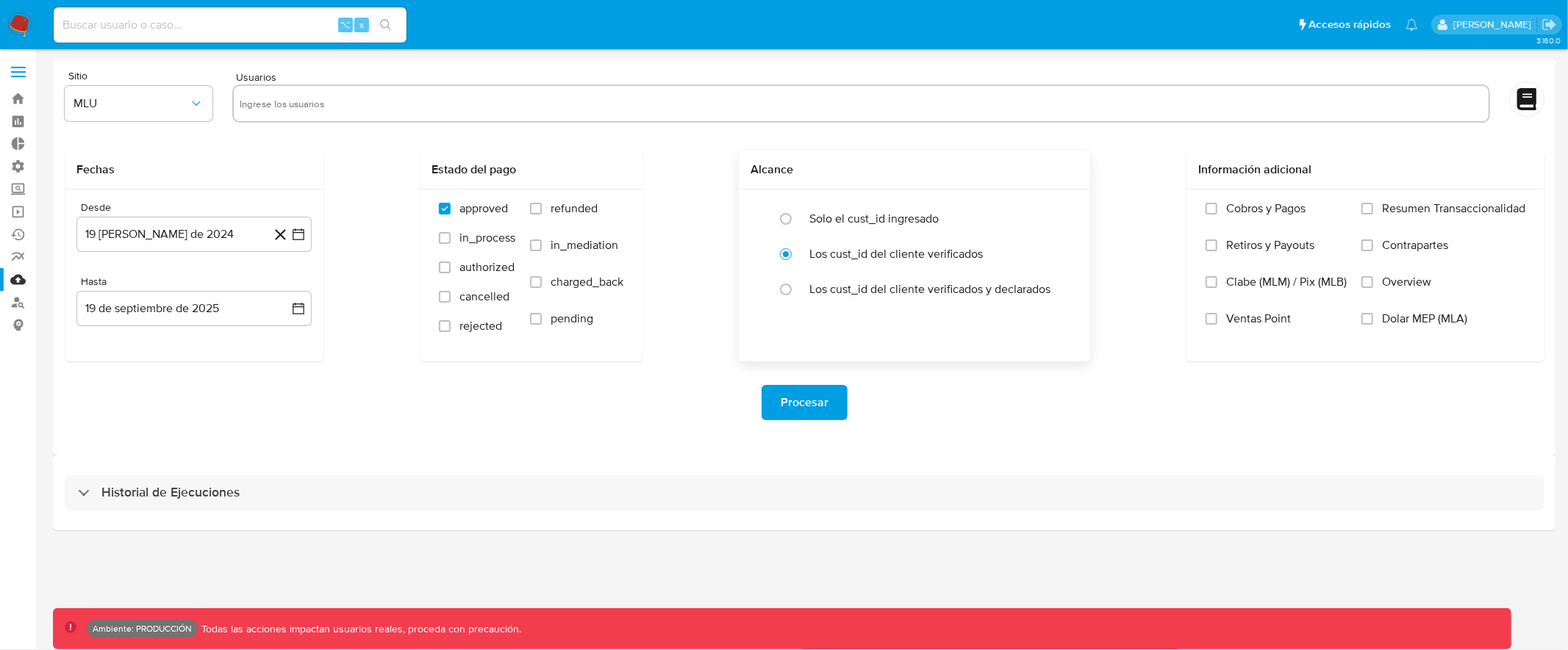
click at [844, 178] on div "Alcance" at bounding box center [915, 170] width 352 height 39
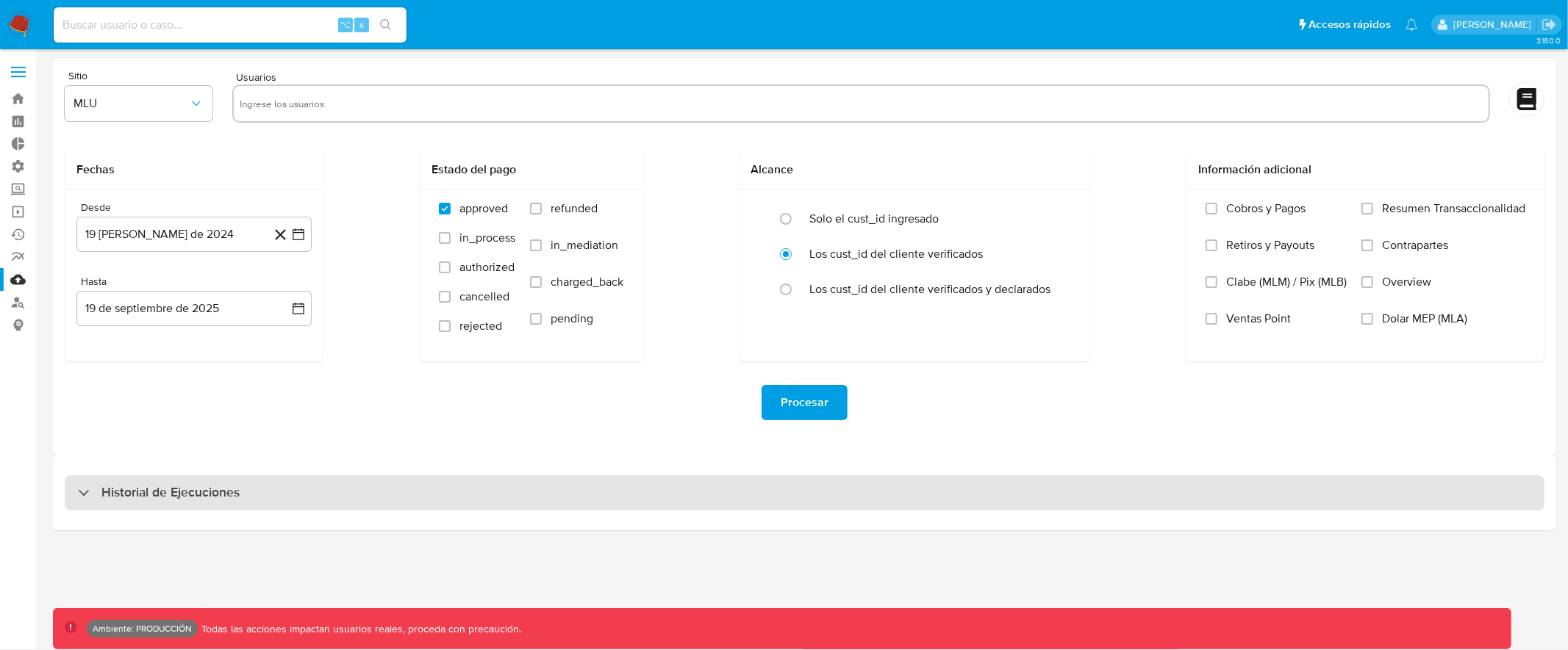
click at [653, 499] on div "Historial de Ejecuciones" at bounding box center [804, 493] width 1480 height 36
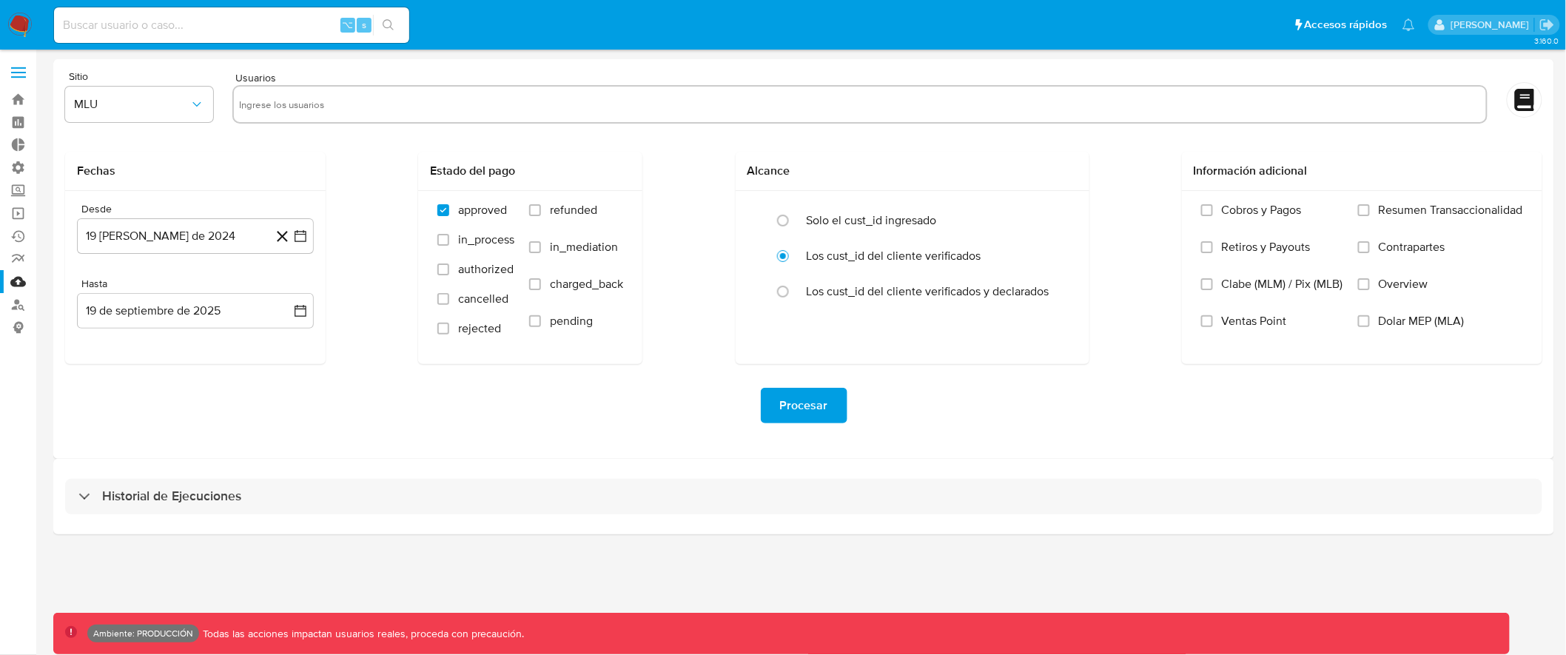
select select "10"
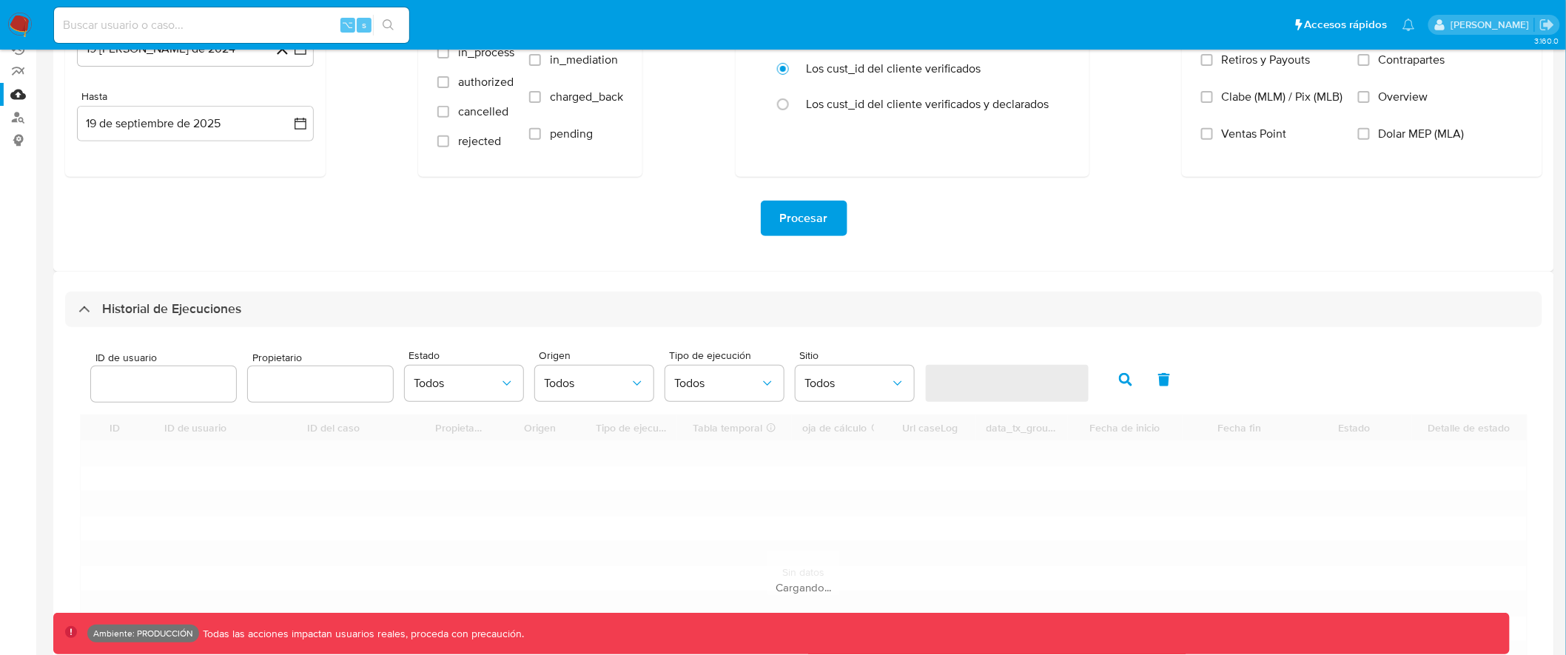
scroll to position [361, 0]
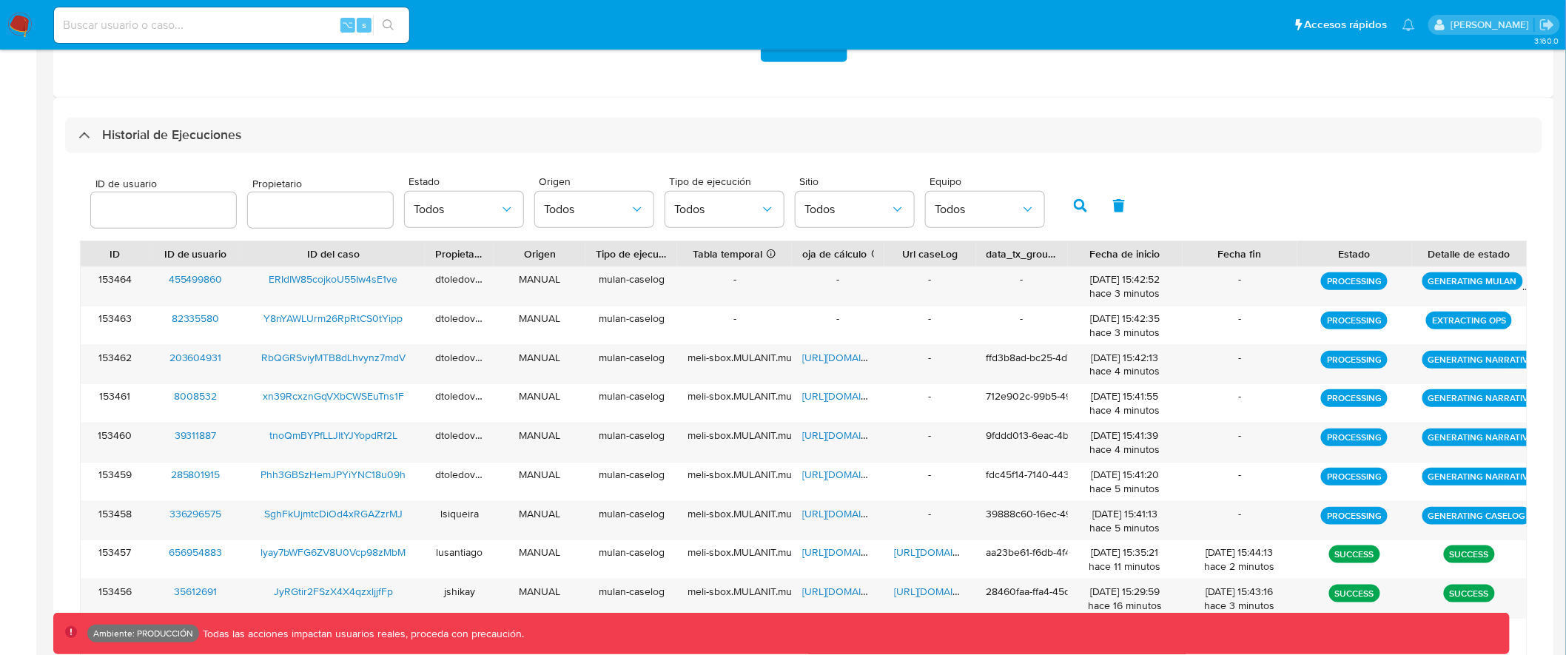
click at [325, 209] on input "text" at bounding box center [320, 210] width 145 height 19
type input "dassum"
click at [1061, 201] on button "button" at bounding box center [1080, 206] width 38 height 36
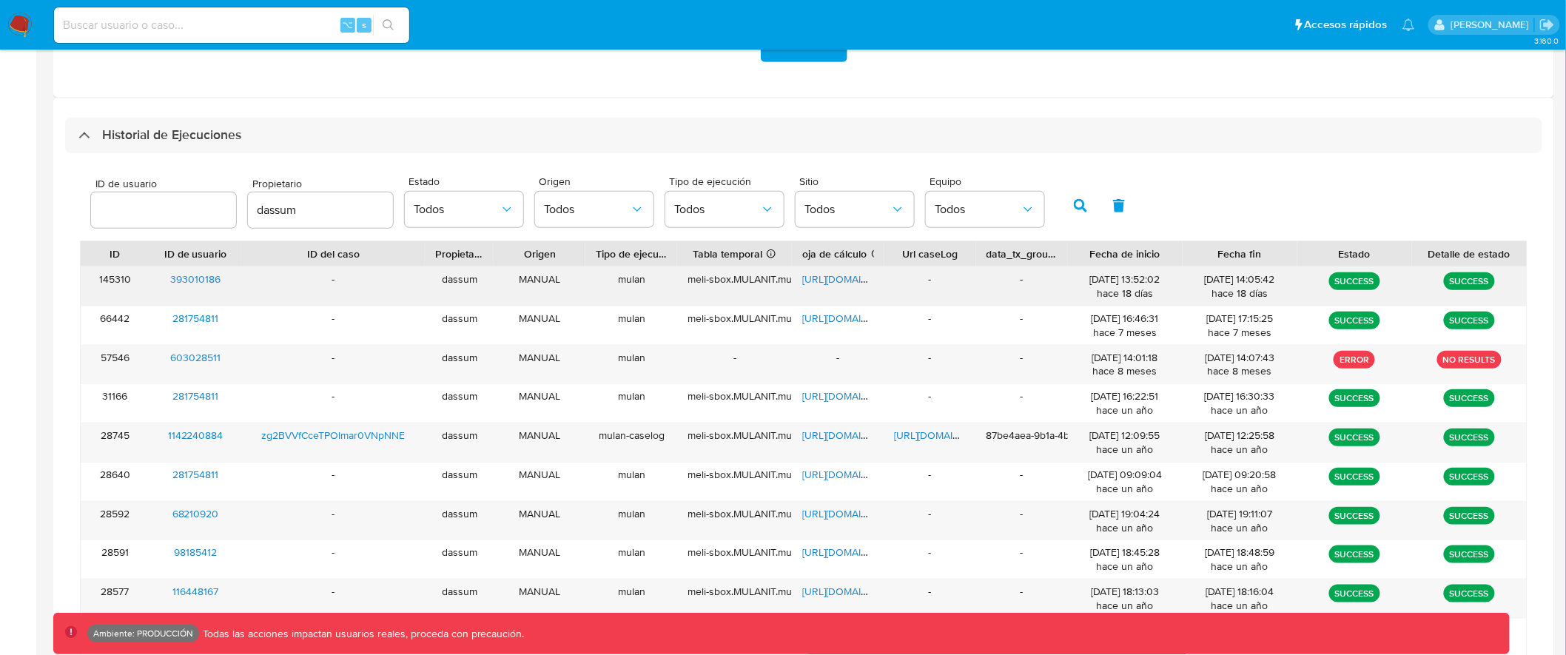
click at [846, 282] on span "https://docs.google.com/spreadsheets/d/1AFV35mPC6qOtApGzjFW_kQ5jwNyhskbY5cl7jrD…" at bounding box center [853, 279] width 102 height 15
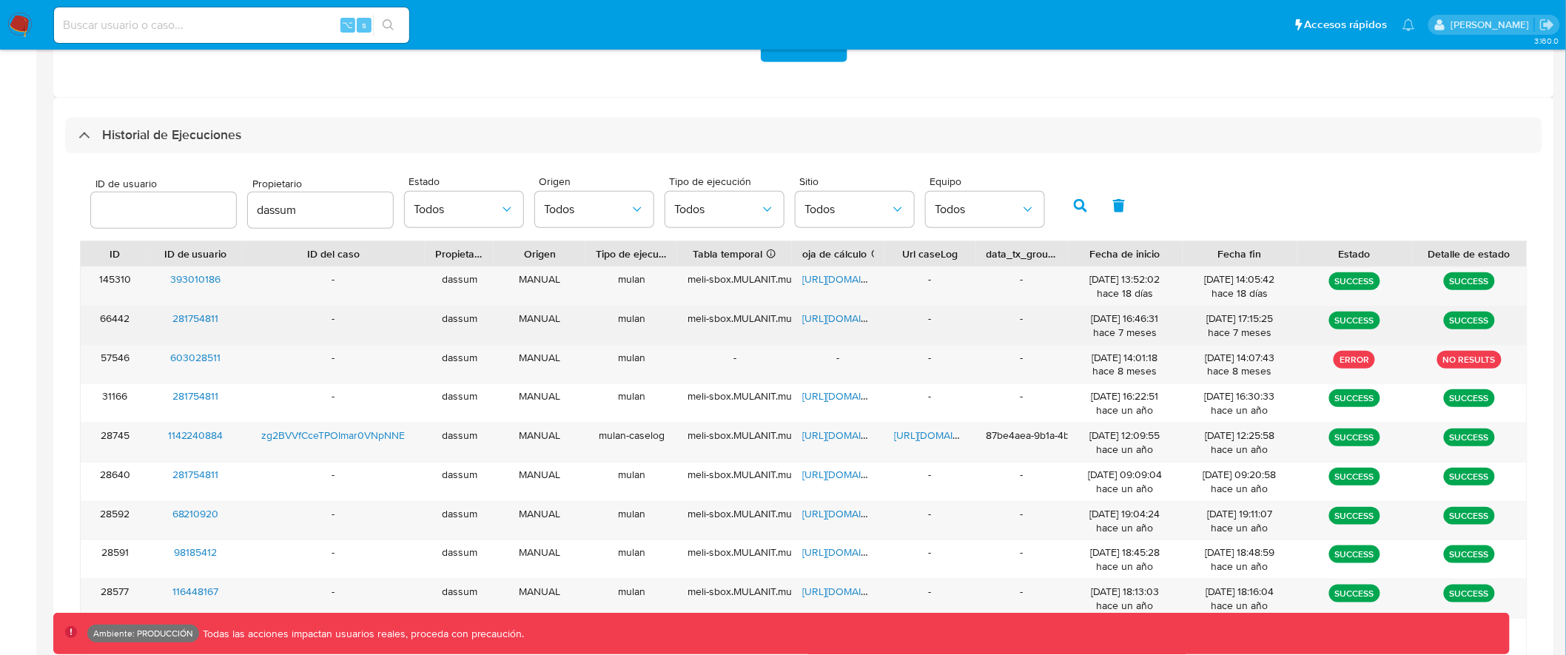
click at [827, 318] on span "https://docs.google.com/spreadsheets/d/1Pj34JPQ6GyREVB2BY_KF9zrpiFzcTSf2AaSin3F…" at bounding box center [853, 318] width 102 height 15
